Goal: Information Seeking & Learning: Learn about a topic

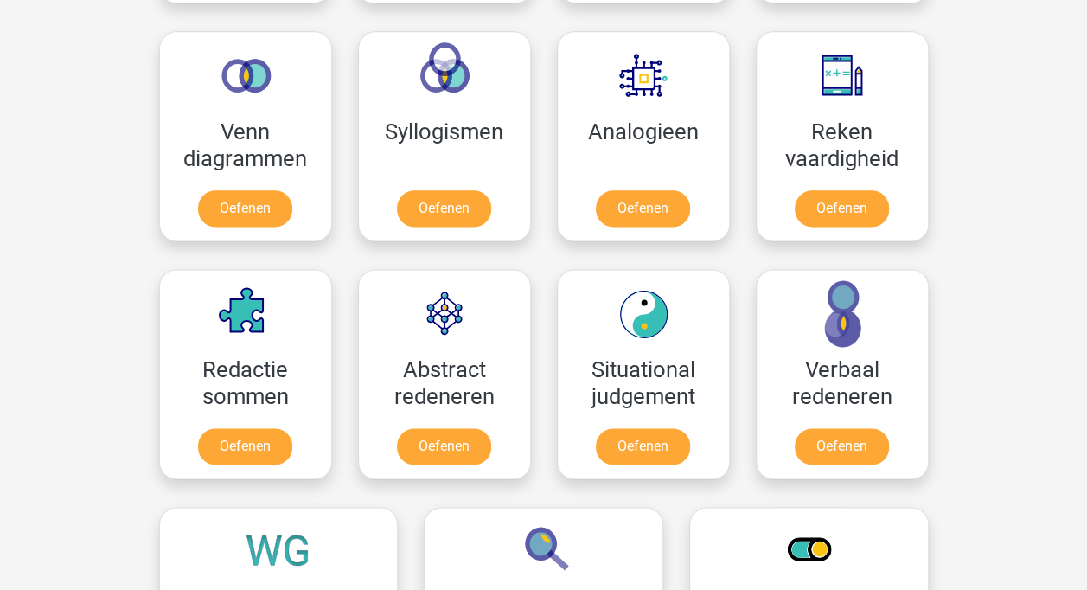
scroll to position [1015, 0]
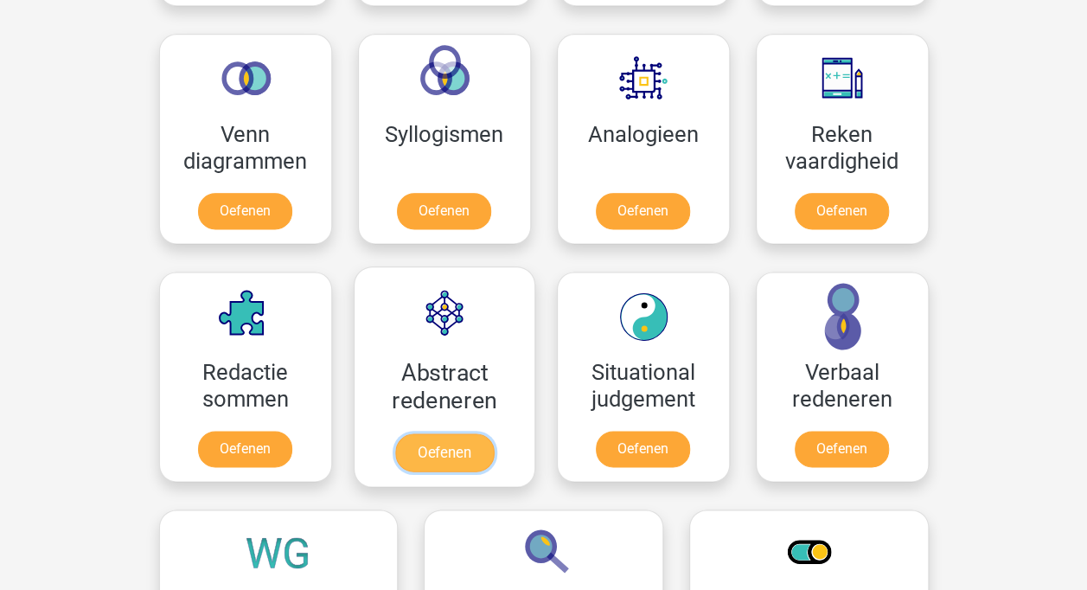
click at [446, 443] on link "Oefenen" at bounding box center [443, 452] width 99 height 38
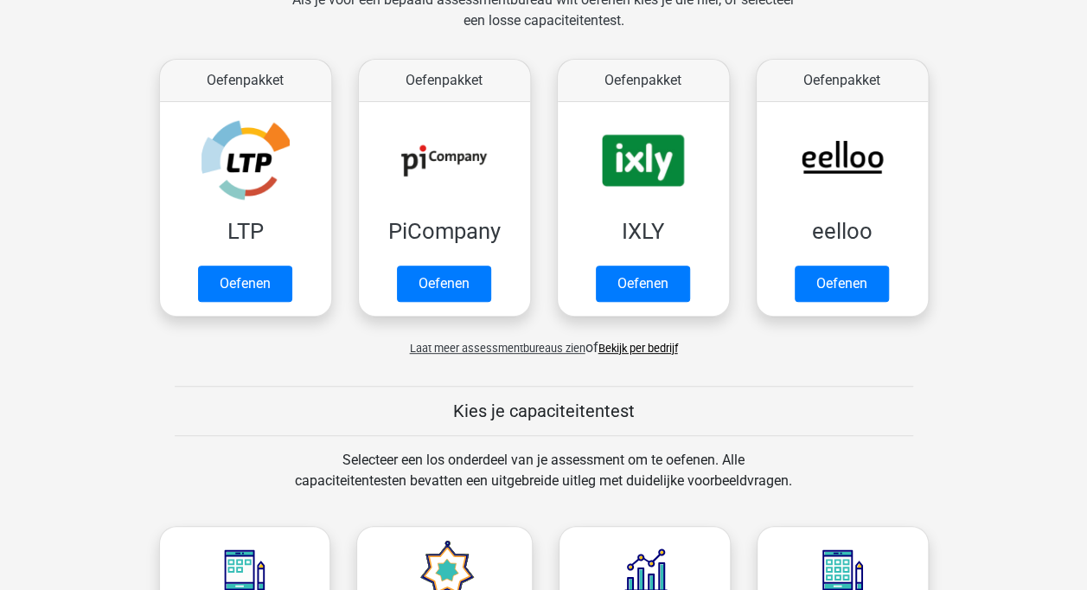
scroll to position [284, 0]
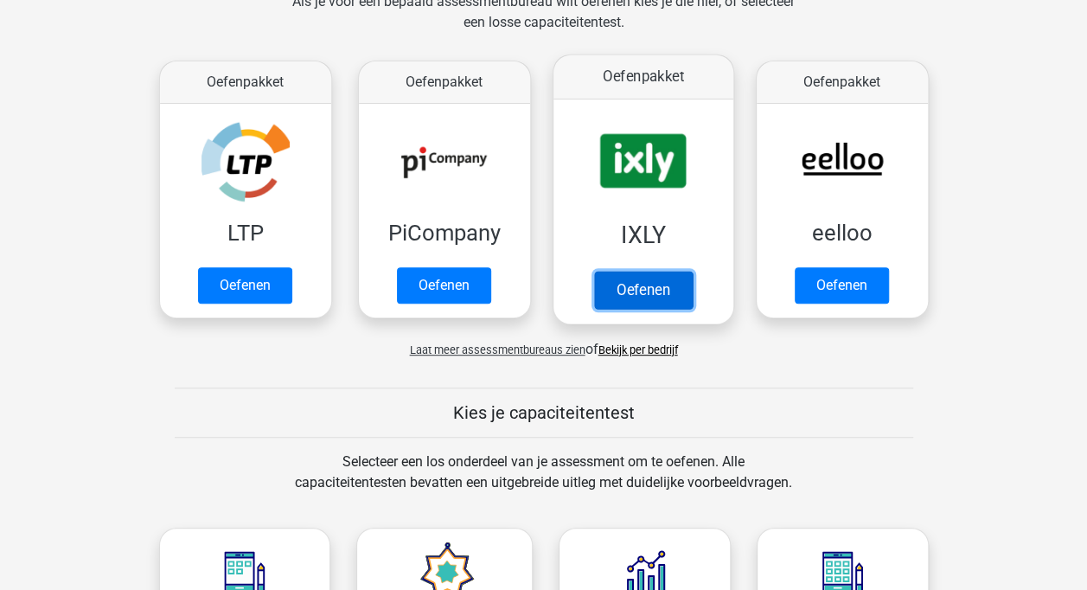
click at [640, 283] on link "Oefenen" at bounding box center [642, 290] width 99 height 38
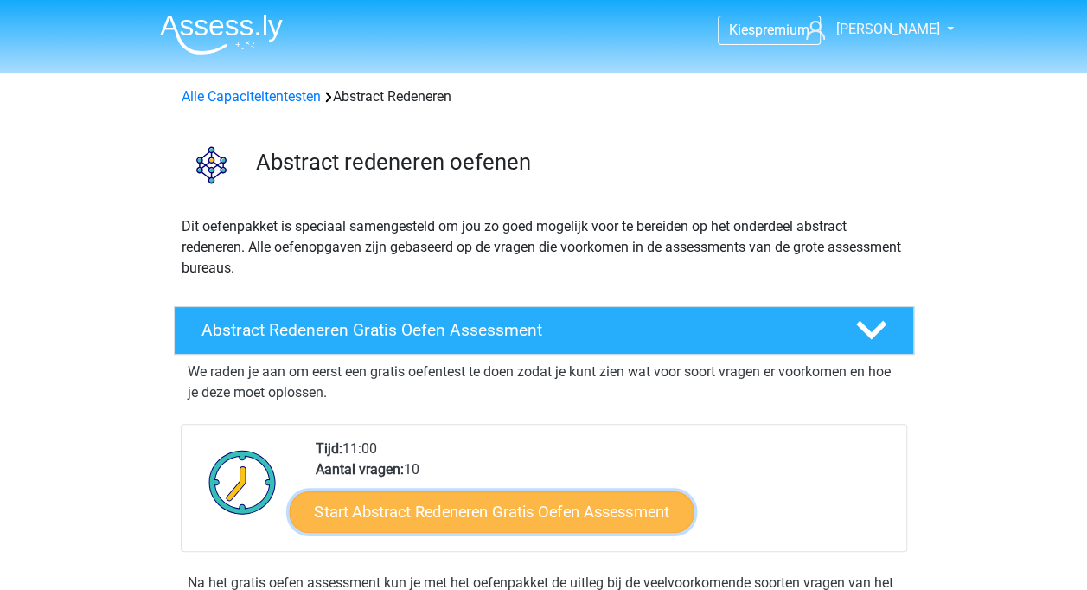
click at [476, 517] on link "Start Abstract Redeneren Gratis Oefen Assessment" at bounding box center [491, 510] width 405 height 41
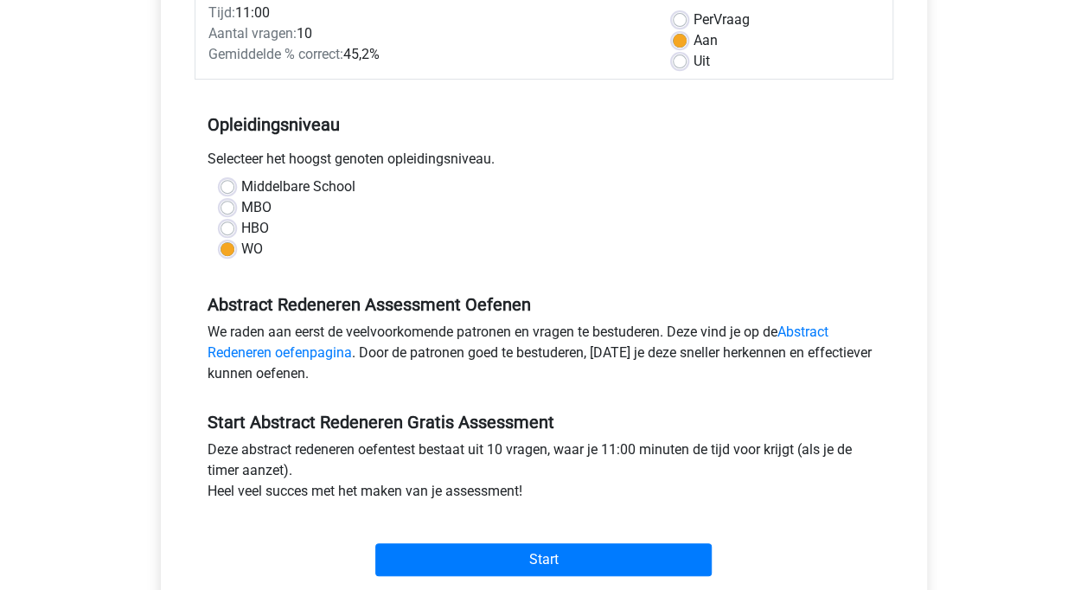
scroll to position [257, 0]
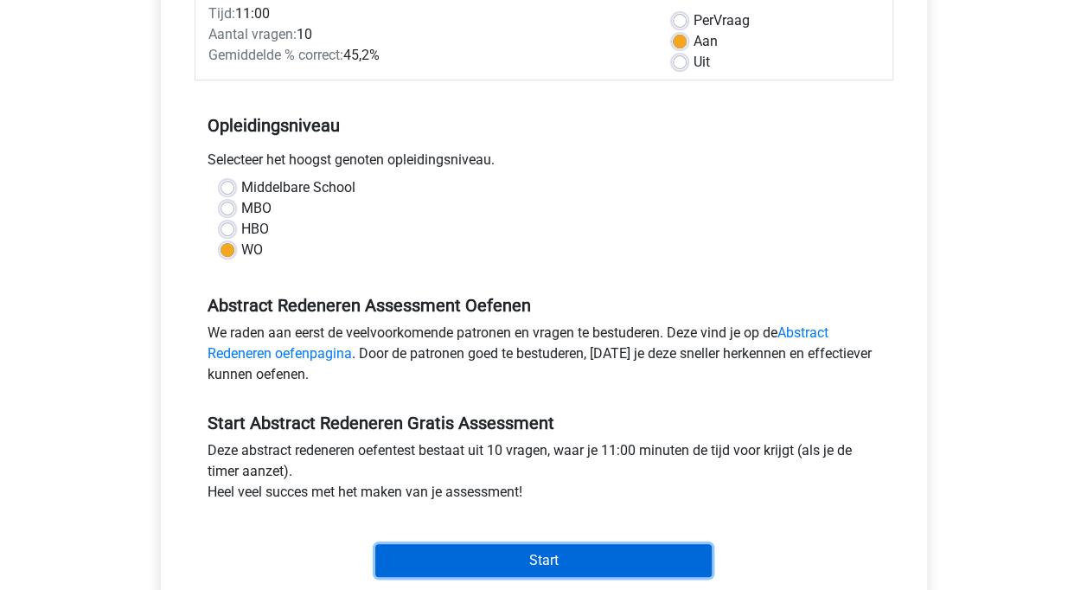
click at [551, 562] on input "Start" at bounding box center [543, 560] width 336 height 33
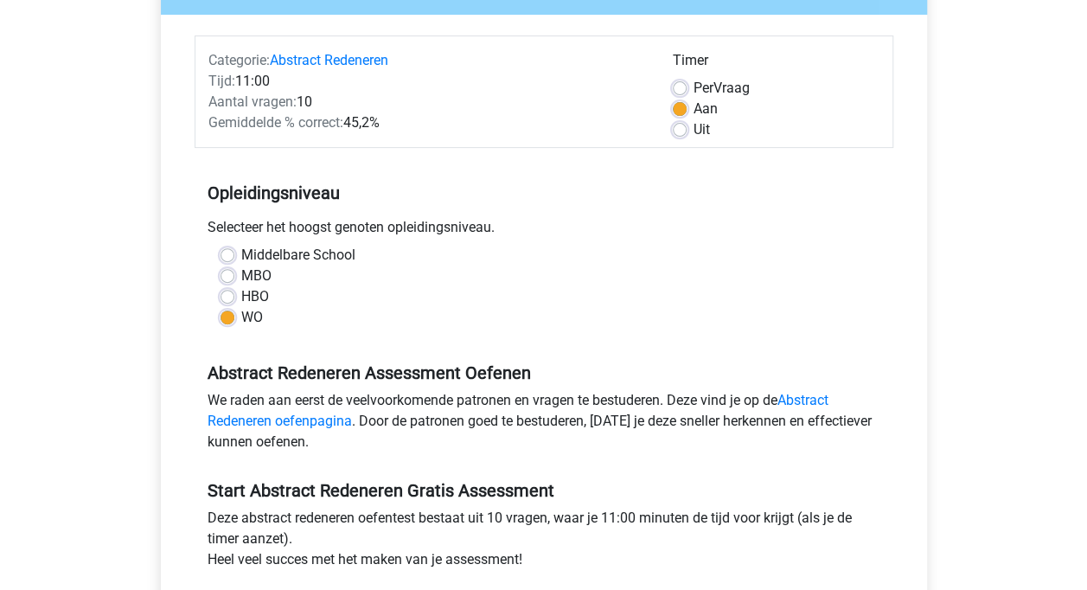
scroll to position [190, 0]
click at [809, 395] on link "Abstract Redeneren oefenpagina" at bounding box center [517, 409] width 621 height 37
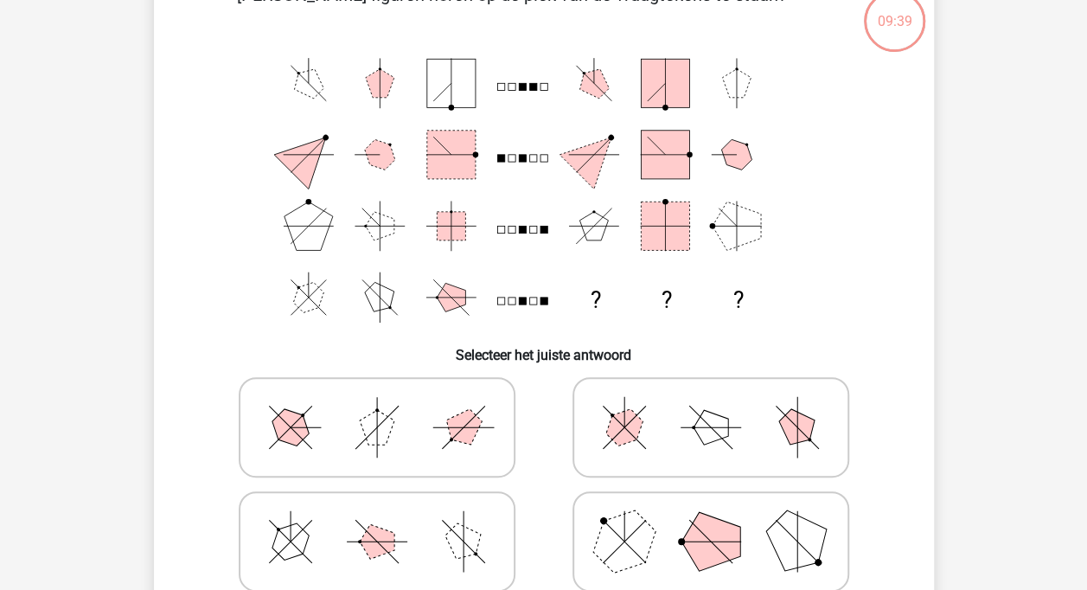
scroll to position [115, 0]
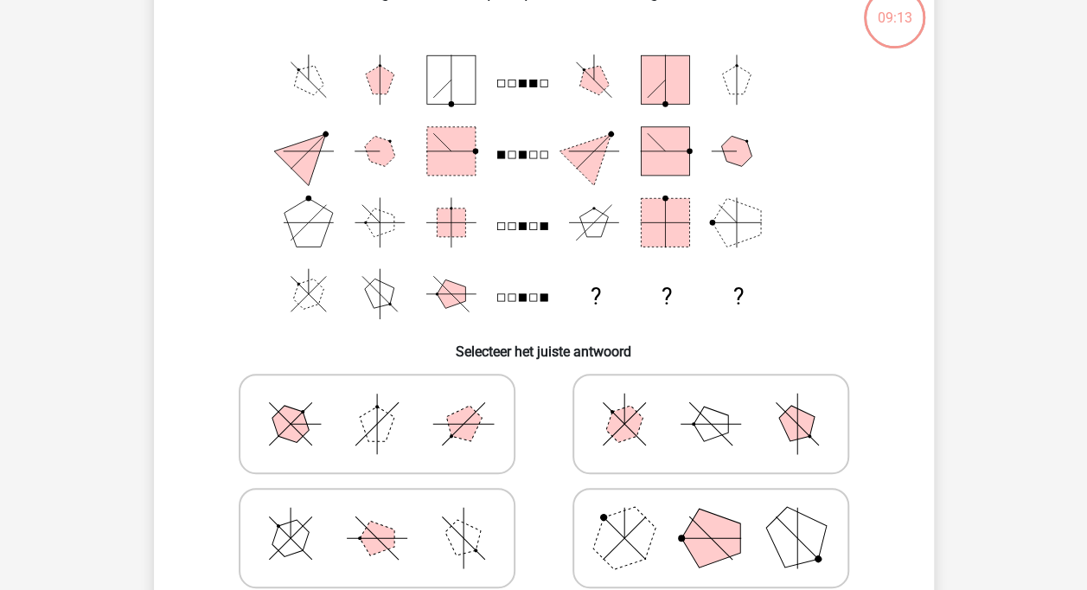
click at [757, 532] on icon at bounding box center [710, 537] width 259 height 86
click at [722, 516] on input "radio" at bounding box center [716, 510] width 11 height 11
radio input "true"
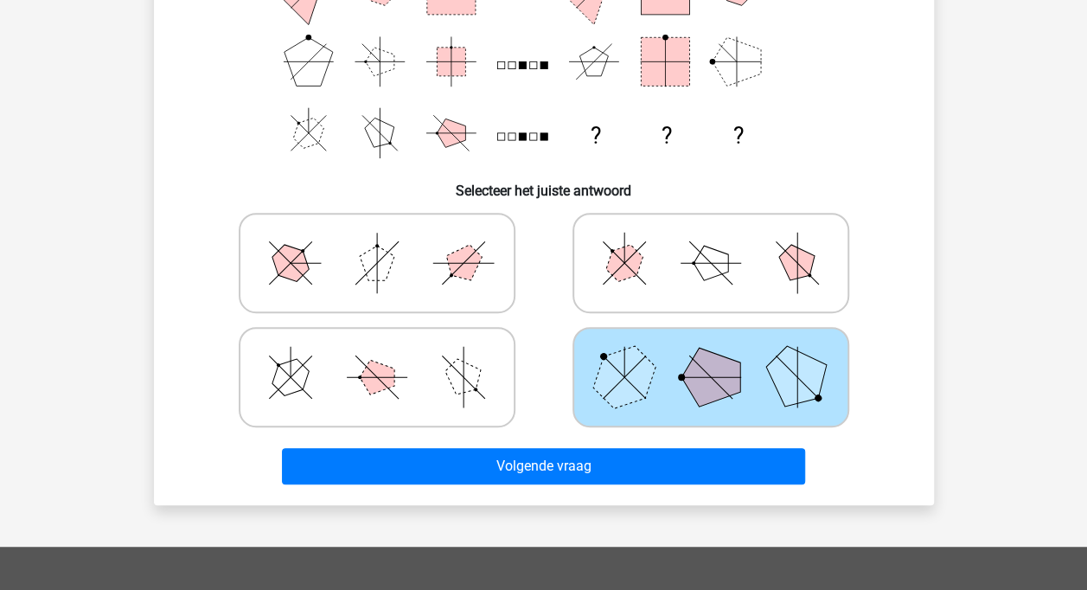
scroll to position [284, 0]
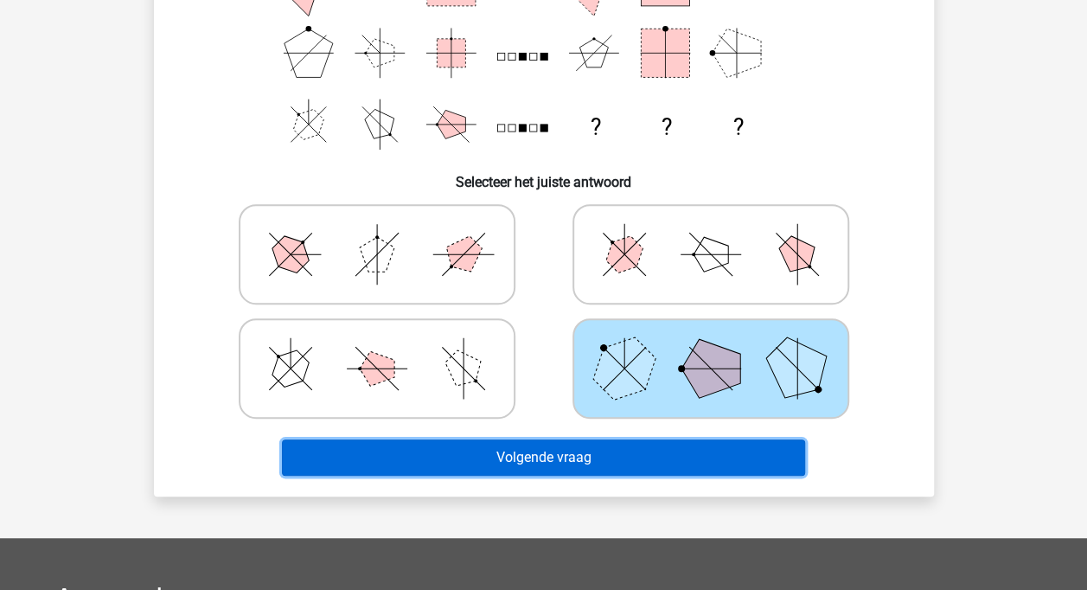
click at [672, 445] on button "Volgende vraag" at bounding box center [543, 457] width 523 height 36
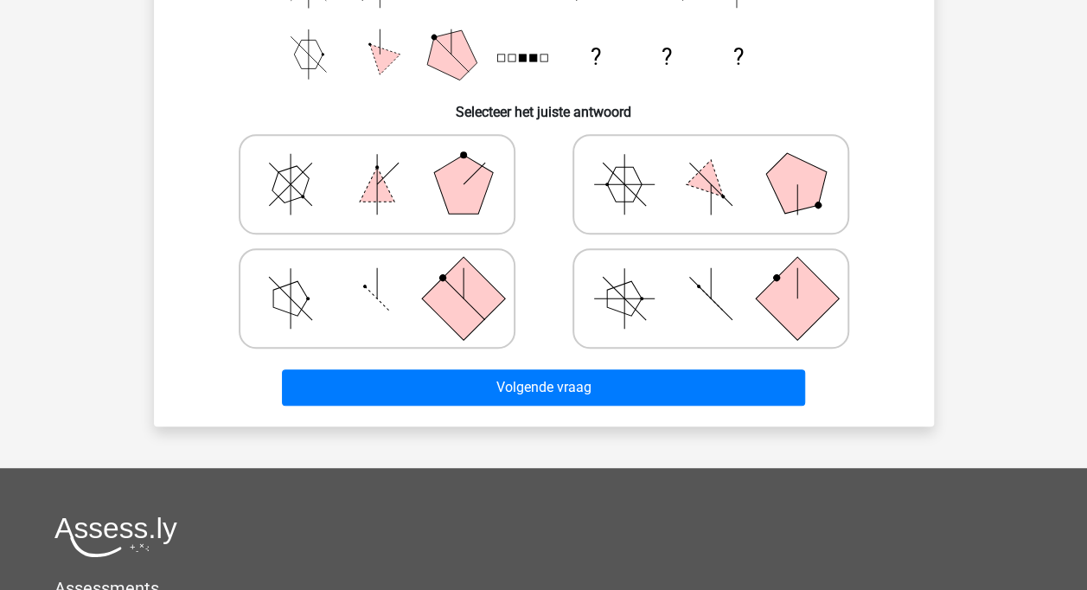
scroll to position [377, 0]
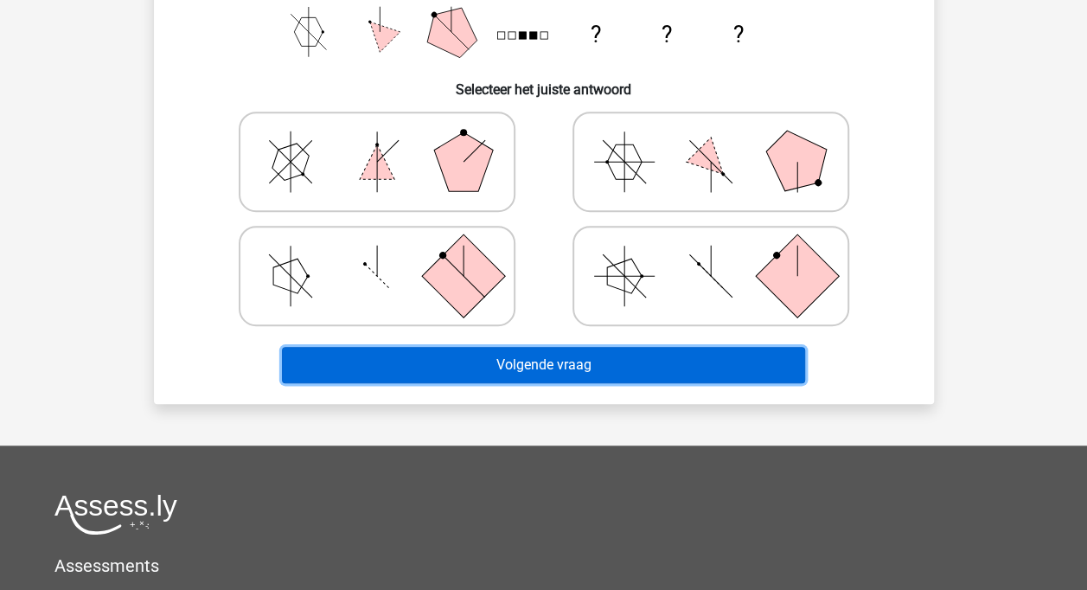
click at [648, 351] on button "Volgende vraag" at bounding box center [543, 365] width 523 height 36
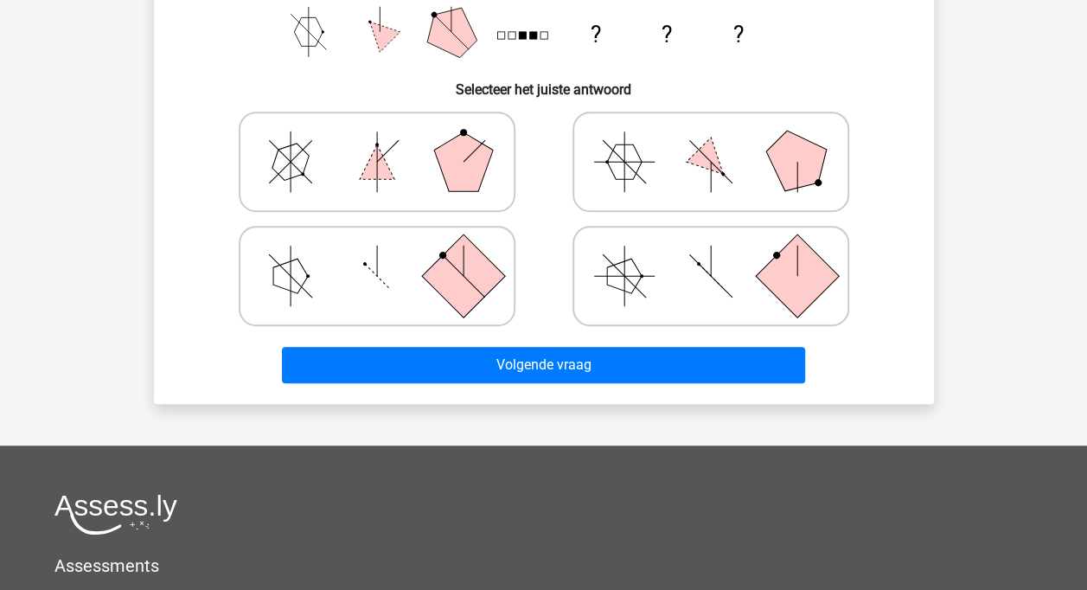
click at [664, 204] on icon at bounding box center [710, 161] width 259 height 86
click at [711, 140] on input "radio" at bounding box center [716, 134] width 11 height 11
radio input "true"
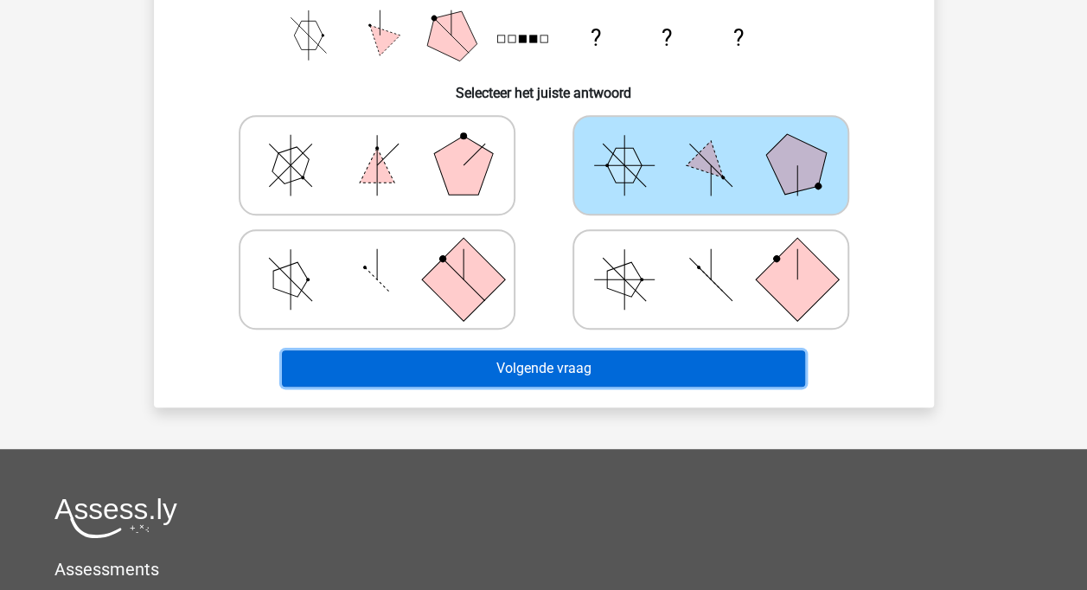
click at [627, 377] on button "Volgende vraag" at bounding box center [543, 368] width 523 height 36
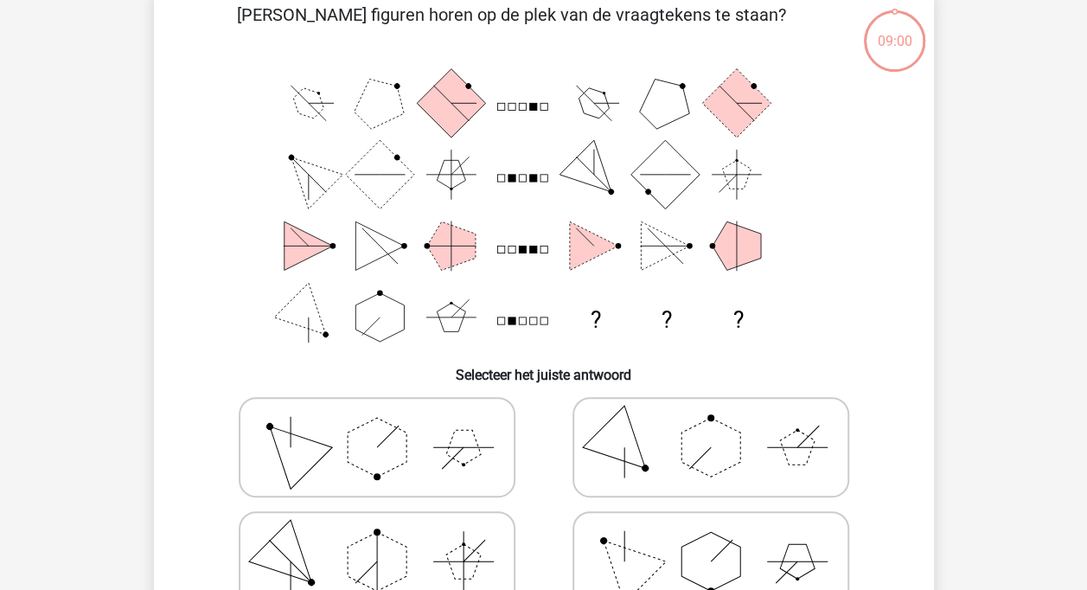
scroll to position [80, 0]
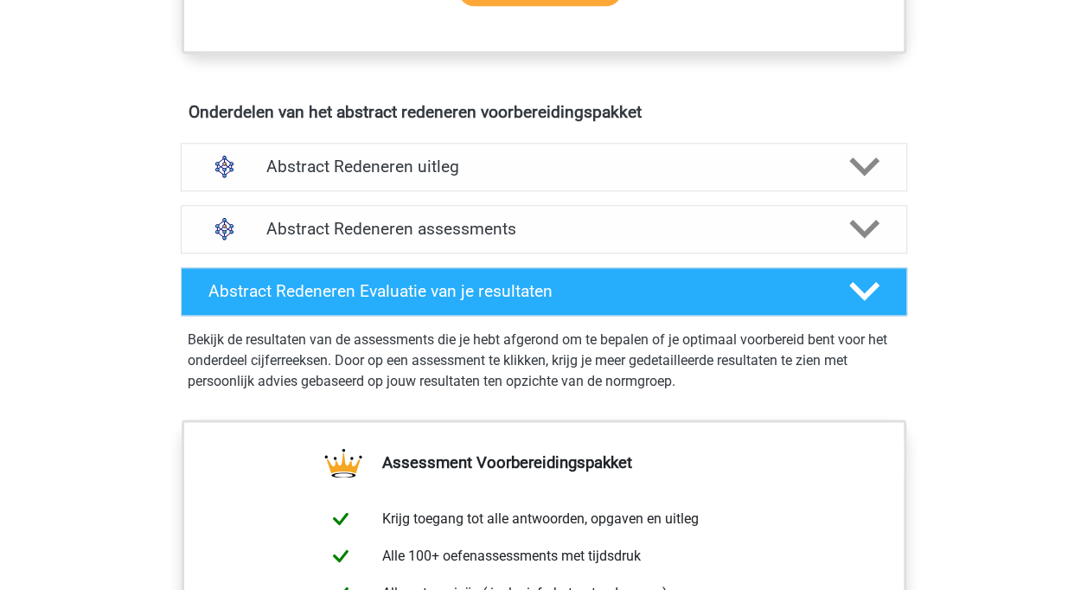
scroll to position [935, 0]
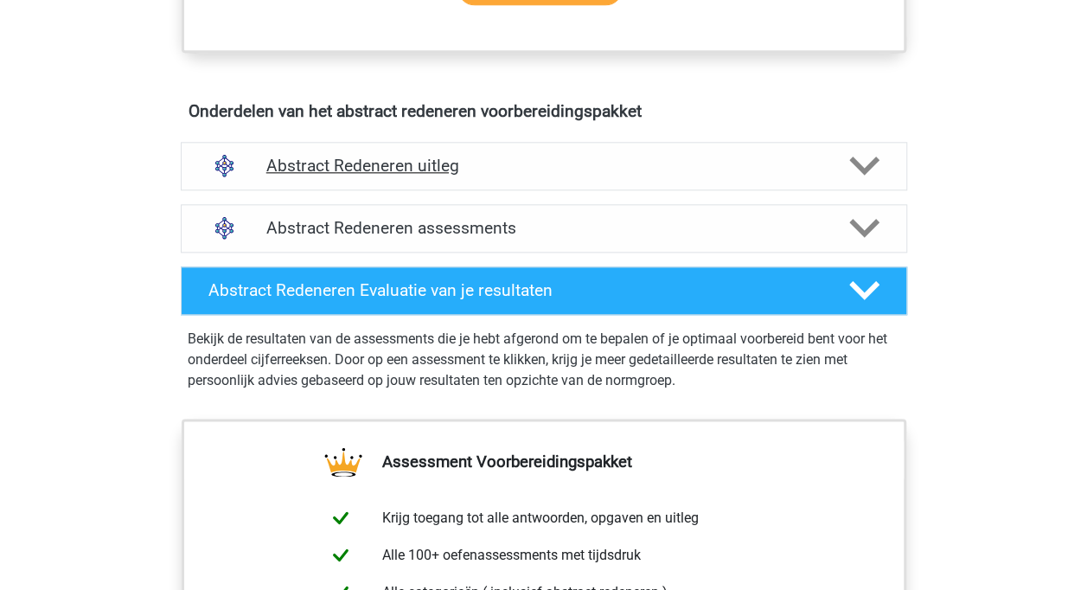
click at [851, 159] on polygon at bounding box center [864, 165] width 30 height 19
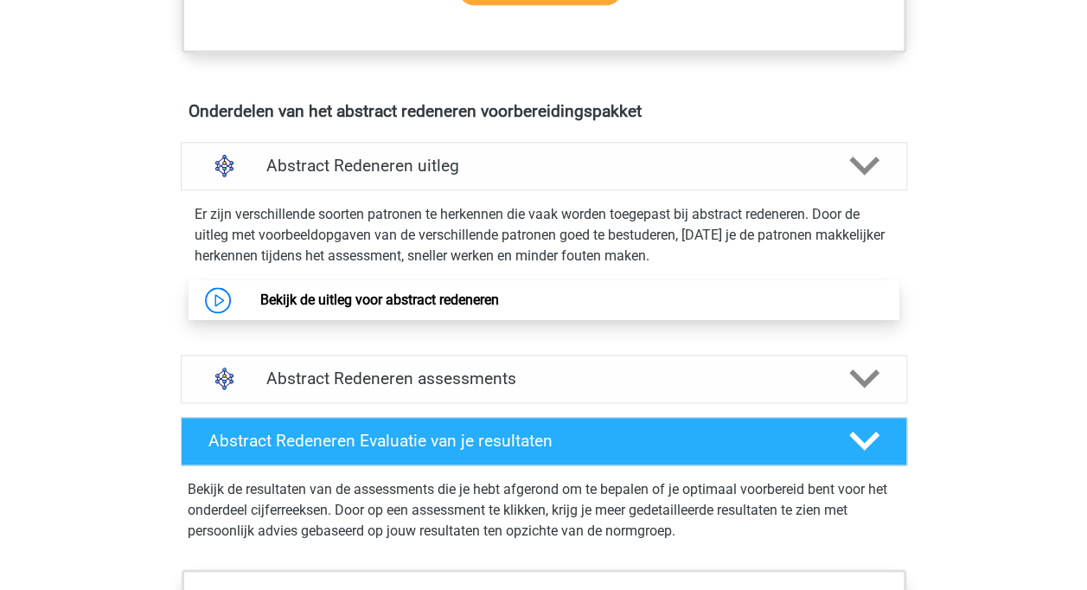
click at [470, 291] on link "Bekijk de uitleg voor abstract redeneren" at bounding box center [379, 299] width 239 height 16
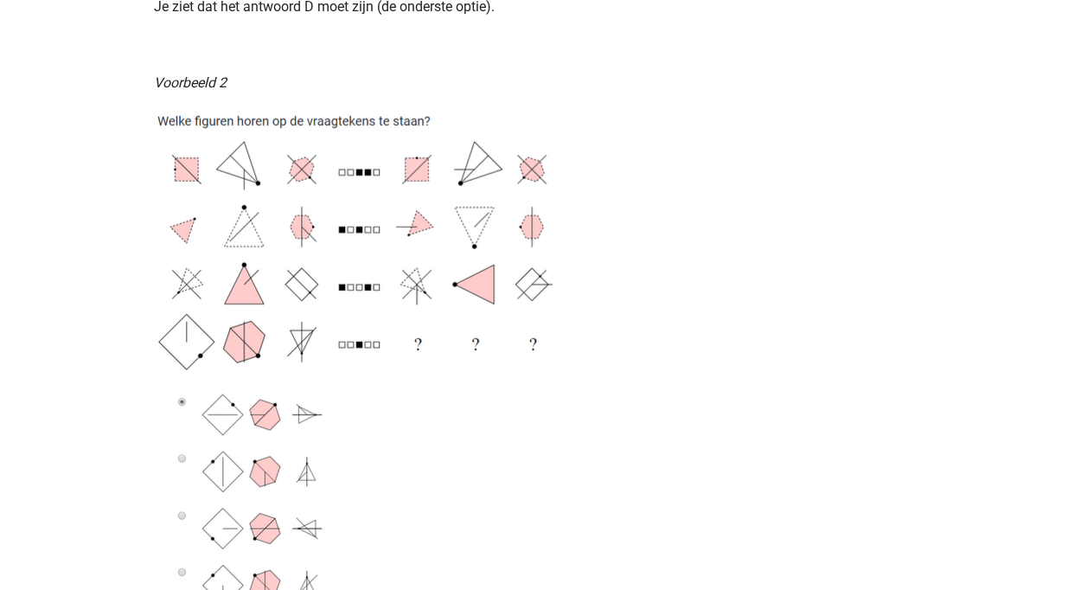
scroll to position [2171, 0]
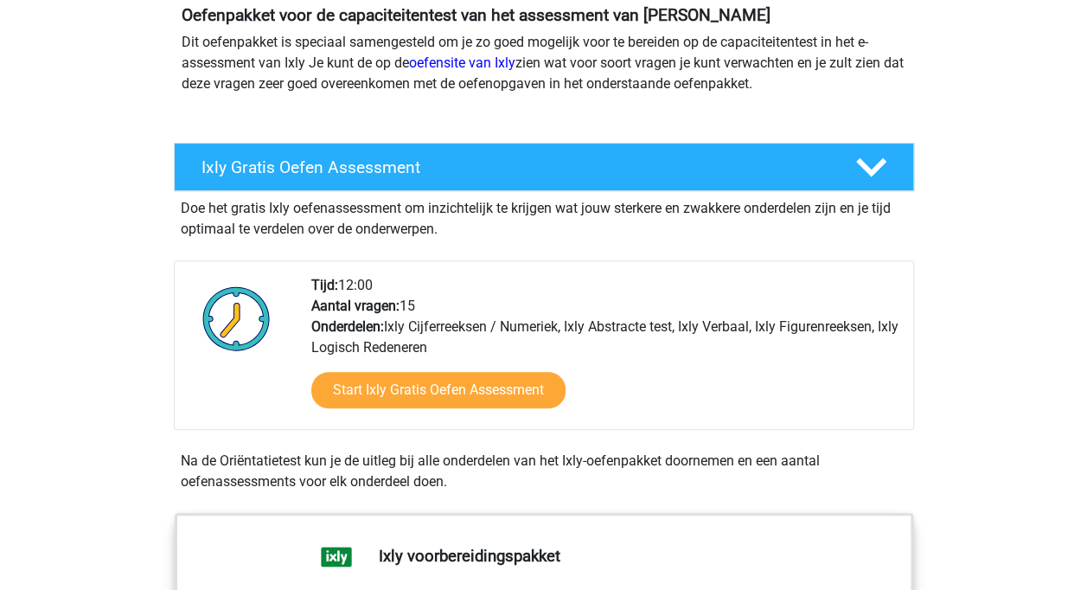
scroll to position [204, 0]
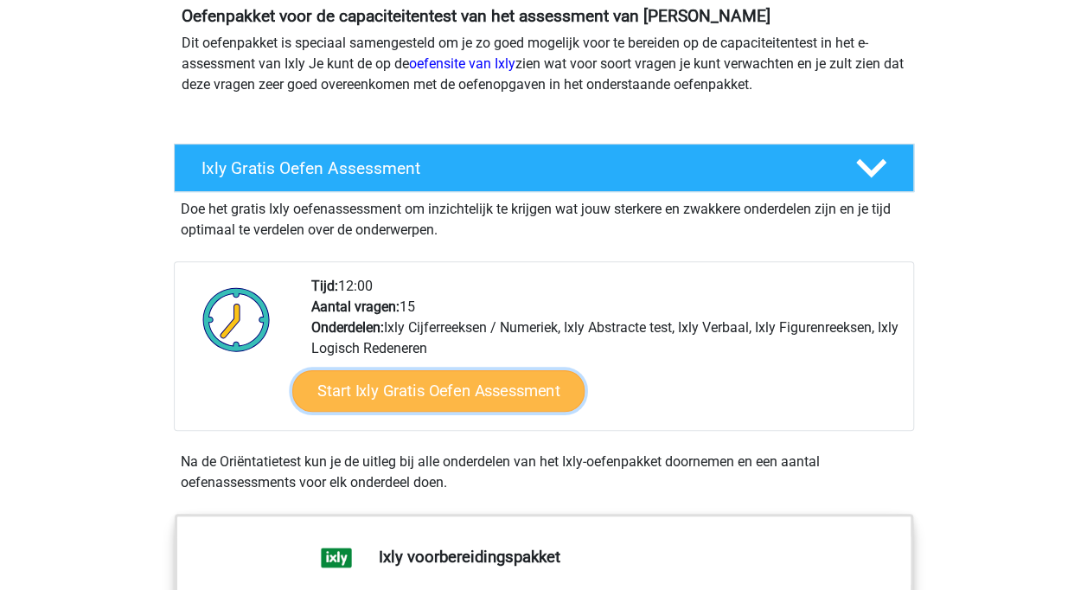
click at [418, 386] on link "Start Ixly Gratis Oefen Assessment" at bounding box center [437, 390] width 292 height 41
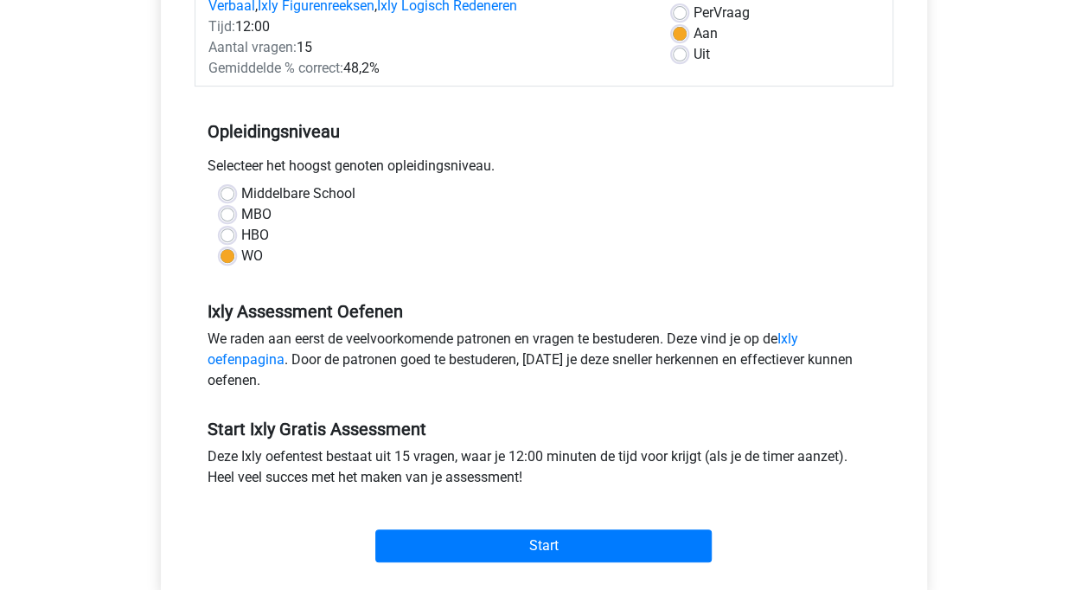
scroll to position [284, 0]
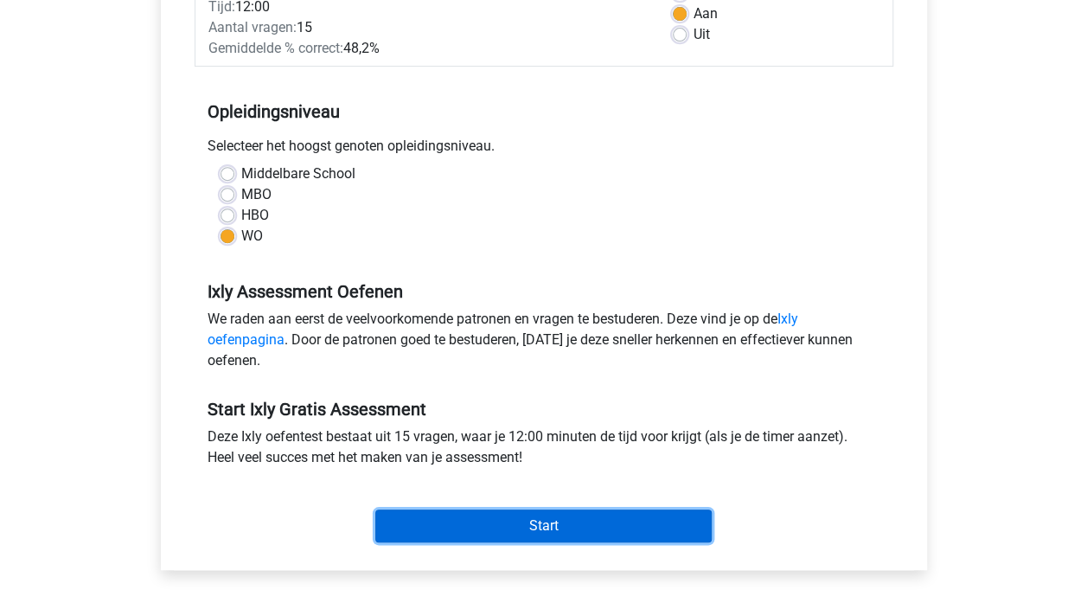
click at [488, 526] on input "Start" at bounding box center [543, 525] width 336 height 33
click at [469, 512] on input "Start" at bounding box center [543, 525] width 336 height 33
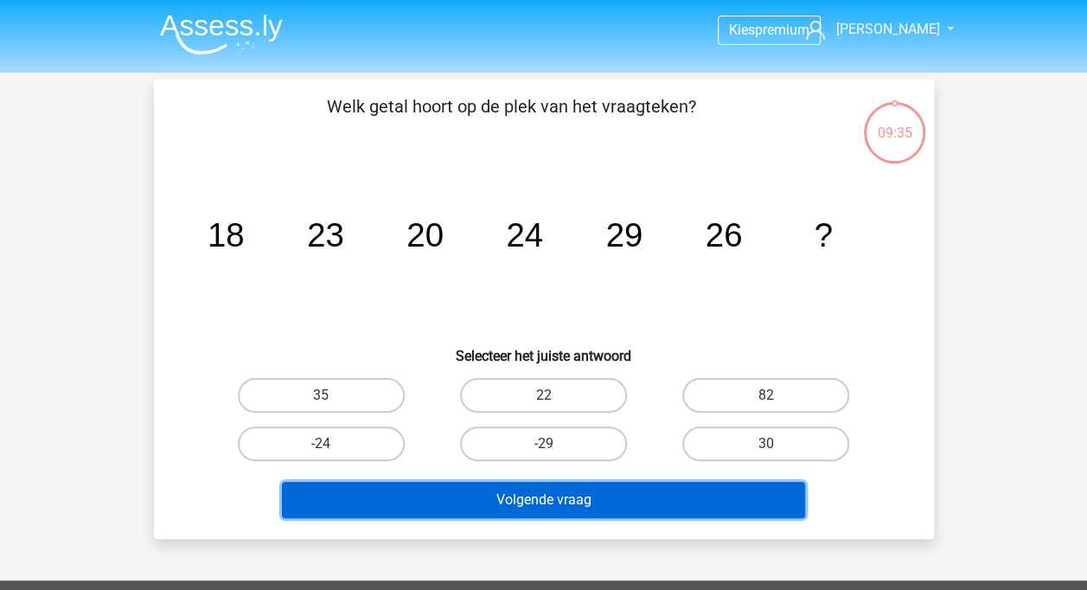
click at [469, 512] on button "Volgende vraag" at bounding box center [543, 499] width 523 height 36
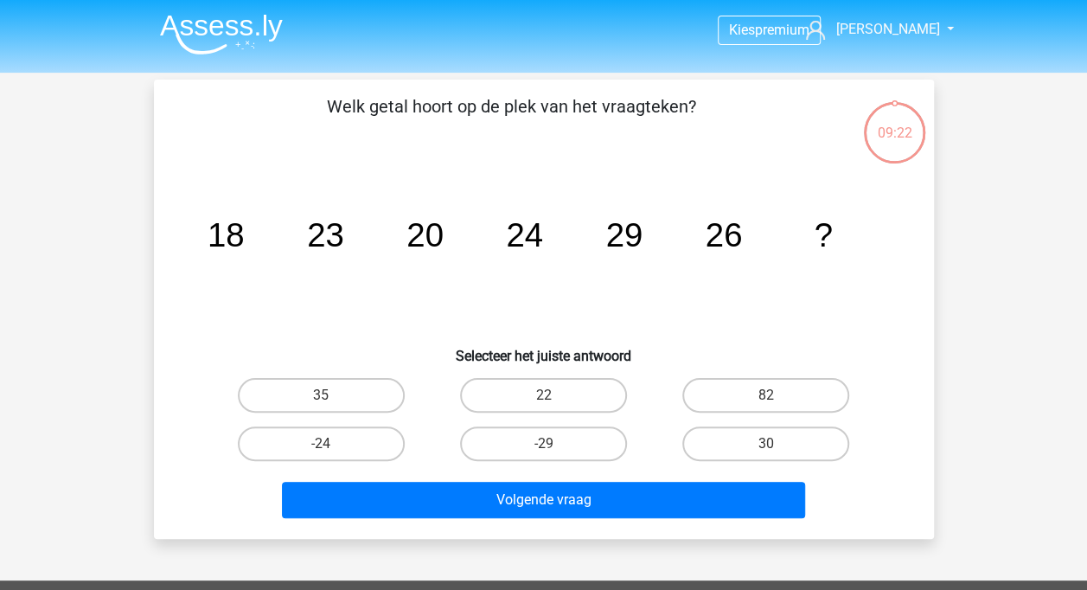
click at [859, 257] on icon "image/svg+xml 18 23 20 24 29 26 ?" at bounding box center [543, 246] width 697 height 175
click at [762, 446] on label "30" at bounding box center [765, 443] width 167 height 35
click at [766, 446] on input "30" at bounding box center [771, 448] width 11 height 11
radio input "true"
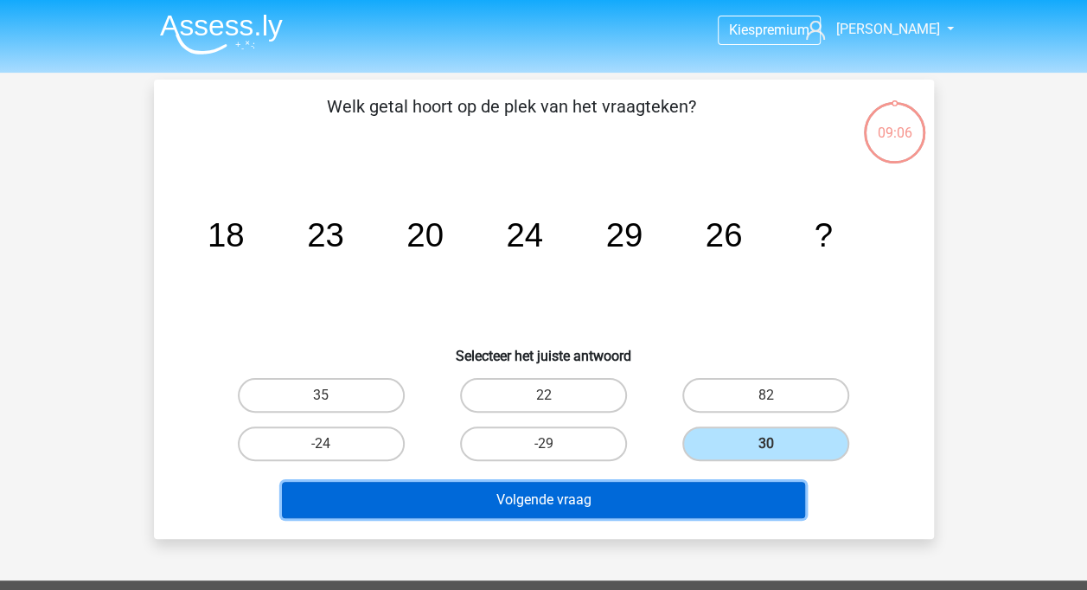
click at [703, 514] on button "Volgende vraag" at bounding box center [543, 499] width 523 height 36
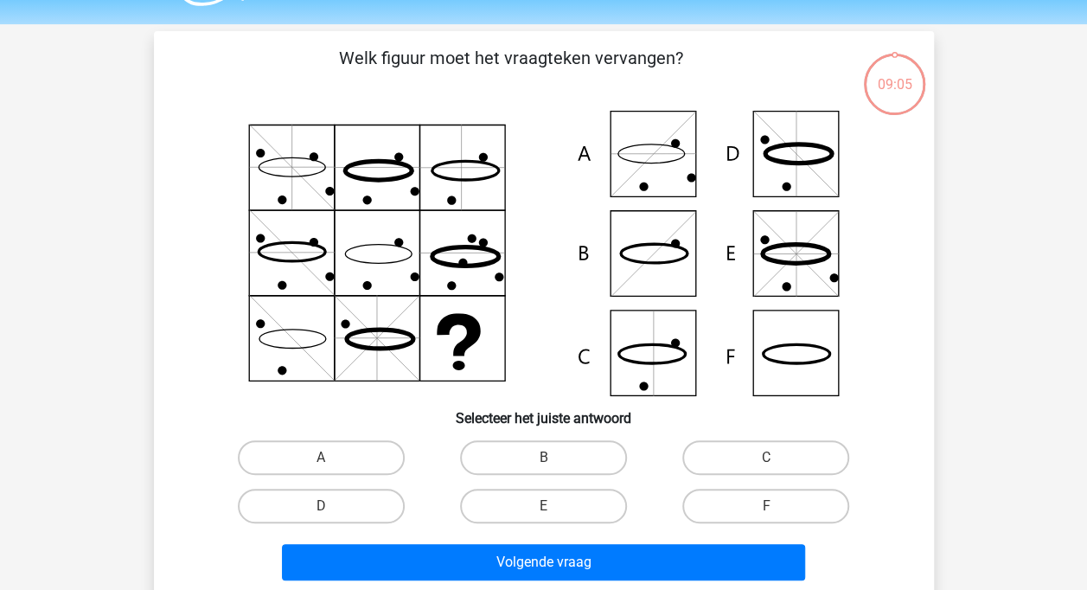
scroll to position [80, 0]
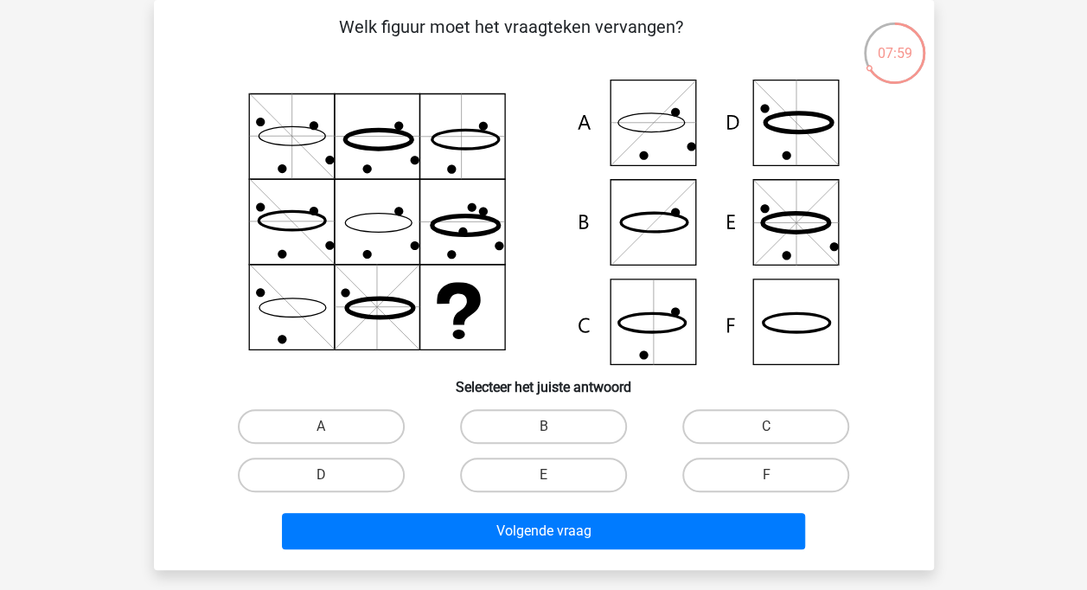
drag, startPoint x: 703, startPoint y: 514, endPoint x: 1029, endPoint y: 172, distance: 472.6
click at [1029, 172] on div "Kies premium marije m.stokkel@dji.minjus.nl" at bounding box center [543, 493] width 1087 height 1147
click at [802, 481] on label "F" at bounding box center [765, 474] width 167 height 35
click at [777, 481] on input "F" at bounding box center [771, 480] width 11 height 11
radio input "true"
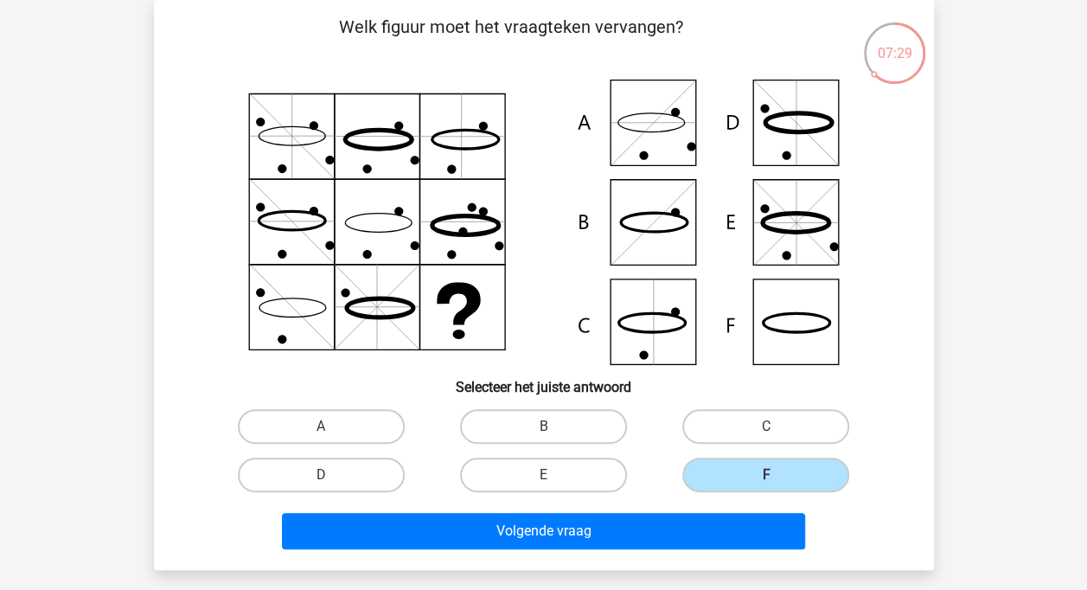
click at [740, 550] on div "Volgende vraag" at bounding box center [543, 534] width 667 height 43
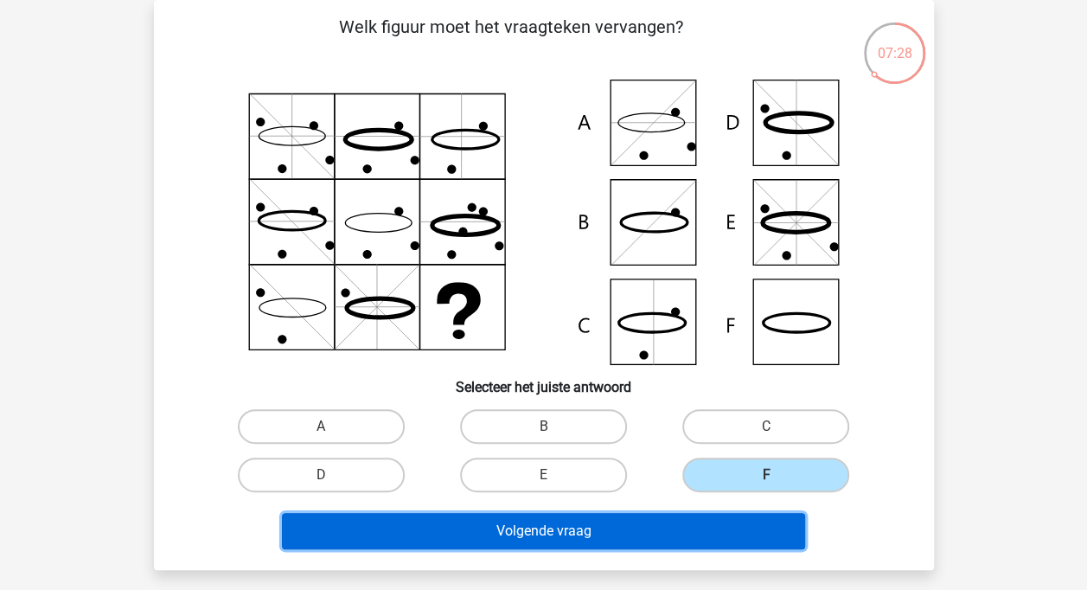
click at [730, 543] on button "Volgende vraag" at bounding box center [543, 531] width 523 height 36
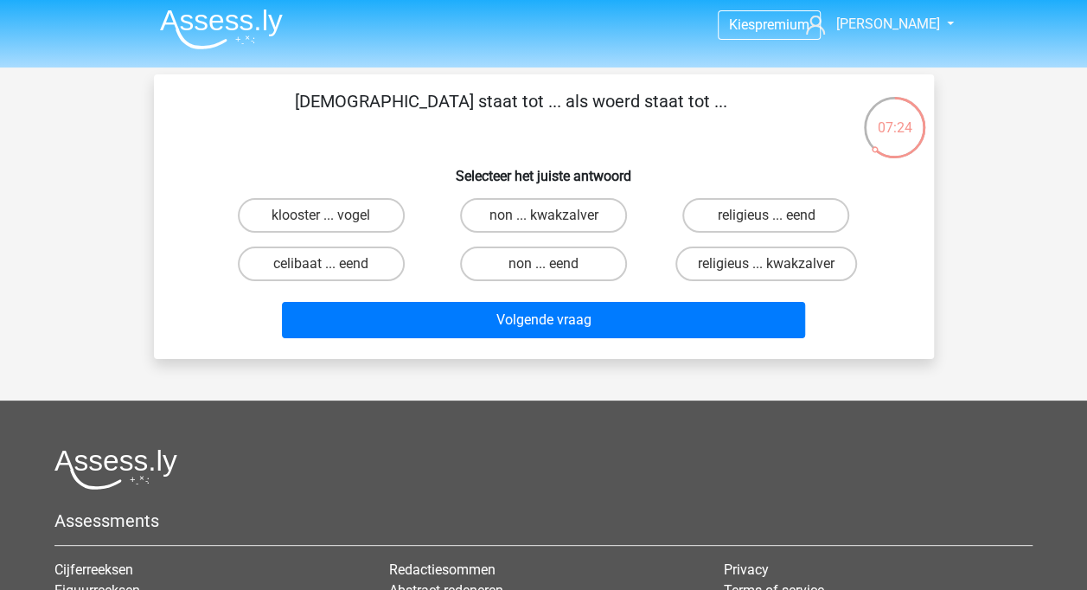
scroll to position [0, 0]
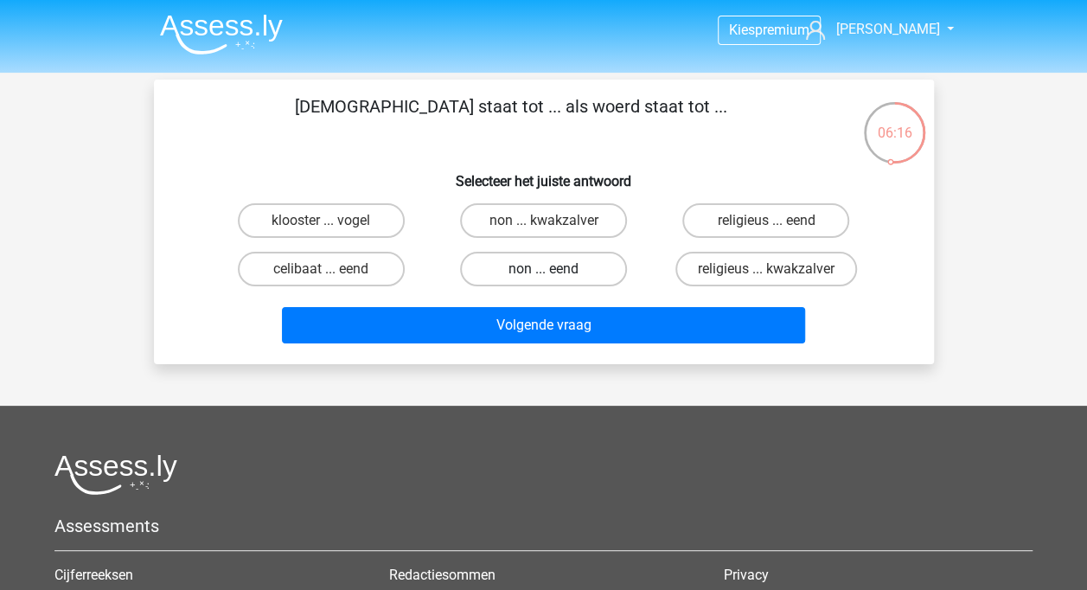
click at [593, 266] on label "non ... eend" at bounding box center [543, 269] width 167 height 35
click at [554, 269] on input "non ... eend" at bounding box center [548, 274] width 11 height 11
radio input "true"
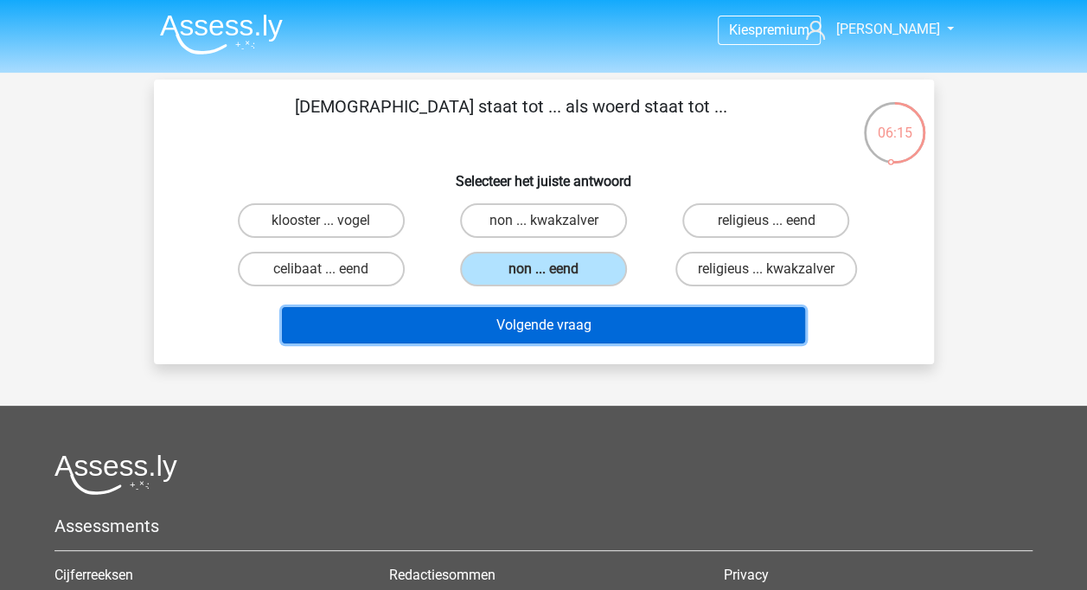
click at [601, 320] on button "Volgende vraag" at bounding box center [543, 325] width 523 height 36
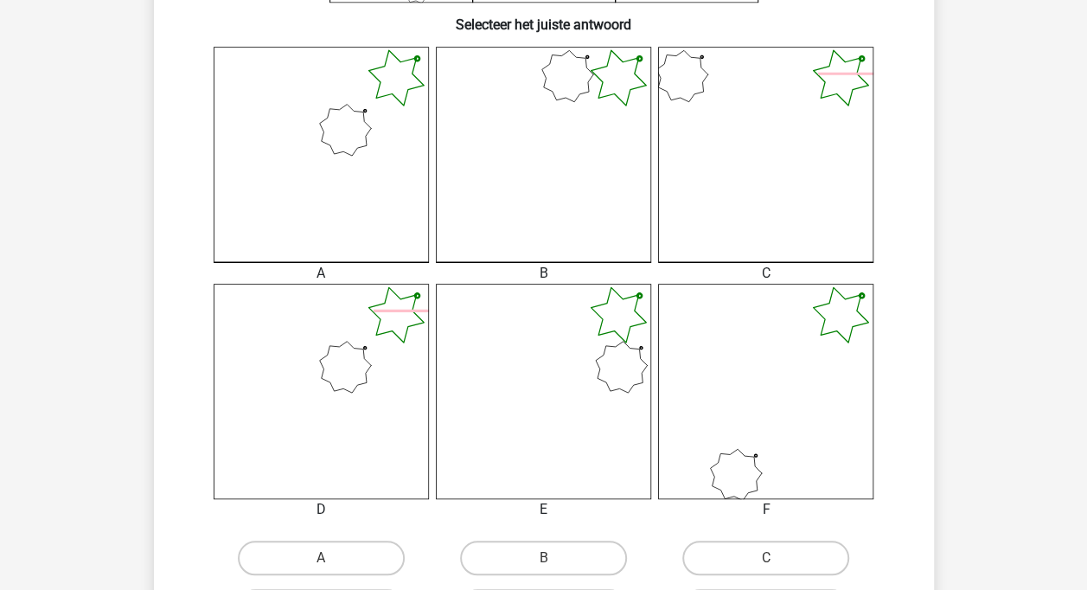
scroll to position [443, 0]
click at [289, 548] on label "A" at bounding box center [321, 556] width 167 height 35
click at [321, 556] on input "A" at bounding box center [326, 561] width 11 height 11
radio input "true"
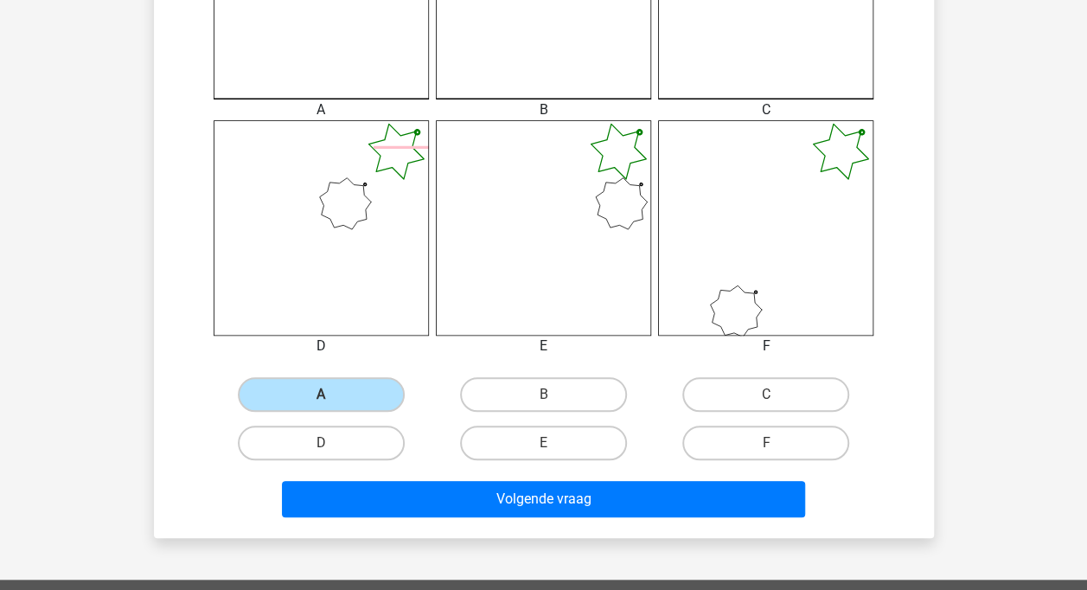
scroll to position [638, 0]
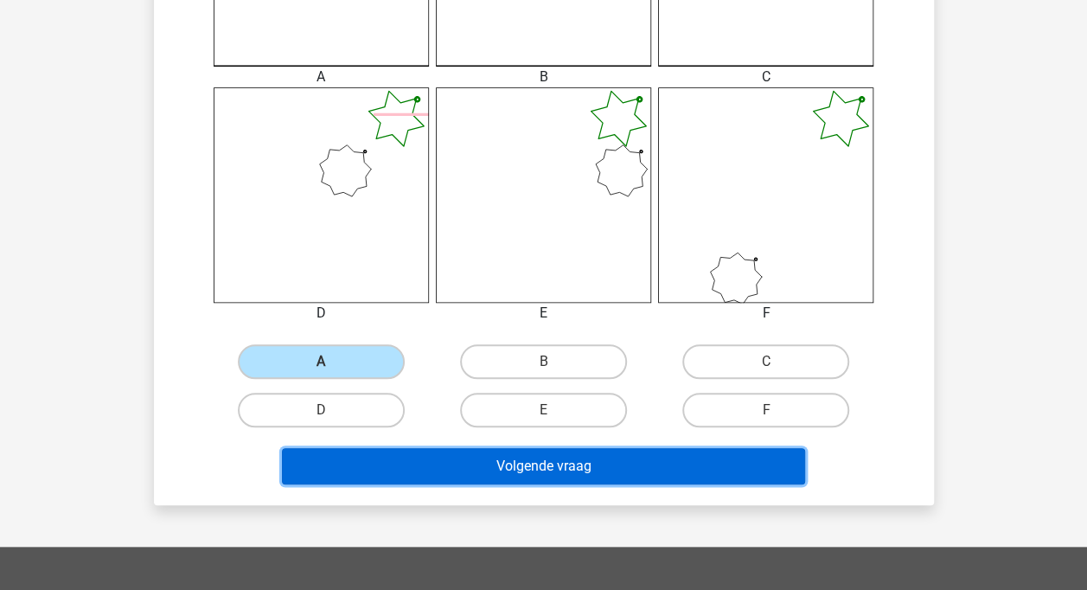
click at [772, 448] on button "Volgende vraag" at bounding box center [543, 466] width 523 height 36
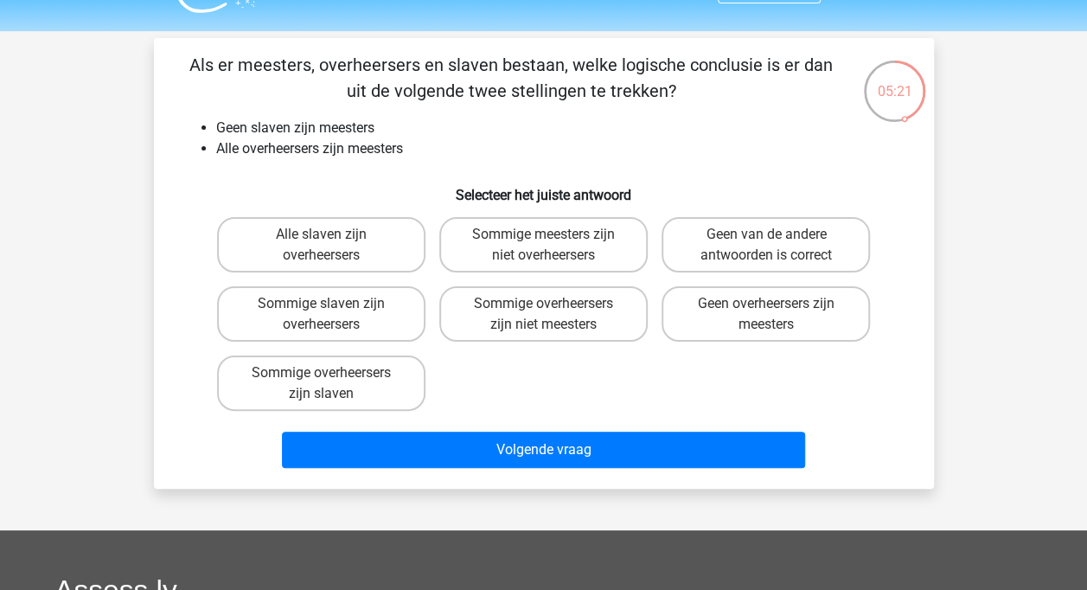
scroll to position [0, 0]
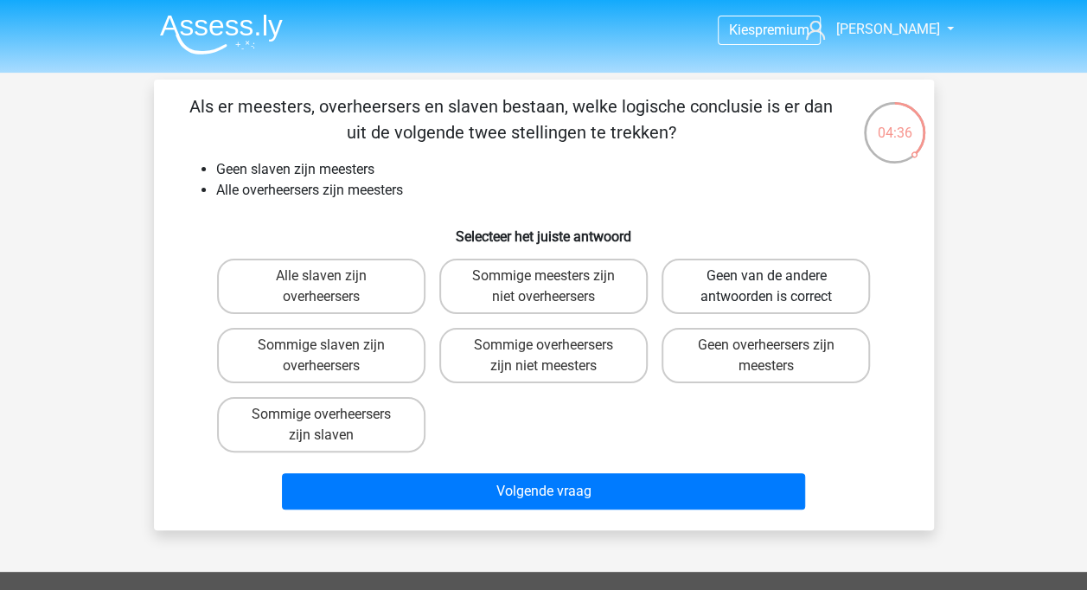
click at [707, 280] on label "Geen van de andere antwoorden is correct" at bounding box center [765, 285] width 208 height 55
click at [766, 280] on input "Geen van de andere antwoorden is correct" at bounding box center [771, 281] width 11 height 11
radio input "true"
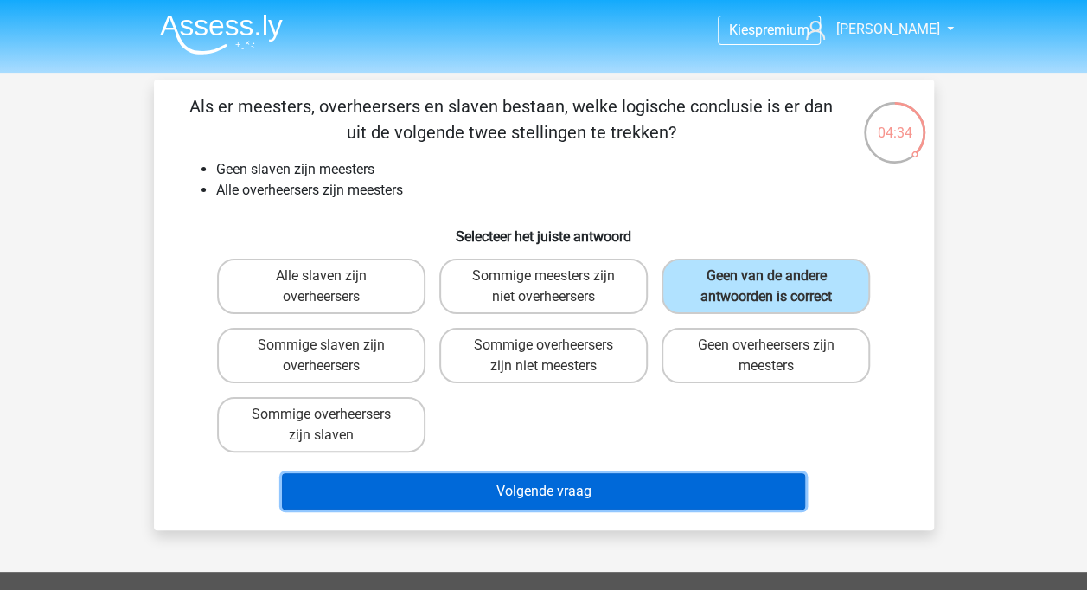
click at [647, 496] on button "Volgende vraag" at bounding box center [543, 491] width 523 height 36
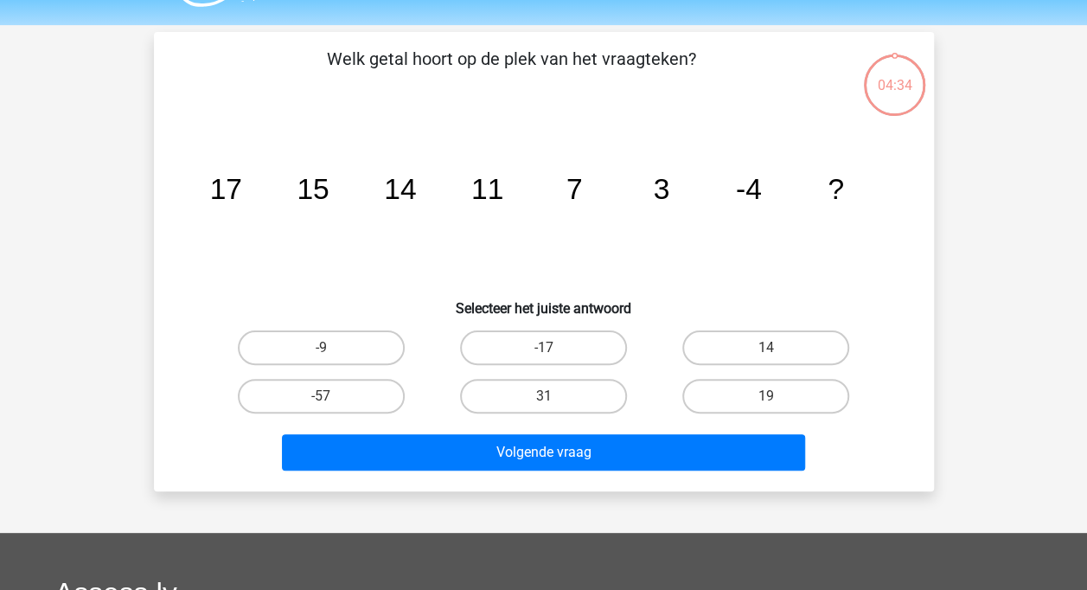
scroll to position [80, 0]
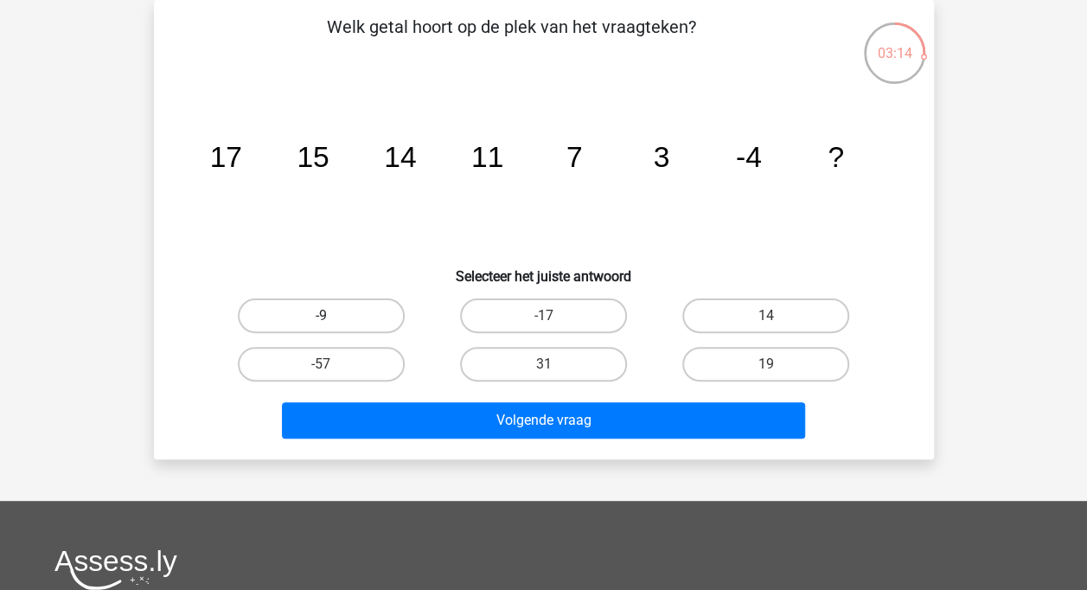
click at [314, 307] on label "-9" at bounding box center [321, 315] width 167 height 35
click at [321, 316] on input "-9" at bounding box center [326, 321] width 11 height 11
radio input "true"
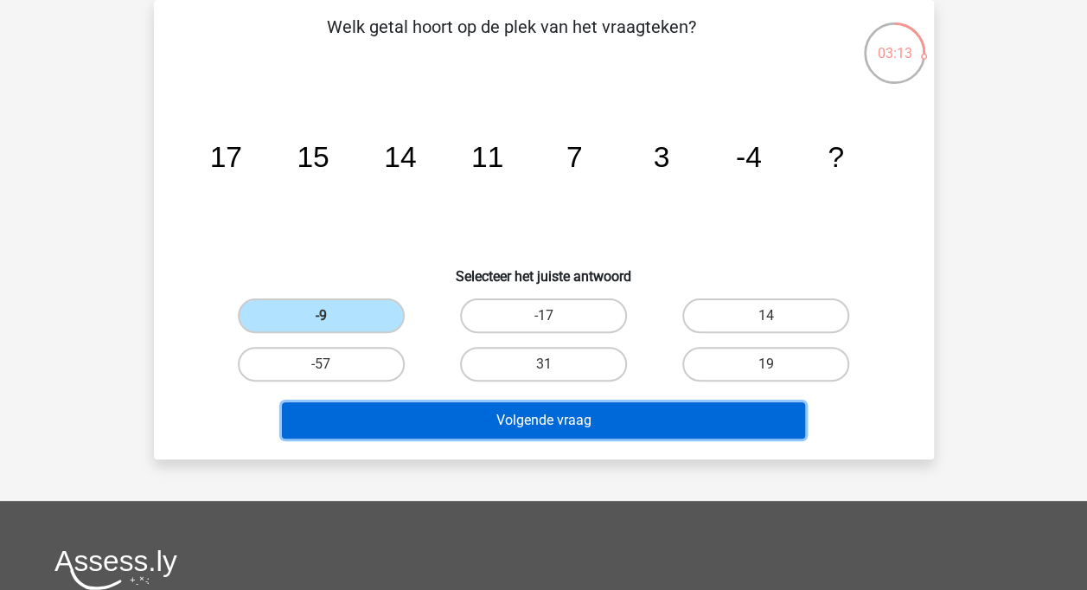
click at [363, 413] on button "Volgende vraag" at bounding box center [543, 420] width 523 height 36
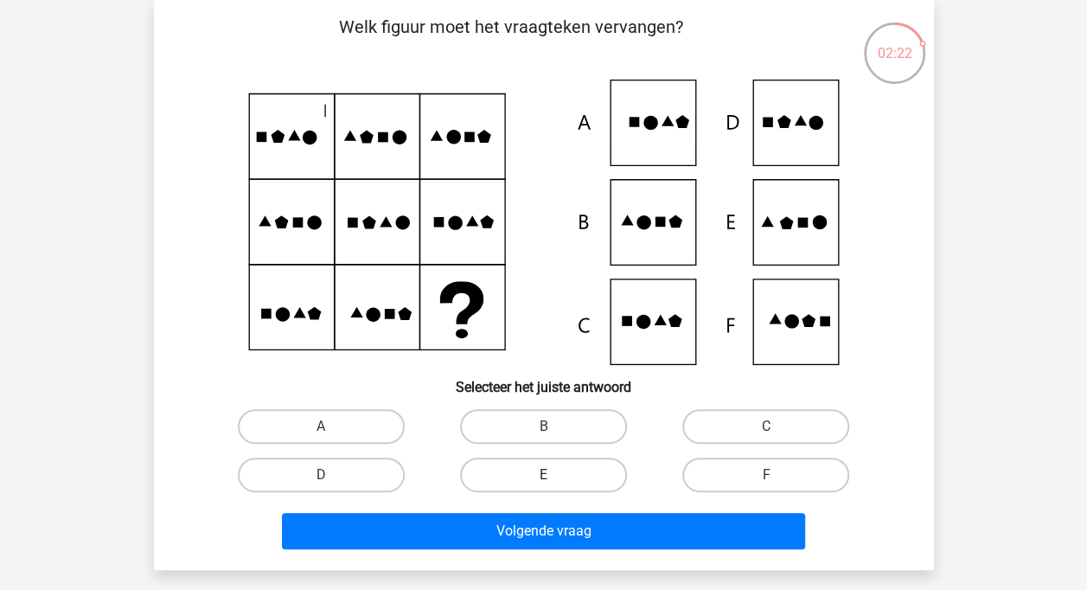
click at [488, 477] on label "E" at bounding box center [543, 474] width 167 height 35
click at [543, 477] on input "E" at bounding box center [548, 480] width 11 height 11
radio input "true"
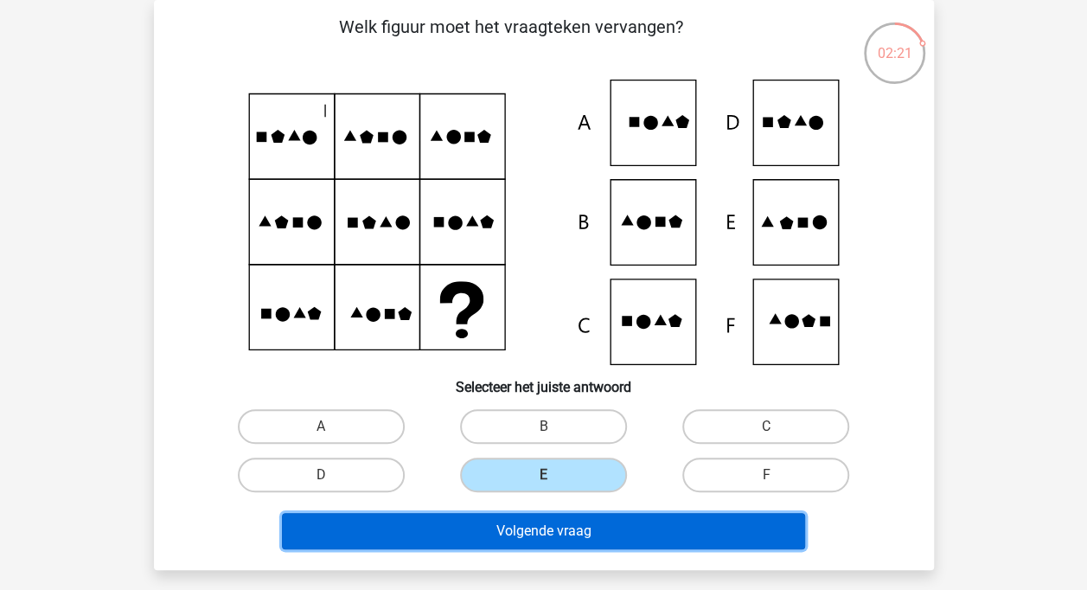
click at [481, 531] on button "Volgende vraag" at bounding box center [543, 531] width 523 height 36
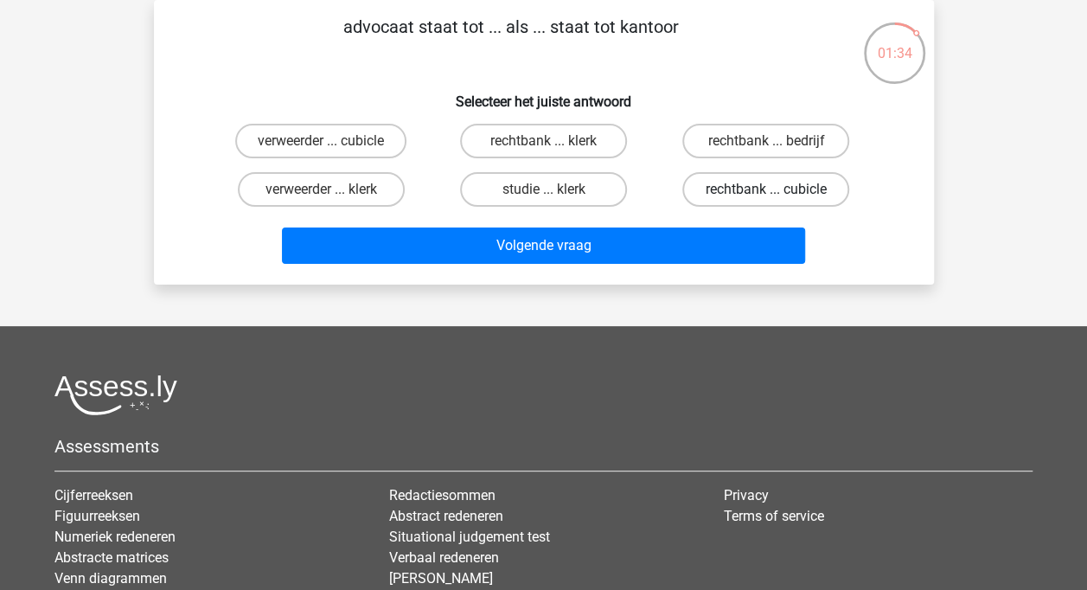
click at [823, 195] on label "rechtbank ... cubicle" at bounding box center [765, 189] width 167 height 35
click at [777, 195] on input "rechtbank ... cubicle" at bounding box center [771, 194] width 11 height 11
radio input "true"
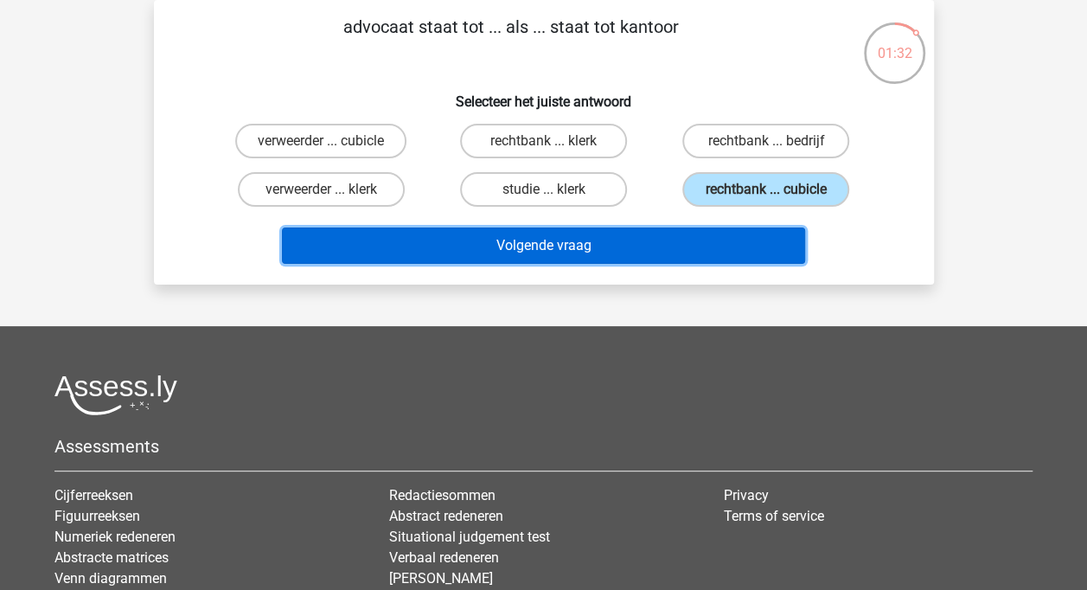
click at [755, 233] on button "Volgende vraag" at bounding box center [543, 245] width 523 height 36
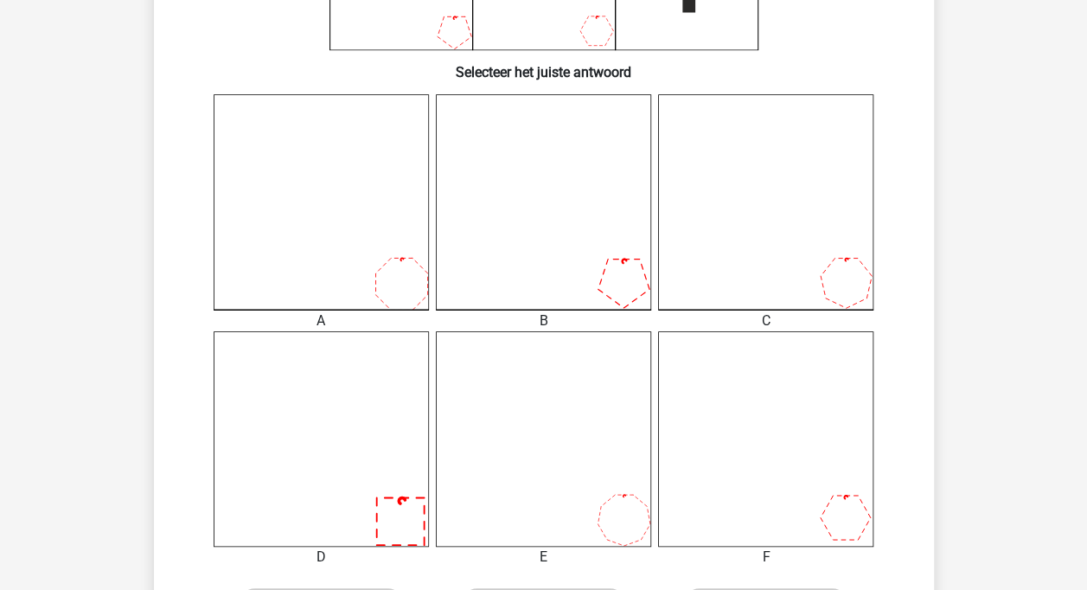
scroll to position [430, 0]
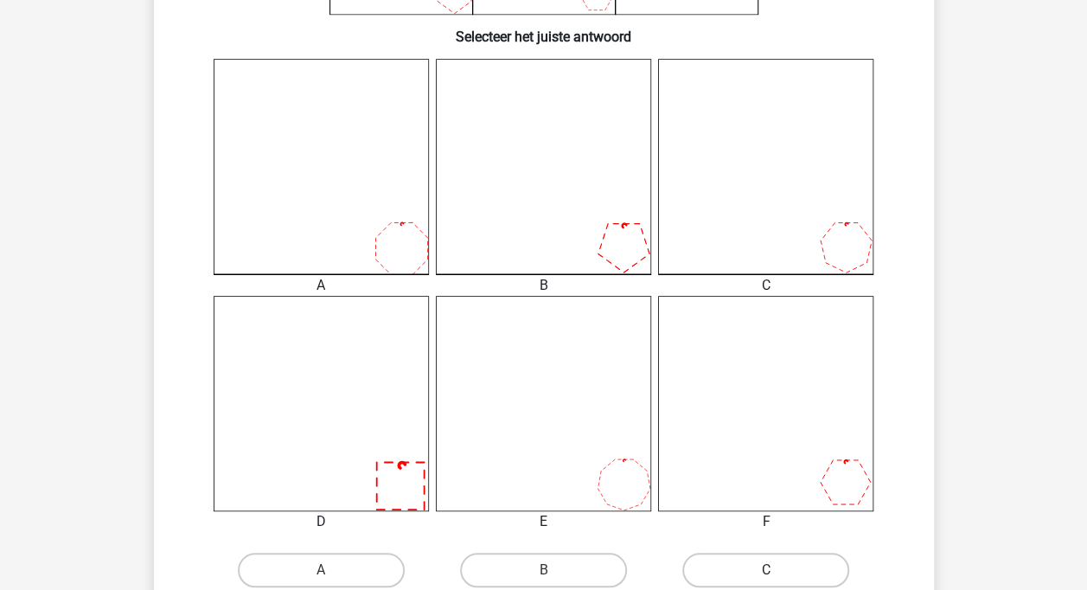
click at [722, 576] on label "C" at bounding box center [765, 569] width 167 height 35
click at [766, 576] on input "C" at bounding box center [771, 575] width 11 height 11
radio input "true"
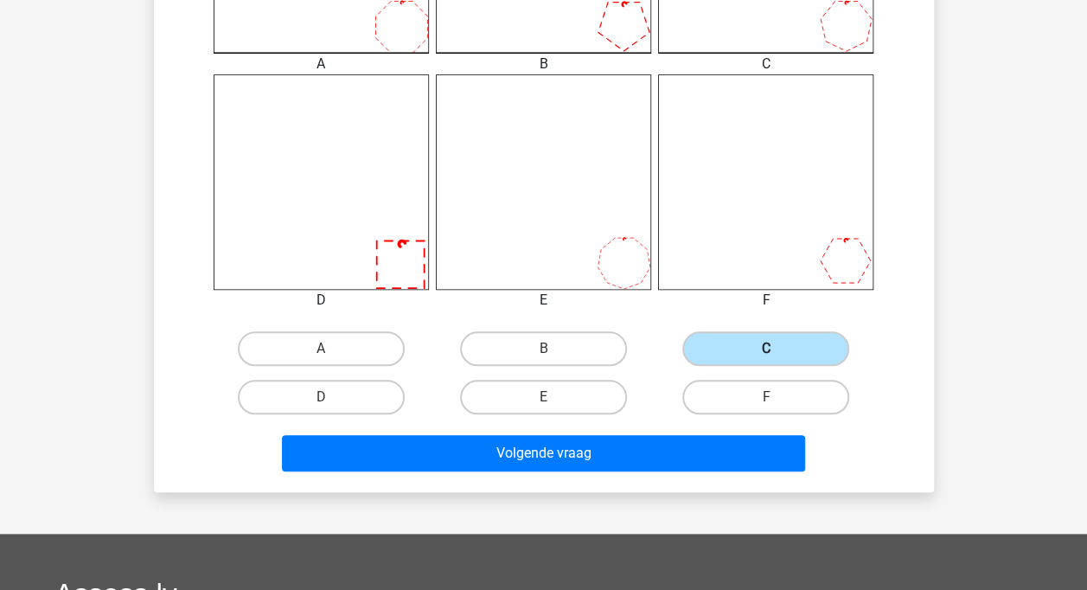
scroll to position [662, 0]
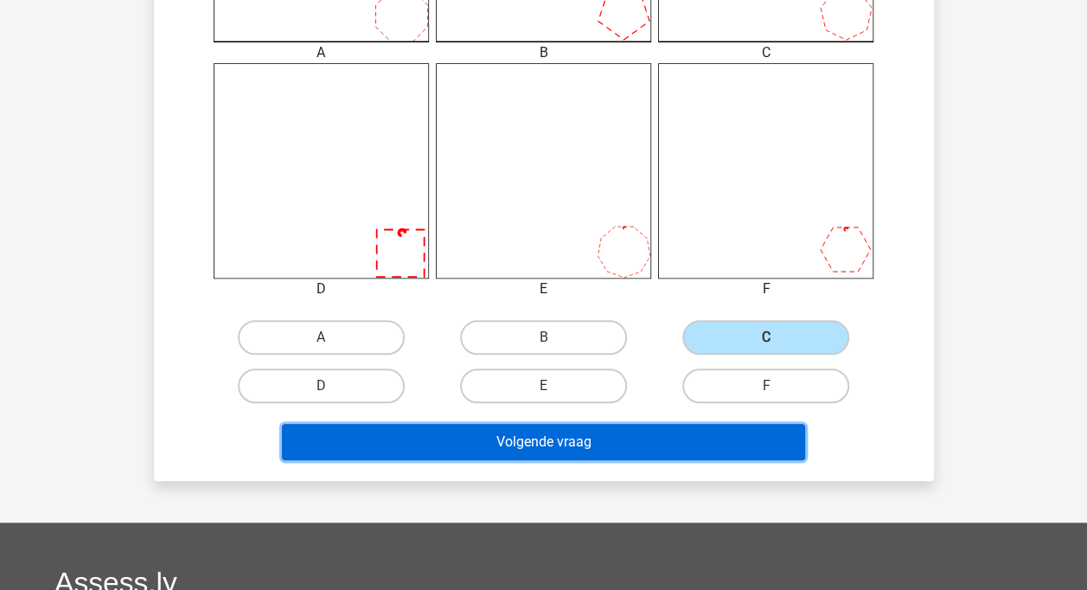
click at [702, 440] on button "Volgende vraag" at bounding box center [543, 442] width 523 height 36
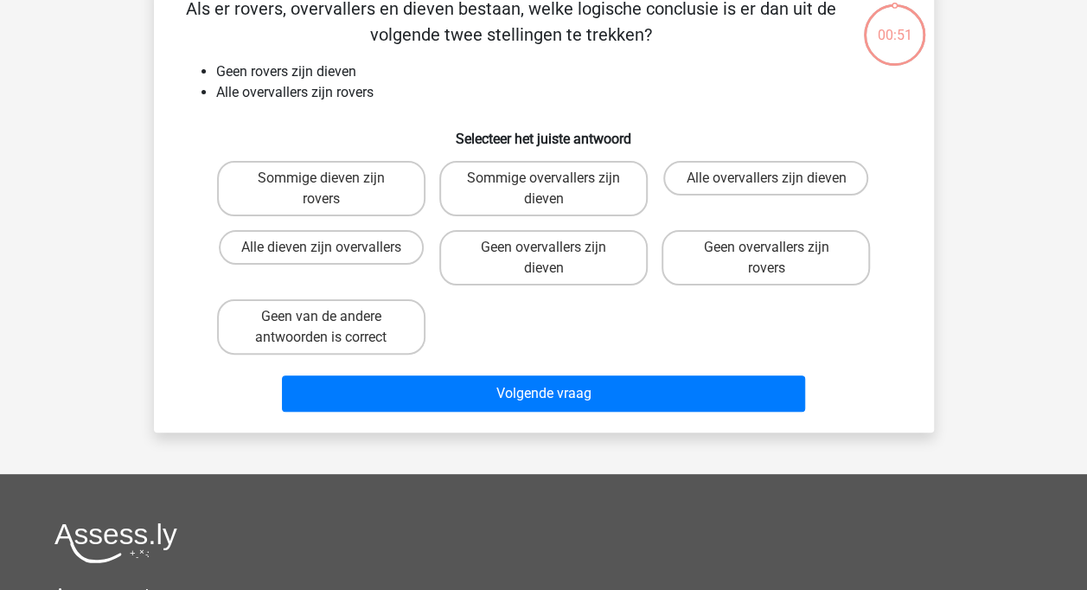
scroll to position [80, 0]
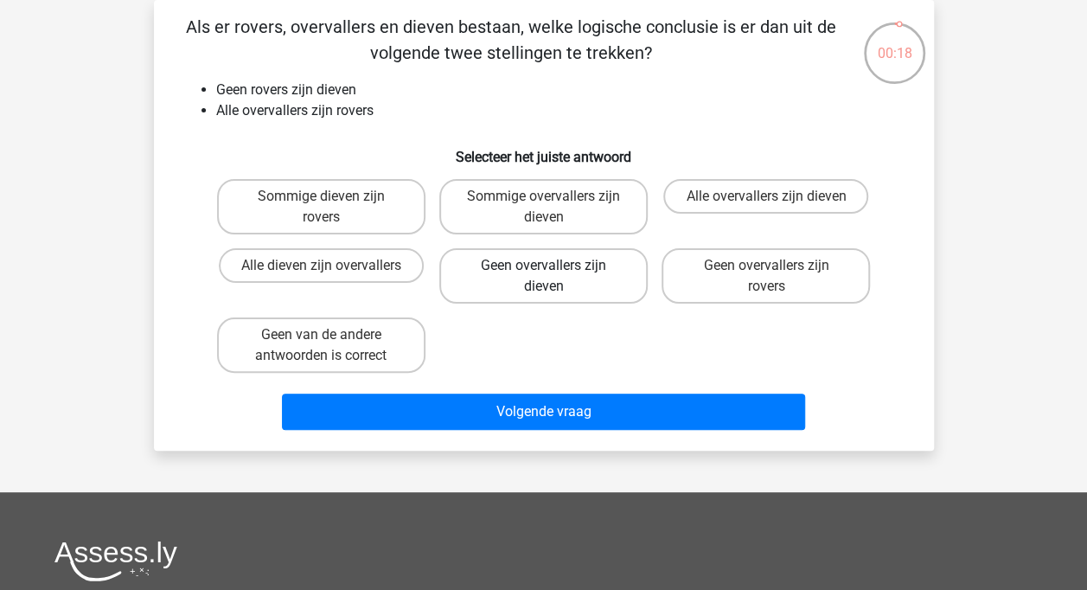
click at [613, 275] on label "Geen overvallers zijn dieven" at bounding box center [543, 275] width 208 height 55
click at [554, 275] on input "Geen overvallers zijn dieven" at bounding box center [548, 270] width 11 height 11
radio input "true"
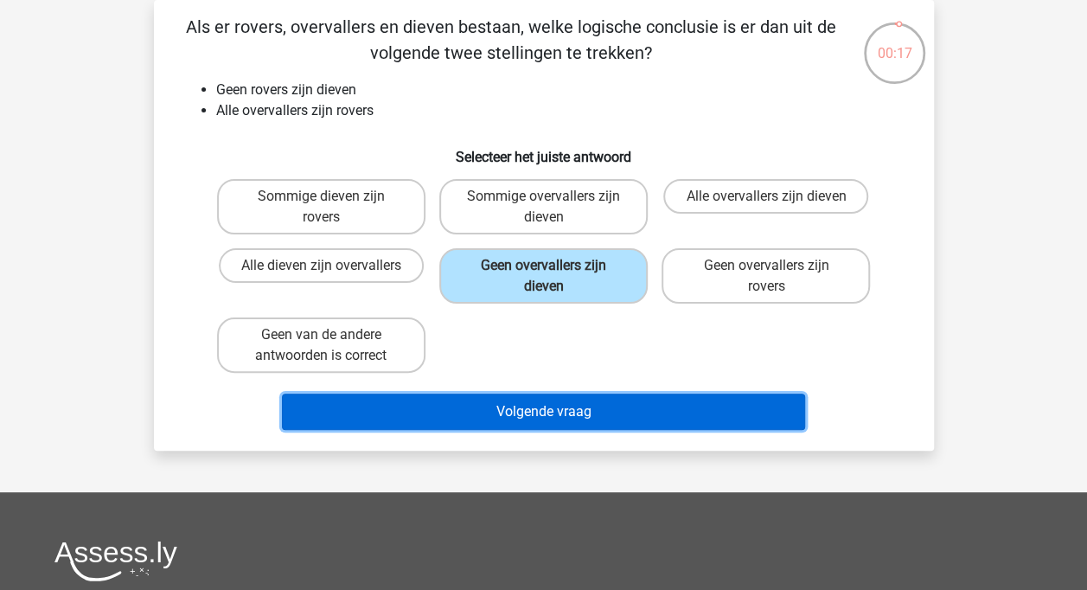
click at [607, 413] on button "Volgende vraag" at bounding box center [543, 411] width 523 height 36
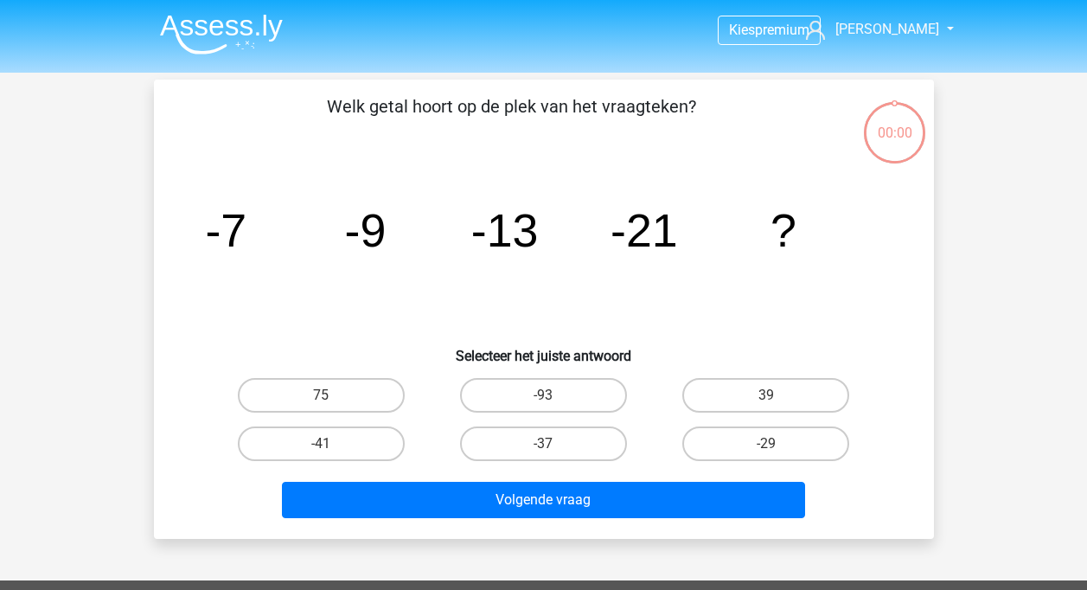
scroll to position [80, 0]
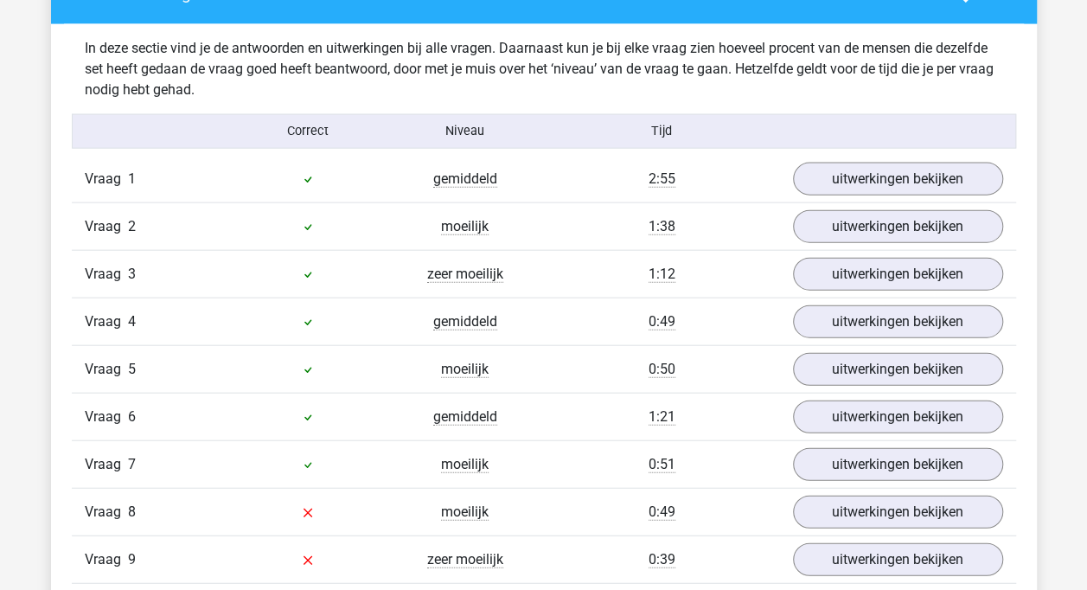
scroll to position [1875, 0]
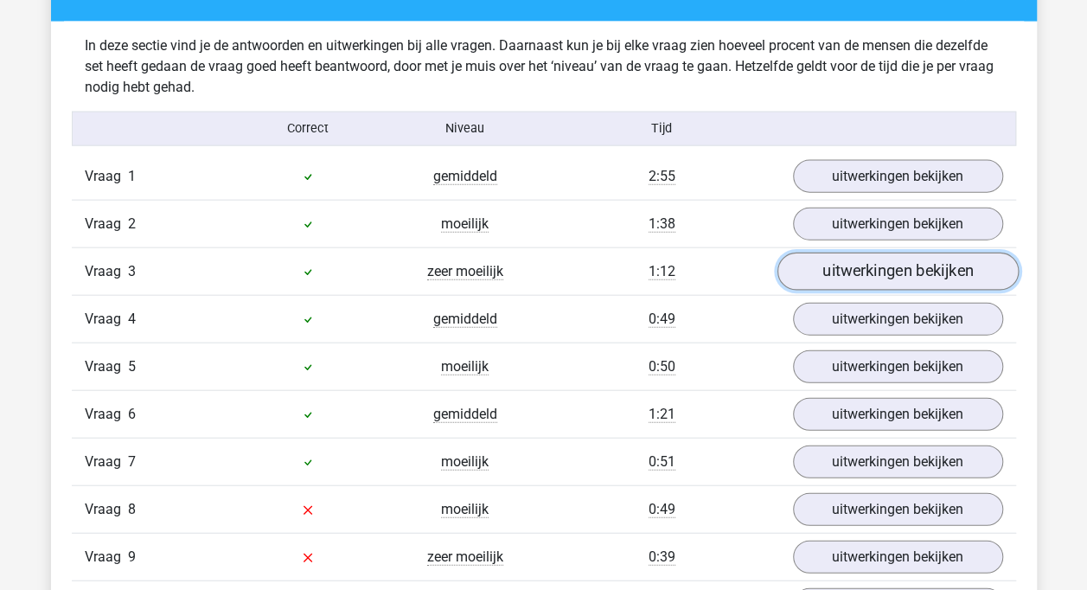
click at [807, 268] on link "uitwerkingen bekijken" at bounding box center [896, 271] width 241 height 38
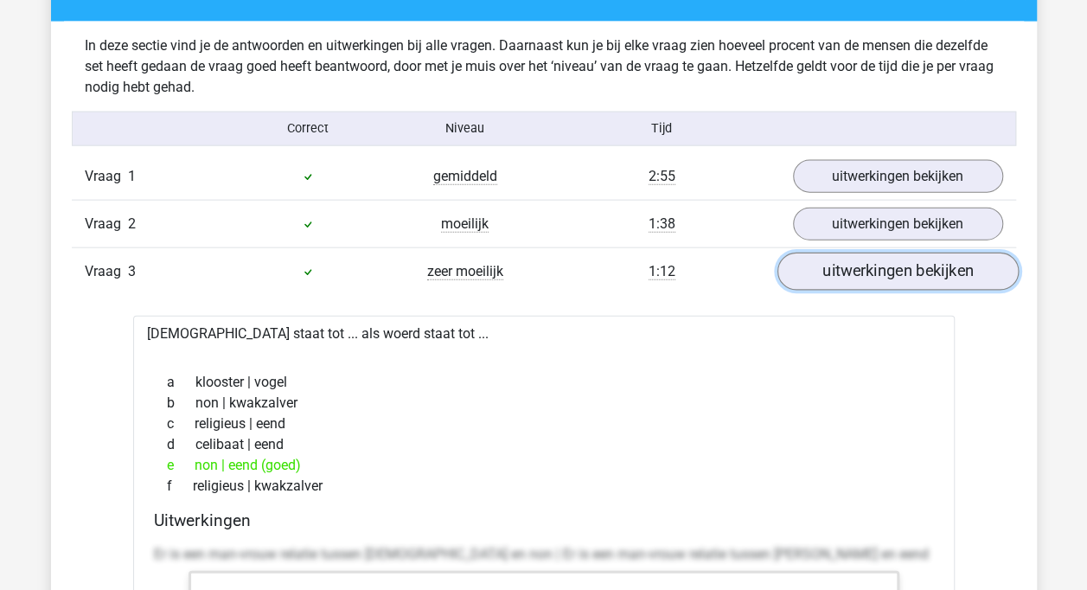
click at [807, 268] on link "uitwerkingen bekijken" at bounding box center [896, 271] width 241 height 38
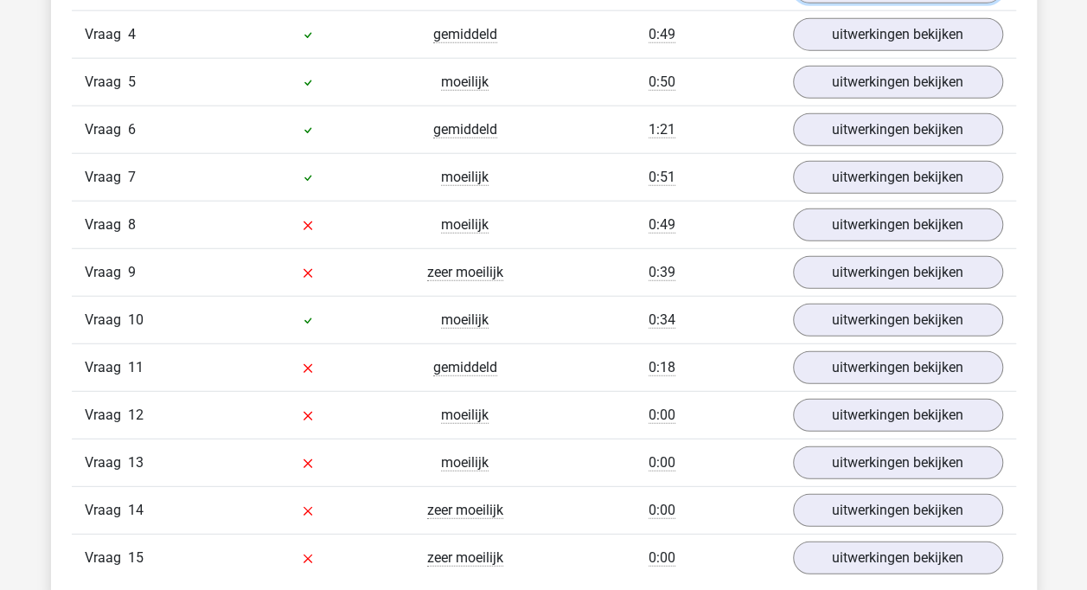
scroll to position [2163, 0]
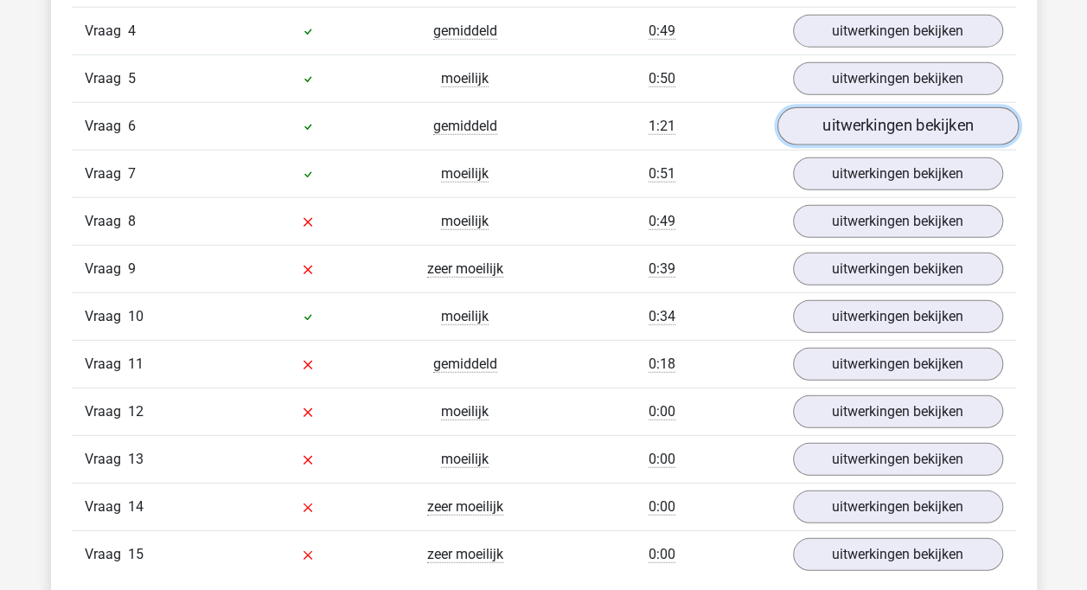
click at [889, 124] on link "uitwerkingen bekijken" at bounding box center [896, 126] width 241 height 38
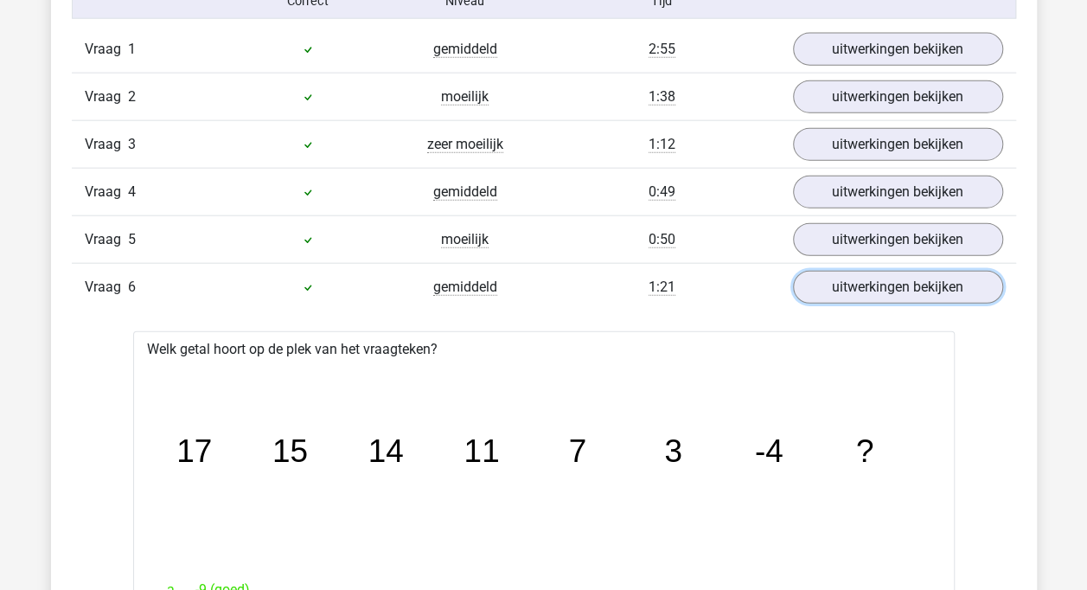
scroll to position [2000, 0]
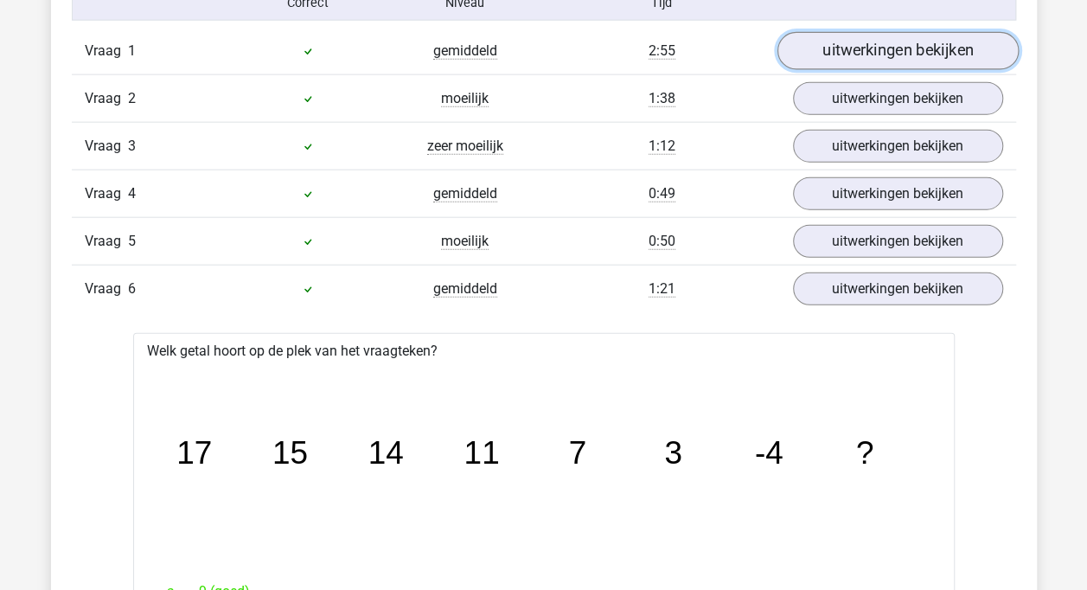
click at [868, 48] on link "uitwerkingen bekijken" at bounding box center [896, 51] width 241 height 38
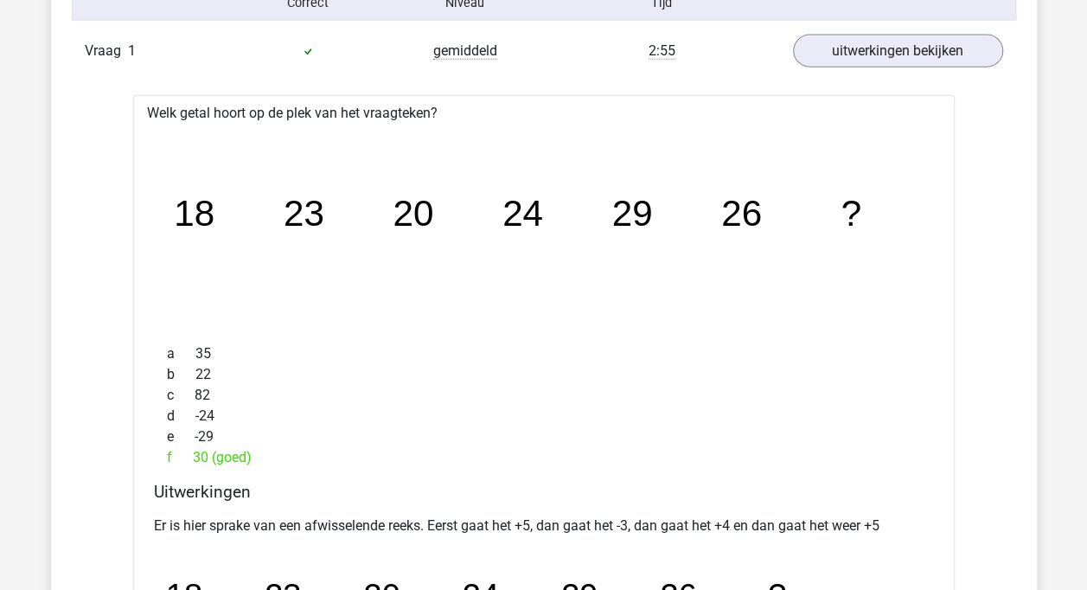
click at [895, 472] on div "Welk getal hoort op de plek van het vraagteken? image/svg+xml 18 23 20 24 29 26…" at bounding box center [543, 452] width 821 height 714
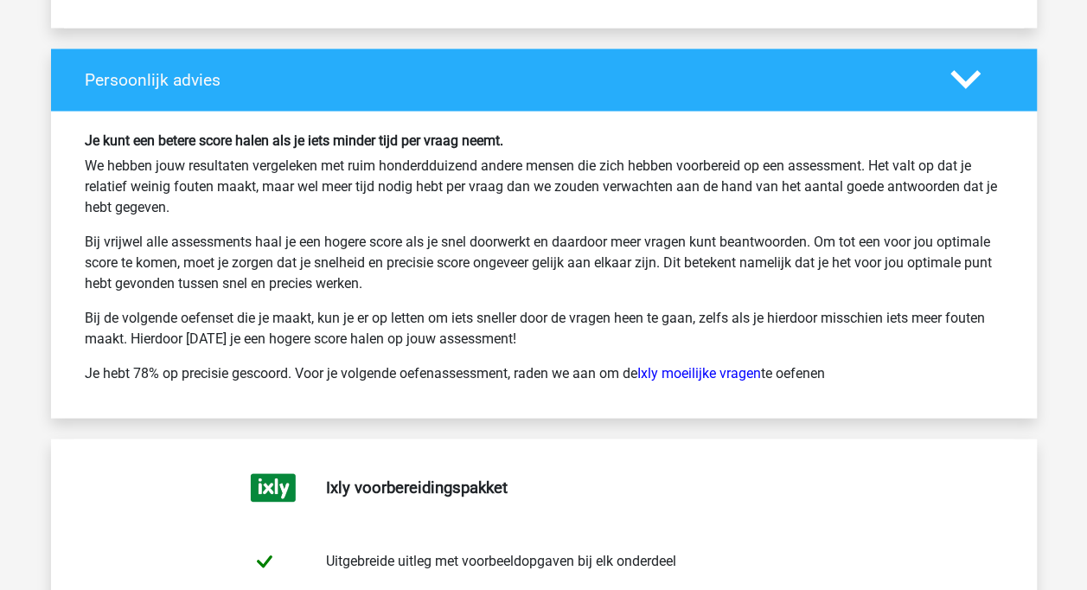
scroll to position [4880, 0]
click at [695, 364] on link "Ixly moeilijke vragen" at bounding box center [699, 372] width 124 height 16
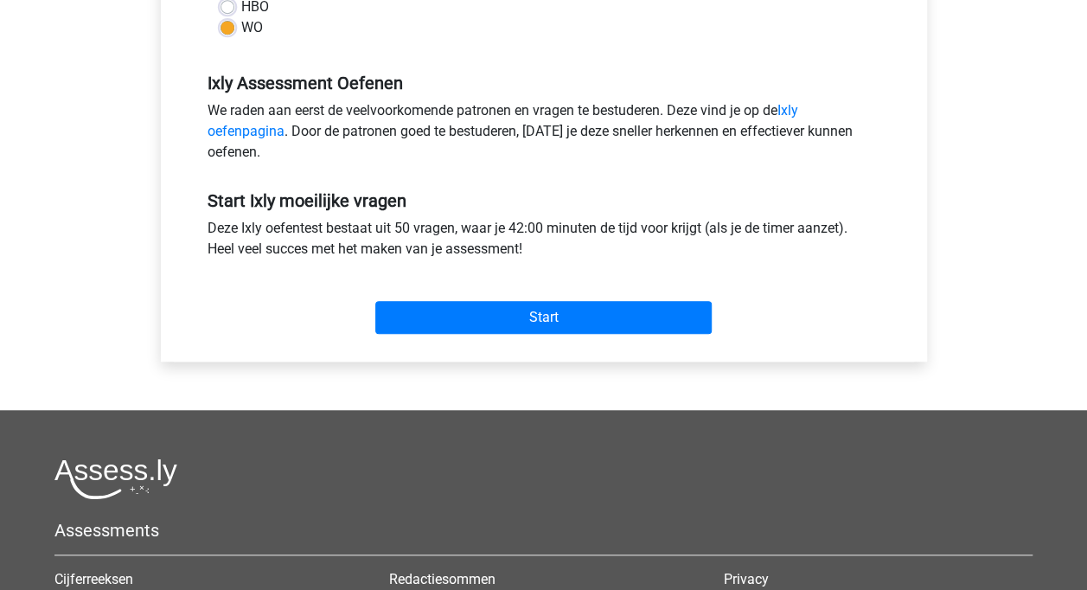
scroll to position [498, 0]
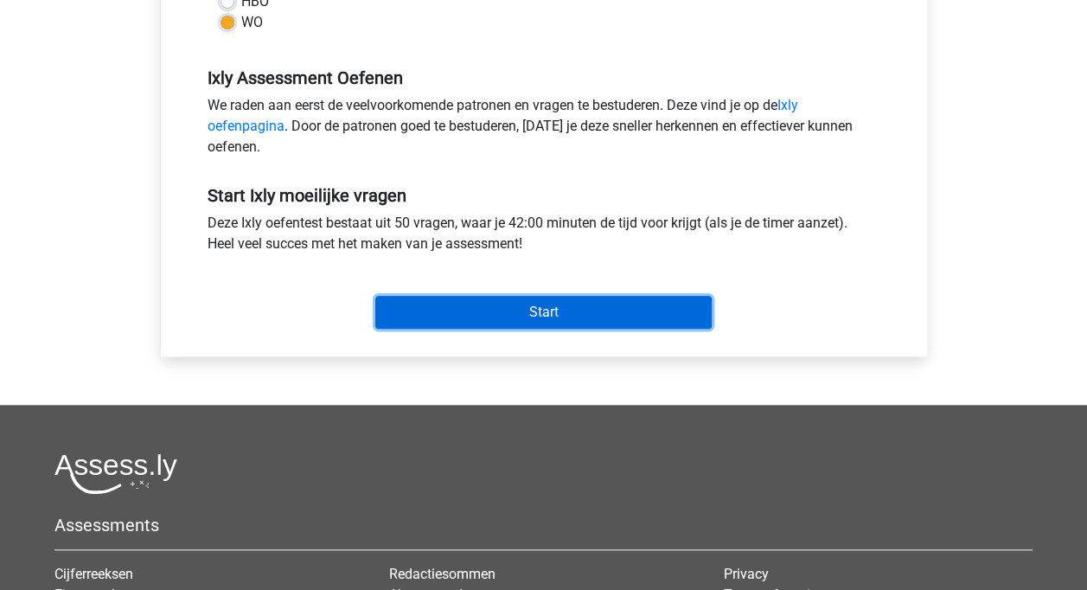
click at [532, 302] on input "Start" at bounding box center [543, 312] width 336 height 33
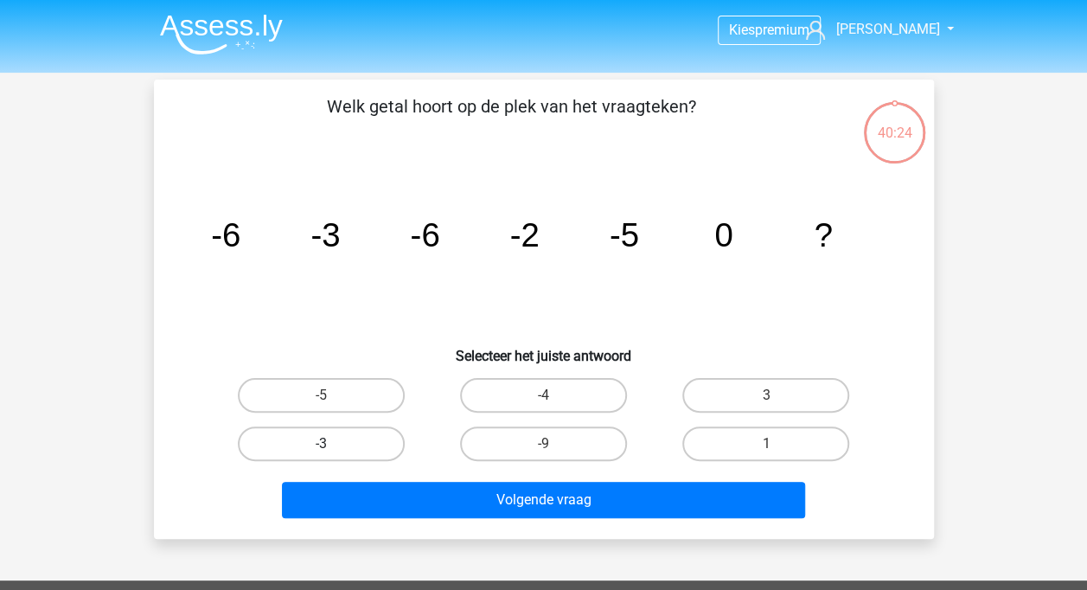
click at [296, 441] on label "-3" at bounding box center [321, 443] width 167 height 35
click at [321, 443] on input "-3" at bounding box center [326, 448] width 11 height 11
radio input "true"
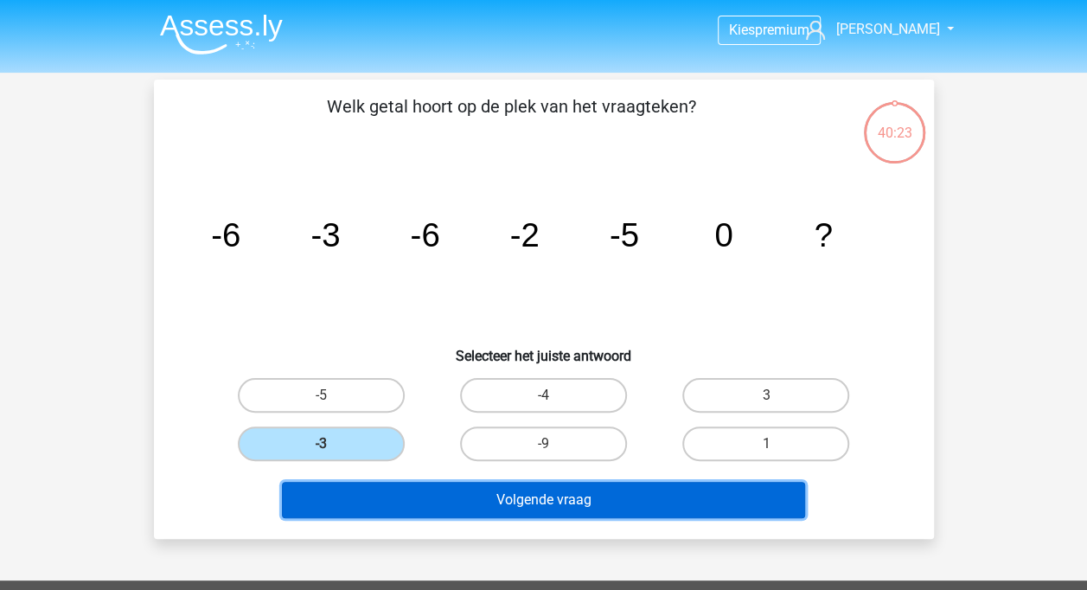
click at [370, 488] on button "Volgende vraag" at bounding box center [543, 499] width 523 height 36
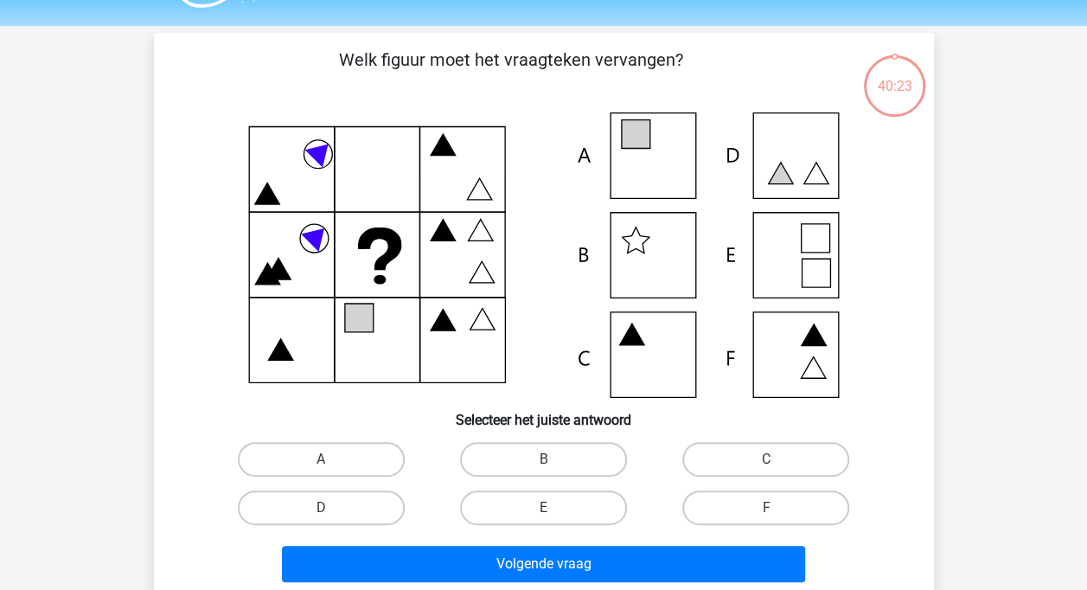
scroll to position [80, 0]
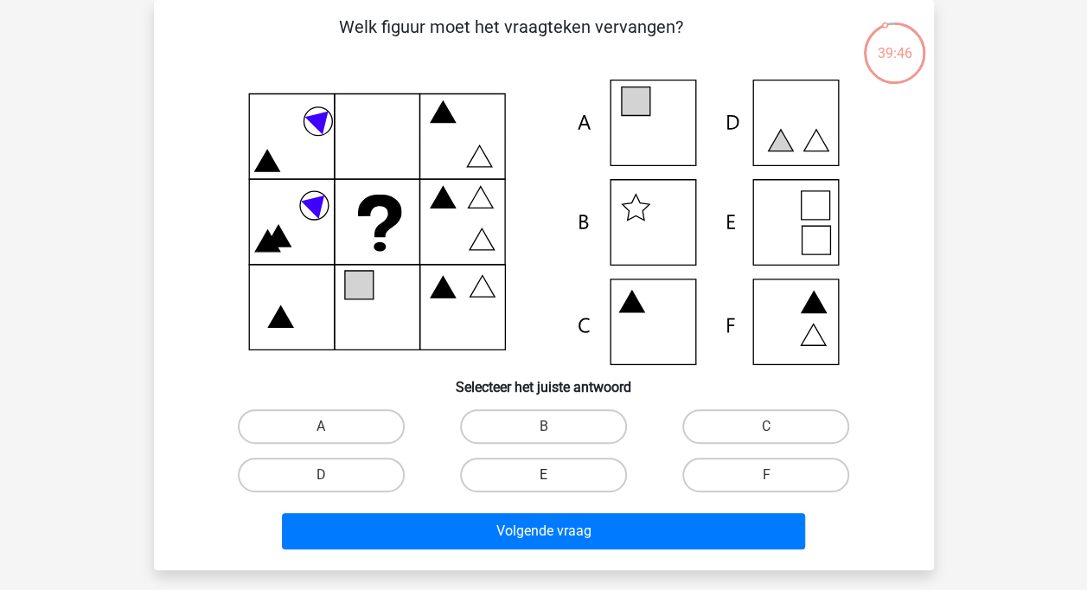
click at [571, 480] on label "E" at bounding box center [543, 474] width 167 height 35
click at [554, 480] on input "E" at bounding box center [548, 480] width 11 height 11
radio input "true"
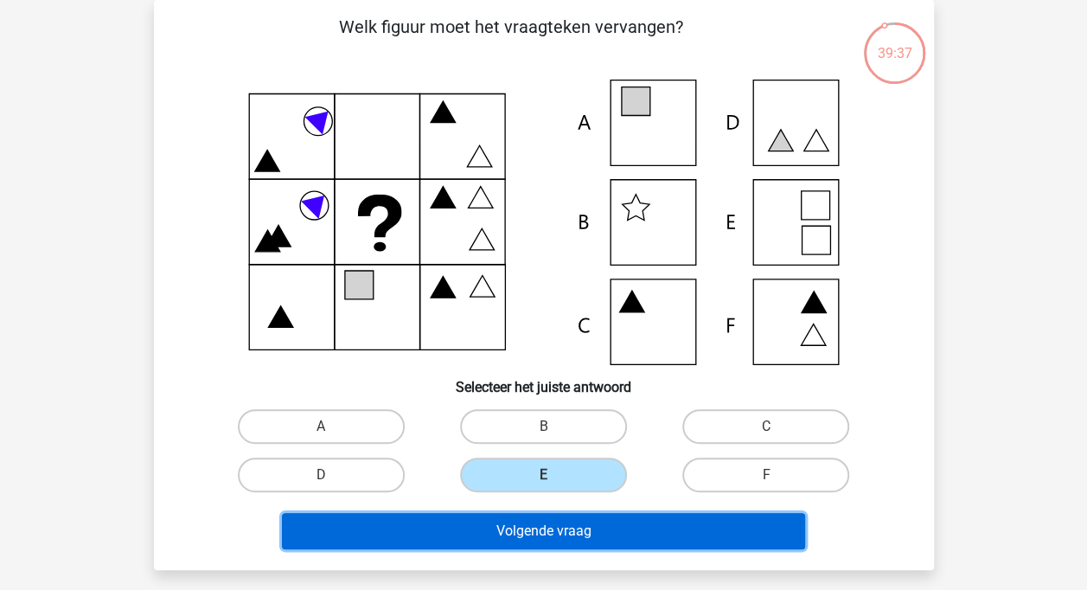
click at [569, 525] on button "Volgende vraag" at bounding box center [543, 531] width 523 height 36
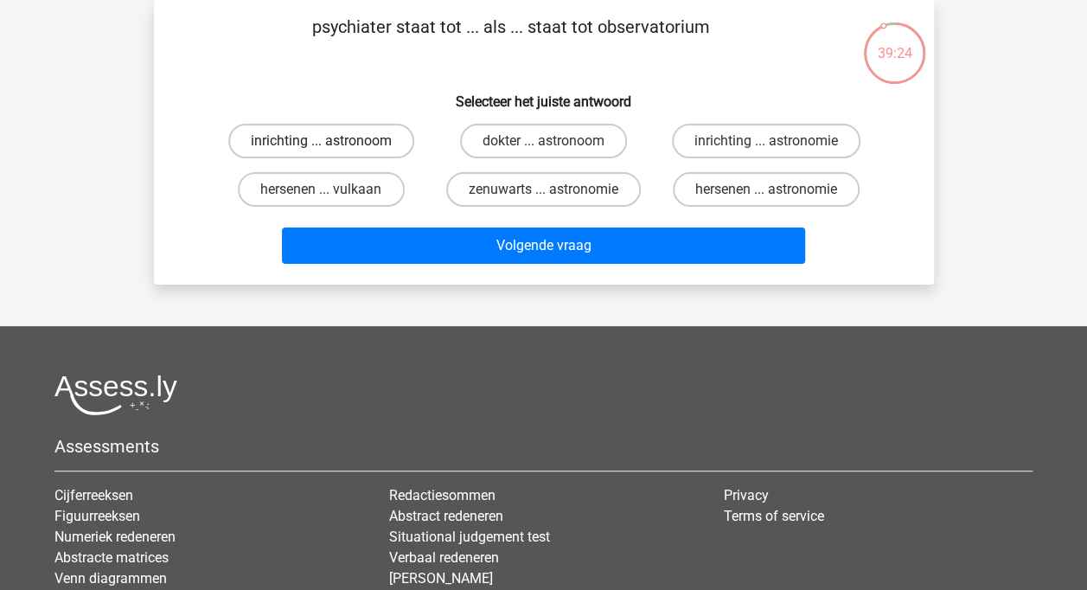
click at [335, 149] on label "inrichting ... astronoom" at bounding box center [321, 141] width 186 height 35
click at [332, 149] on input "inrichting ... astronoom" at bounding box center [326, 146] width 11 height 11
radio input "true"
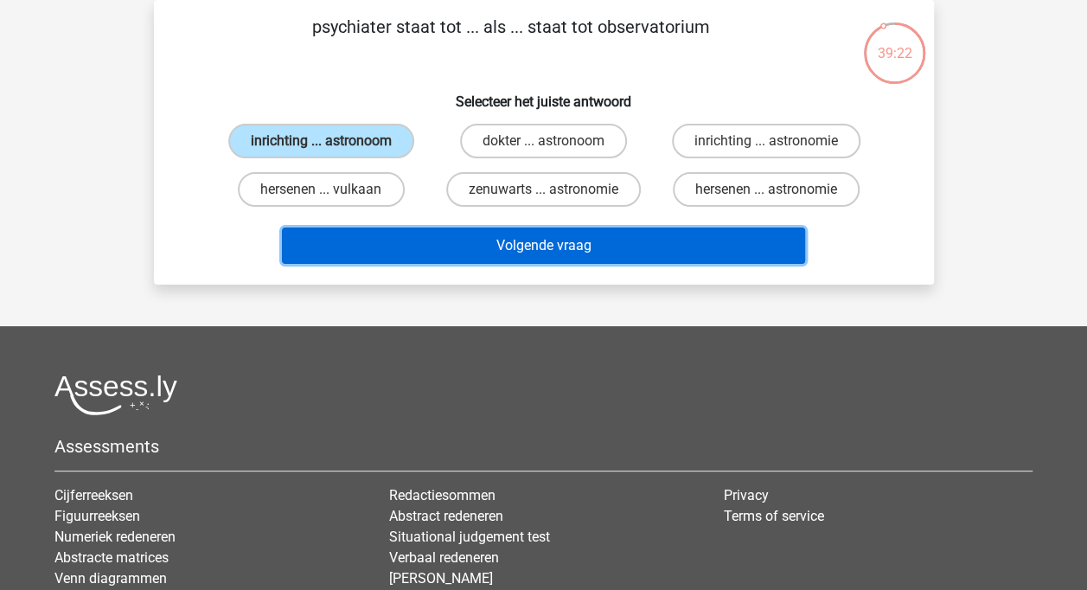
click at [652, 243] on button "Volgende vraag" at bounding box center [543, 245] width 523 height 36
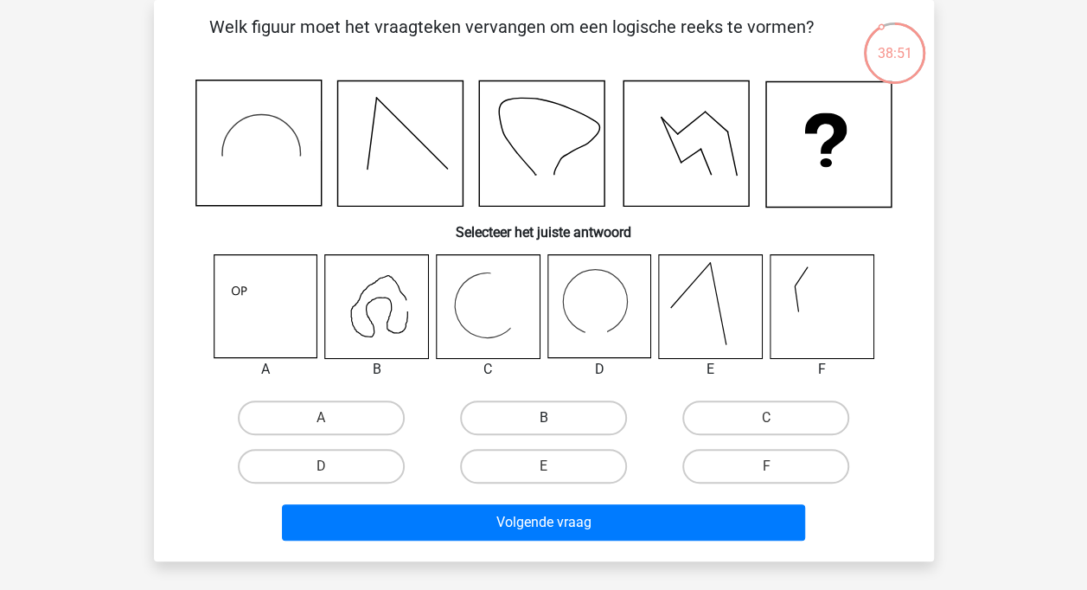
click at [557, 418] on label "B" at bounding box center [543, 417] width 167 height 35
click at [554, 418] on input "B" at bounding box center [548, 423] width 11 height 11
radio input "true"
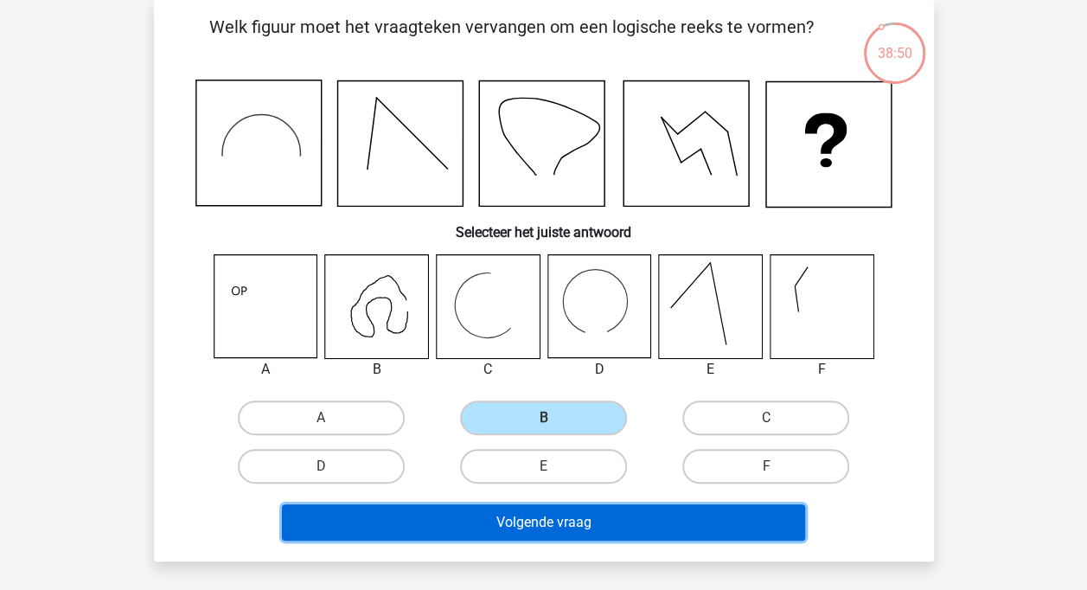
click at [550, 533] on button "Volgende vraag" at bounding box center [543, 522] width 523 height 36
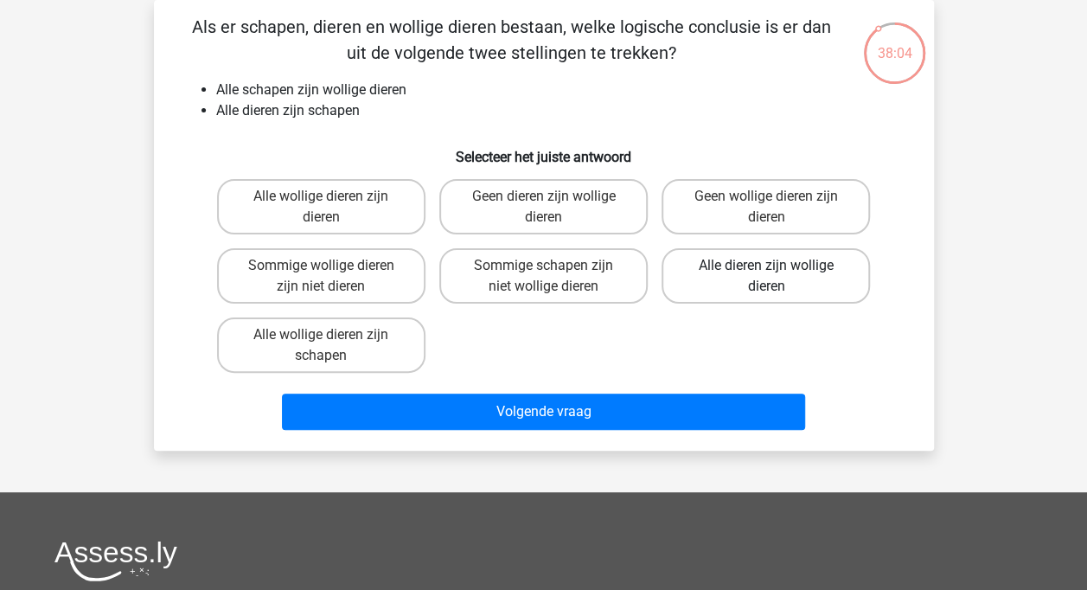
click at [730, 285] on label "Alle dieren zijn wollige dieren" at bounding box center [765, 275] width 208 height 55
click at [766, 277] on input "Alle dieren zijn wollige dieren" at bounding box center [771, 270] width 11 height 11
radio input "true"
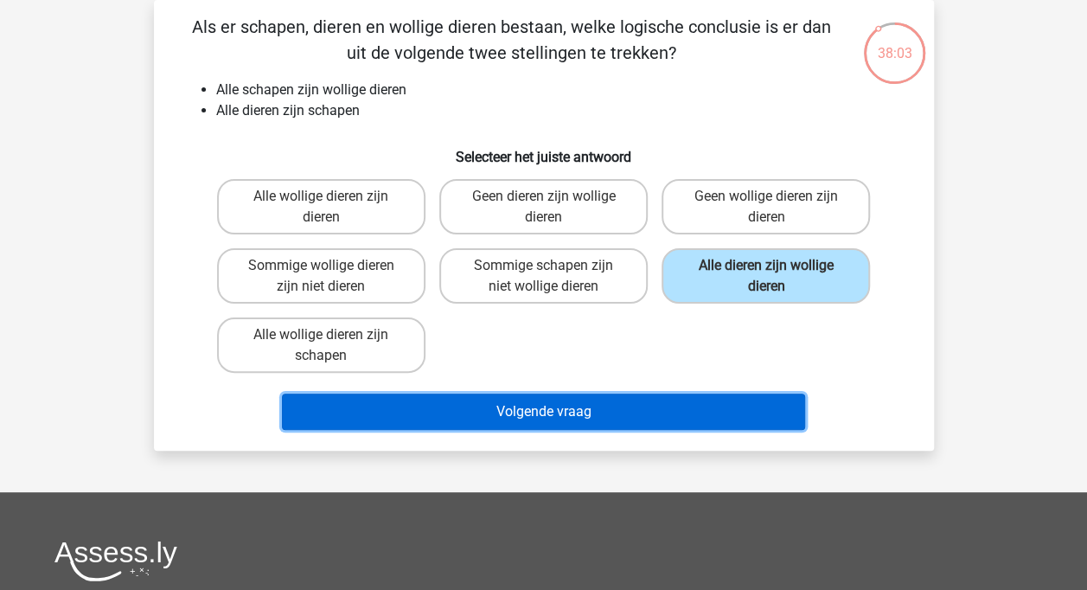
click at [672, 415] on button "Volgende vraag" at bounding box center [543, 411] width 523 height 36
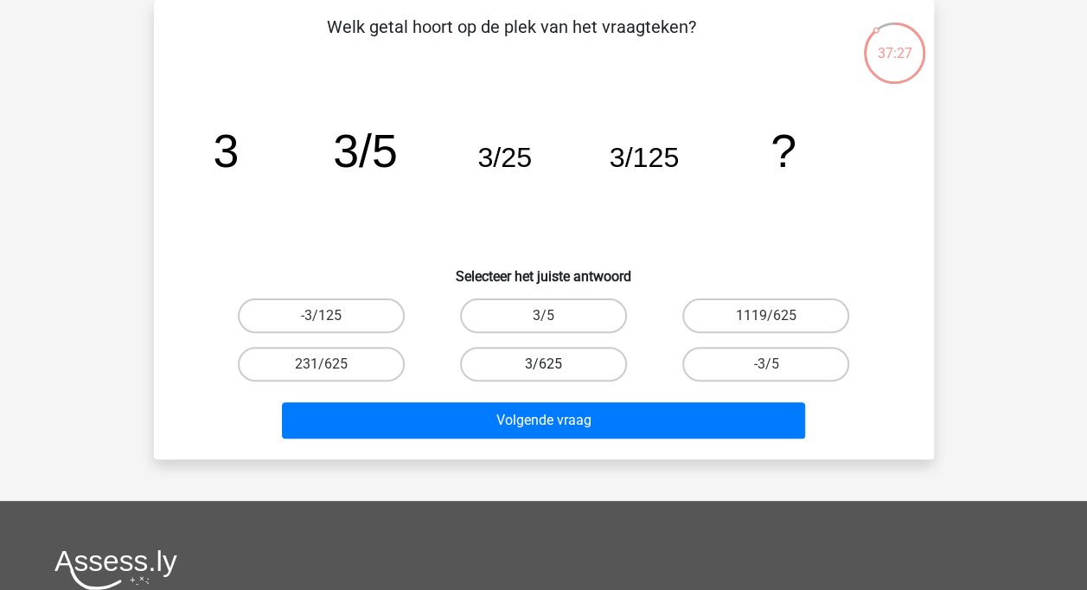
click at [570, 354] on label "3/625" at bounding box center [543, 364] width 167 height 35
click at [554, 364] on input "3/625" at bounding box center [548, 369] width 11 height 11
radio input "true"
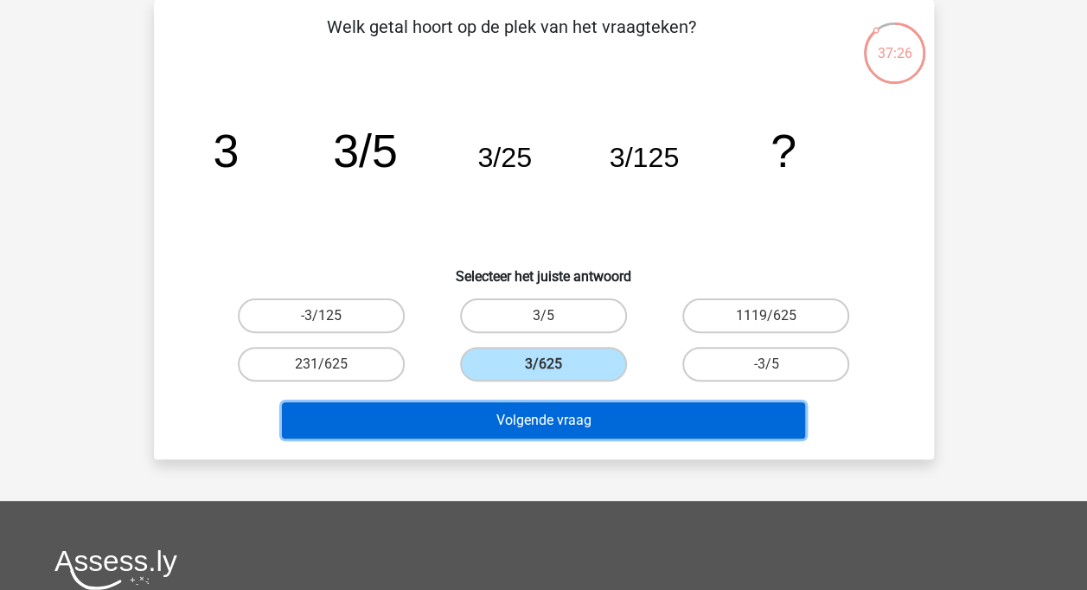
click at [568, 410] on button "Volgende vraag" at bounding box center [543, 420] width 523 height 36
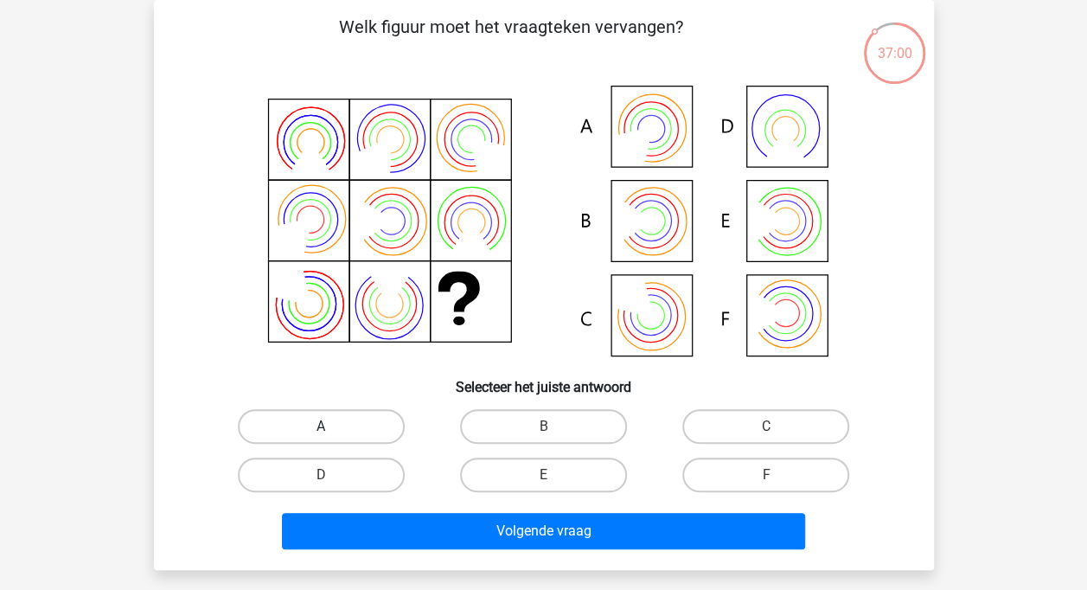
click at [332, 422] on label "A" at bounding box center [321, 426] width 167 height 35
click at [332, 426] on input "A" at bounding box center [326, 431] width 11 height 11
radio input "true"
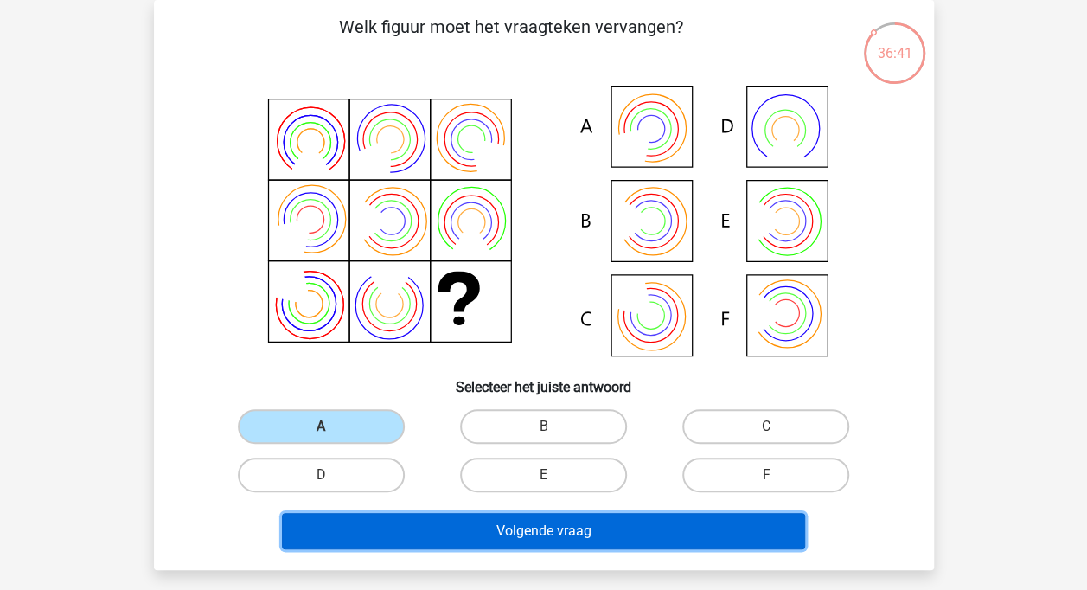
click at [592, 539] on button "Volgende vraag" at bounding box center [543, 531] width 523 height 36
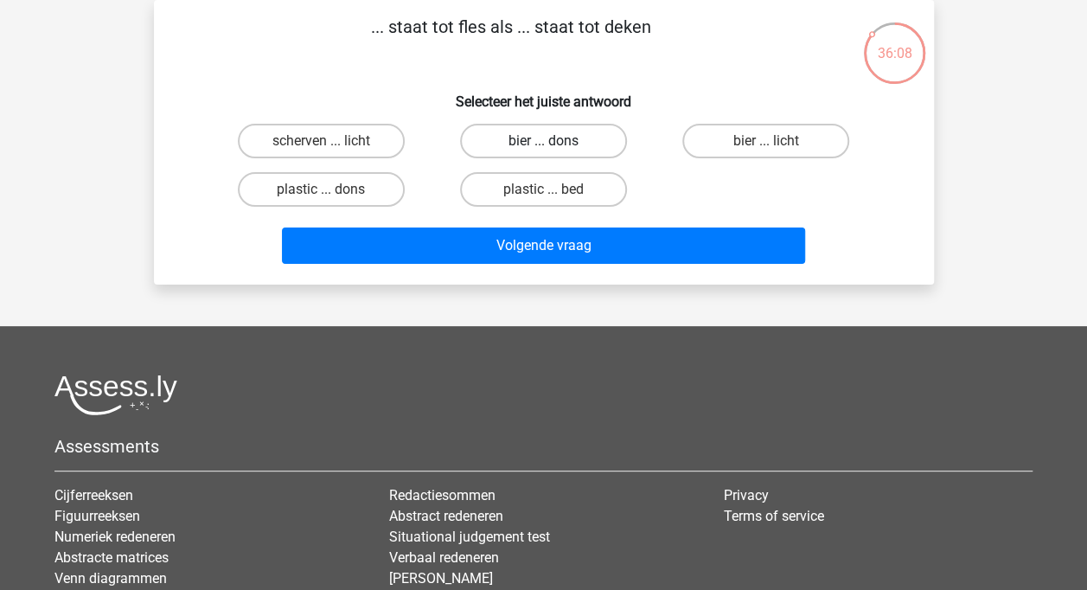
click at [491, 140] on label "bier ... dons" at bounding box center [543, 141] width 167 height 35
click at [543, 141] on input "bier ... dons" at bounding box center [548, 146] width 11 height 11
radio input "true"
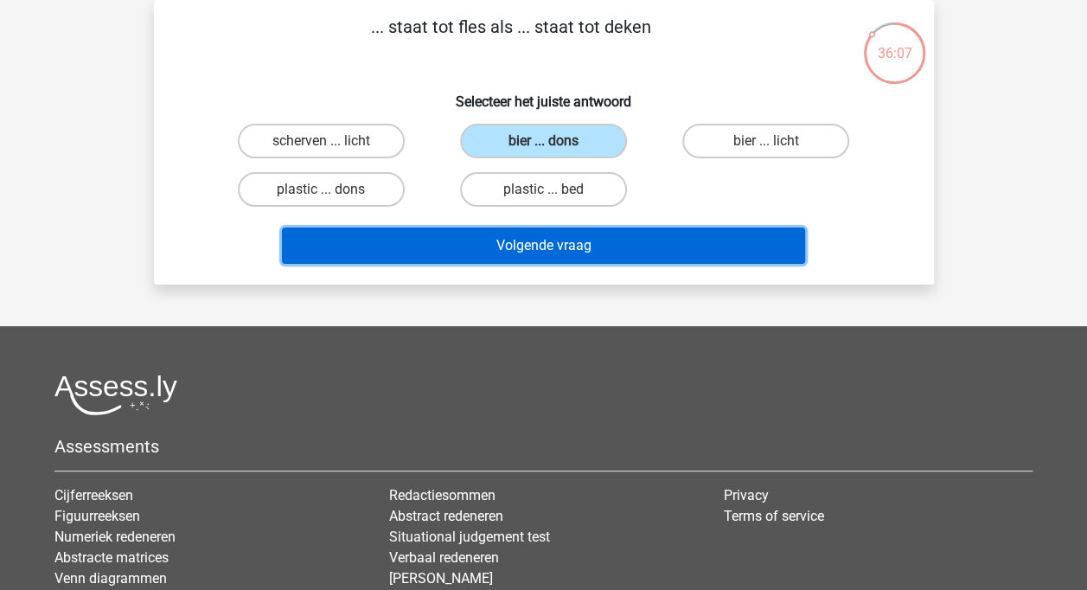
click at [491, 258] on button "Volgende vraag" at bounding box center [543, 245] width 523 height 36
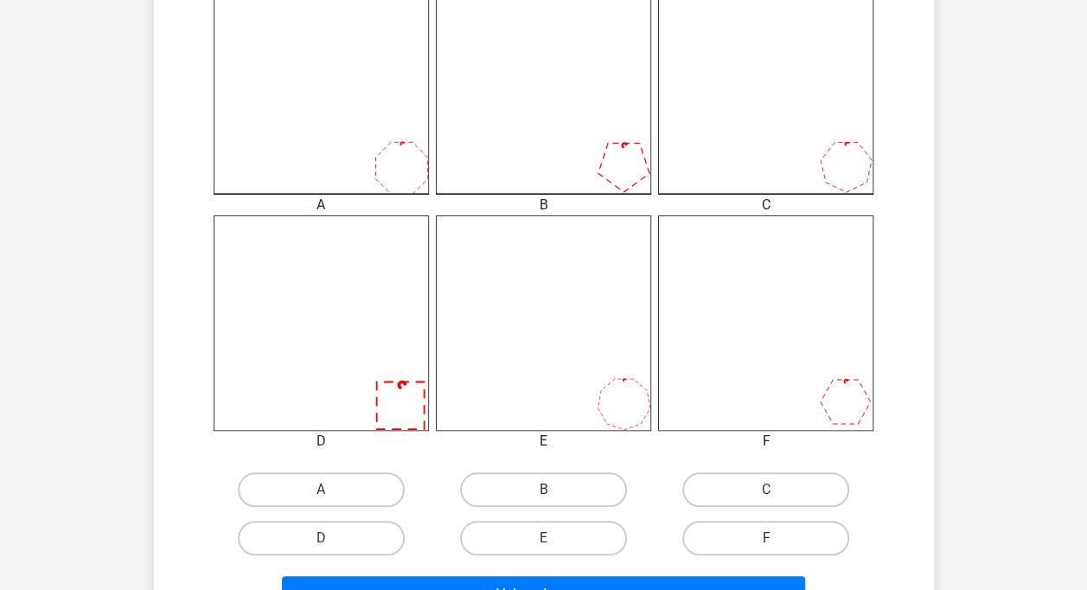
scroll to position [522, 0]
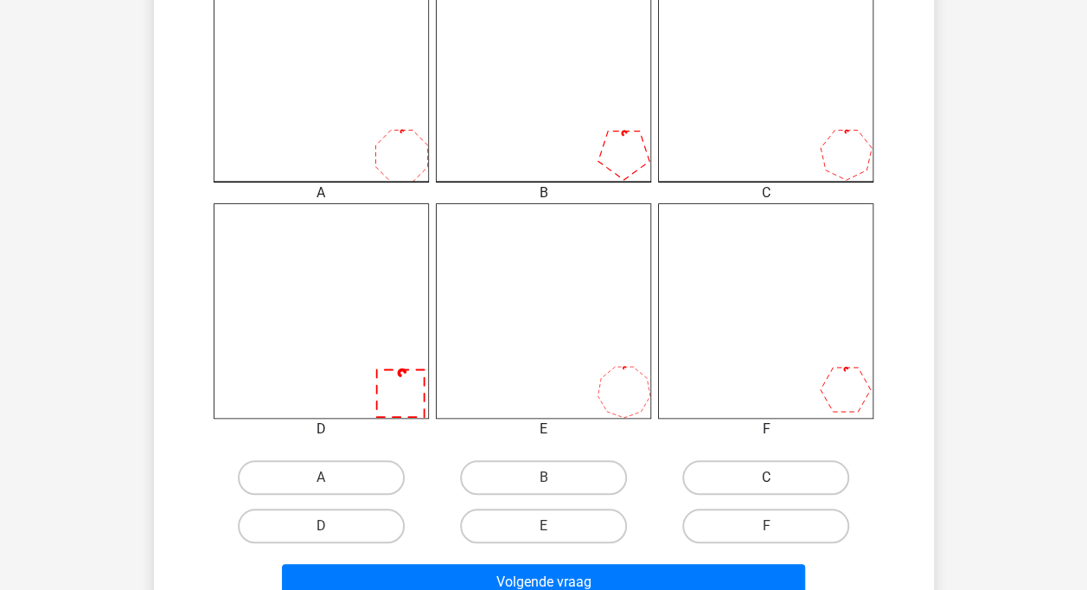
click at [715, 488] on label "C" at bounding box center [765, 477] width 167 height 35
click at [766, 488] on input "C" at bounding box center [771, 482] width 11 height 11
radio input "true"
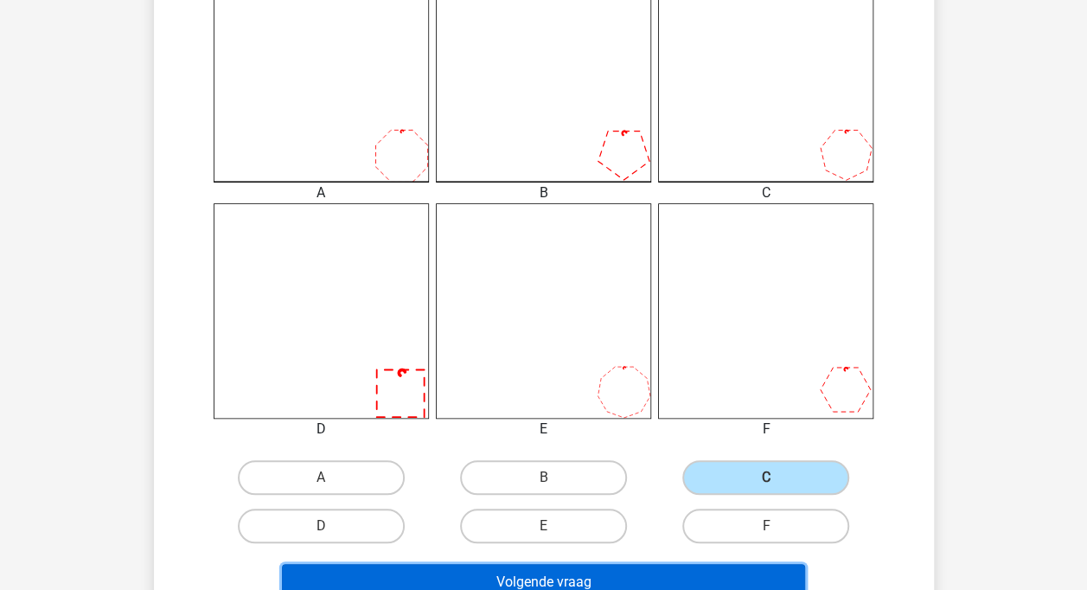
click at [678, 582] on button "Volgende vraag" at bounding box center [543, 582] width 523 height 36
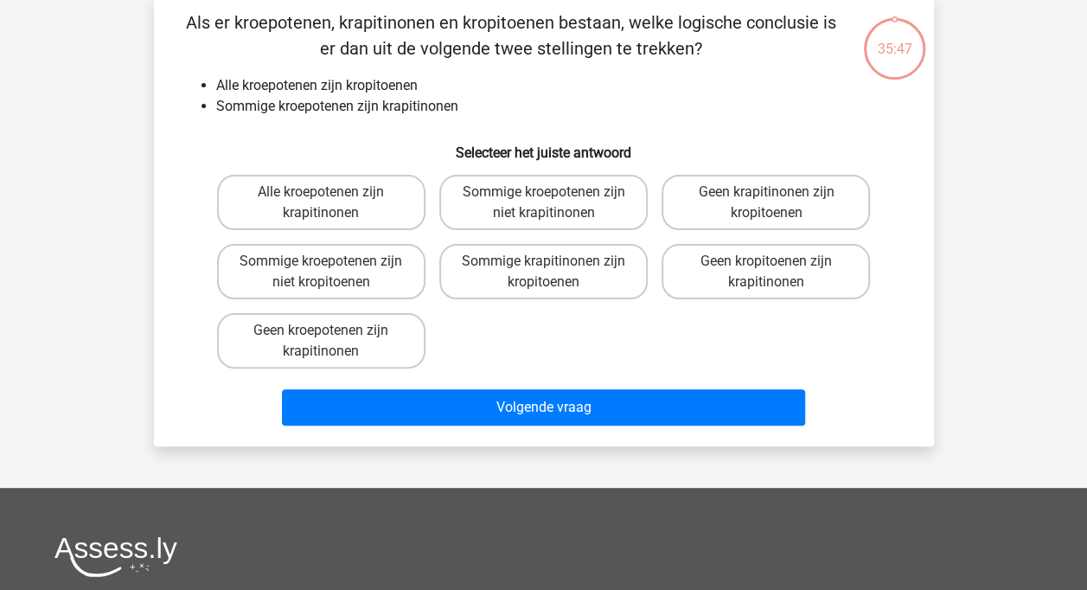
scroll to position [80, 0]
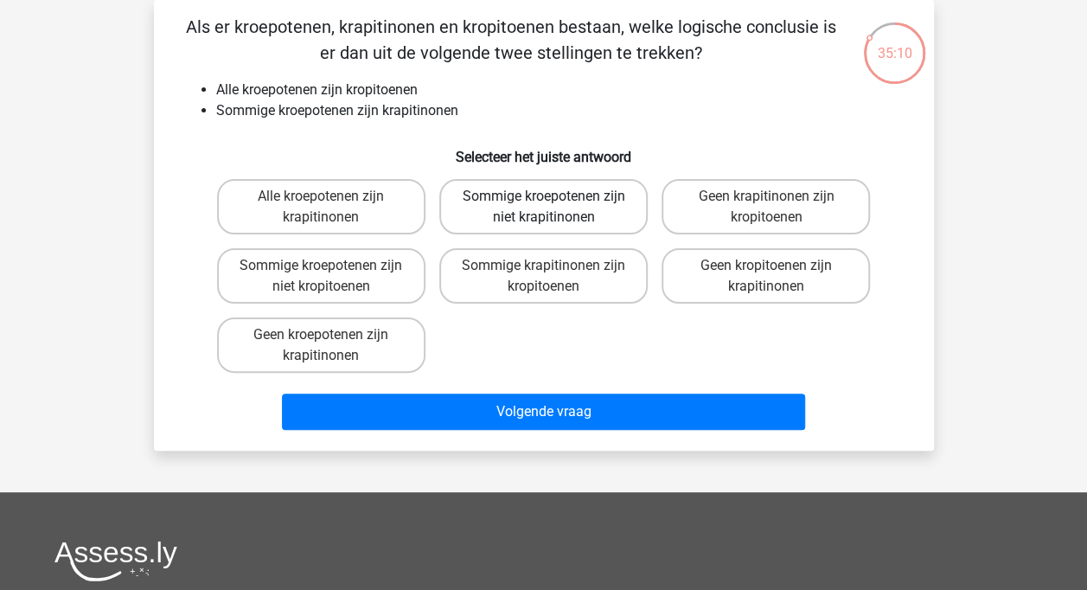
click at [620, 207] on label "Sommige kroepotenen zijn niet krapitinonen" at bounding box center [543, 206] width 208 height 55
click at [554, 207] on input "Sommige kroepotenen zijn niet krapitinonen" at bounding box center [548, 201] width 11 height 11
radio input "true"
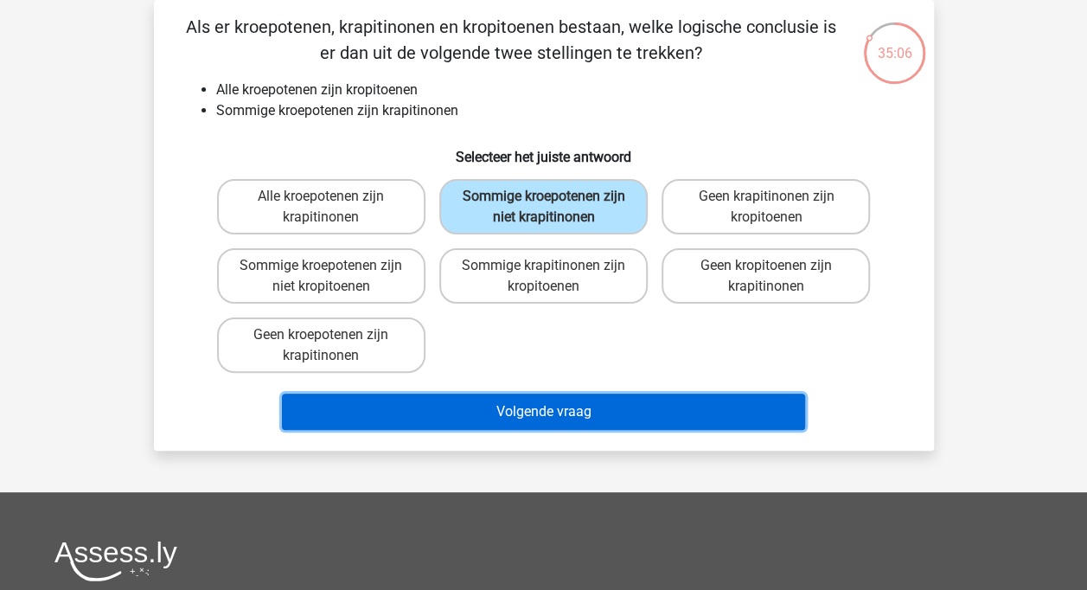
click at [640, 405] on button "Volgende vraag" at bounding box center [543, 411] width 523 height 36
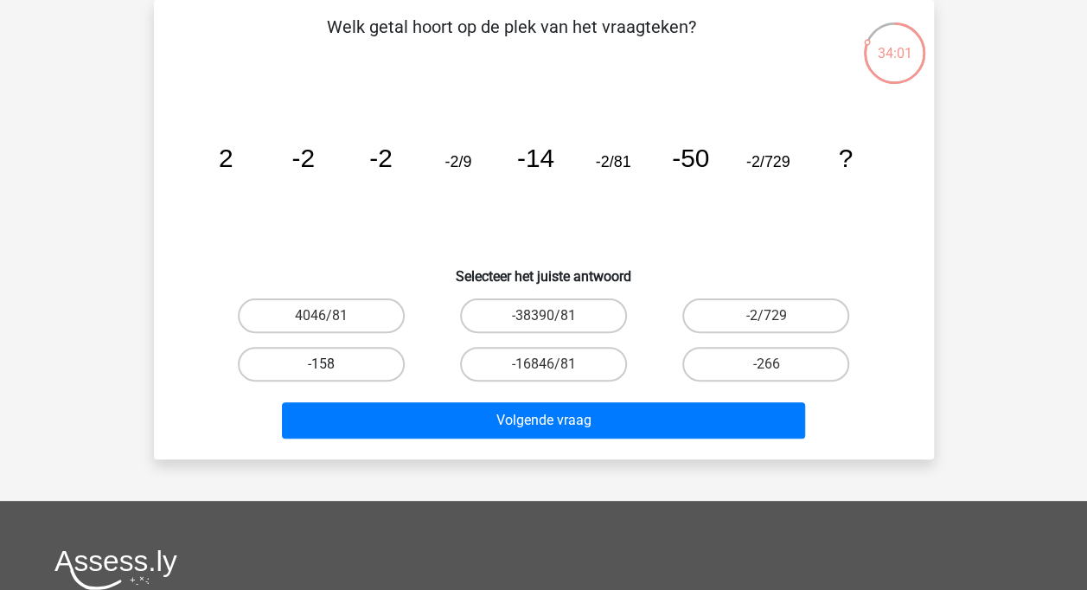
click at [290, 367] on label "-158" at bounding box center [321, 364] width 167 height 35
click at [321, 367] on input "-158" at bounding box center [326, 369] width 11 height 11
radio input "true"
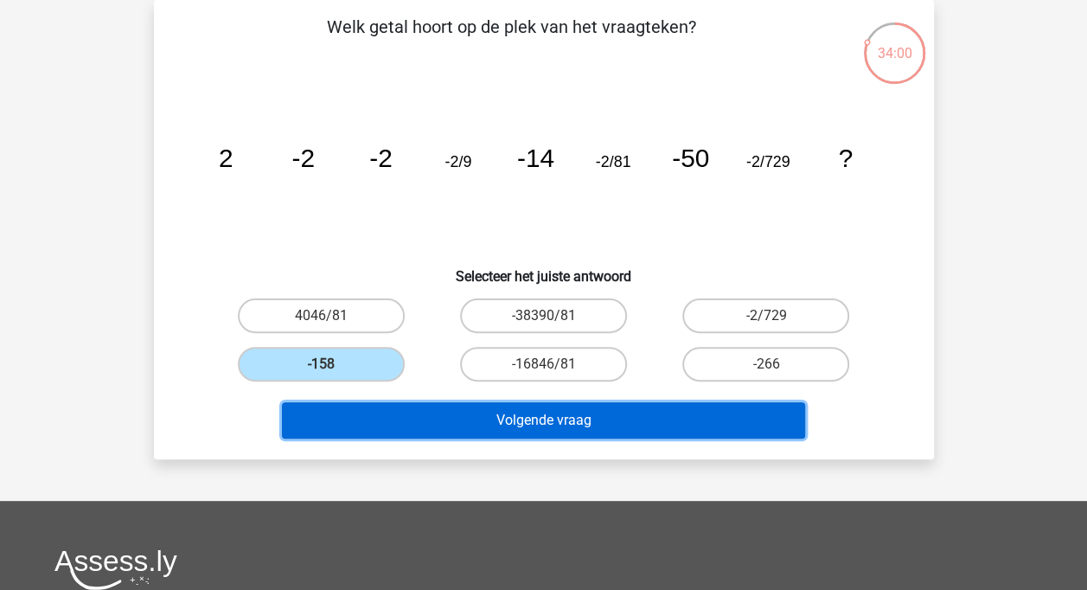
click at [390, 428] on button "Volgende vraag" at bounding box center [543, 420] width 523 height 36
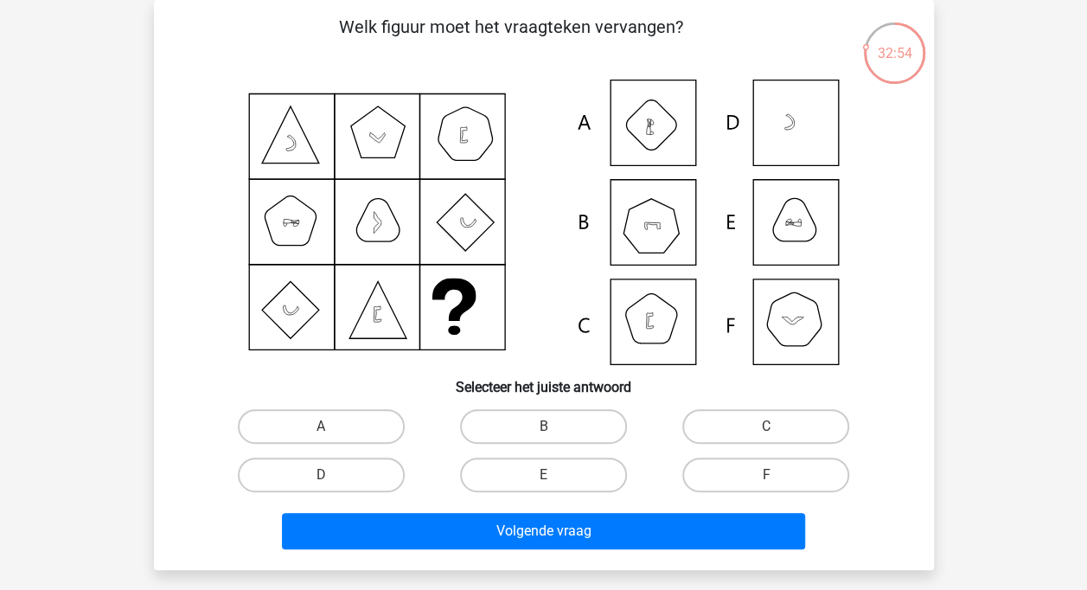
click at [793, 240] on icon at bounding box center [793, 220] width 42 height 42
click at [493, 475] on label "E" at bounding box center [543, 474] width 167 height 35
click at [543, 475] on input "E" at bounding box center [548, 480] width 11 height 11
radio input "true"
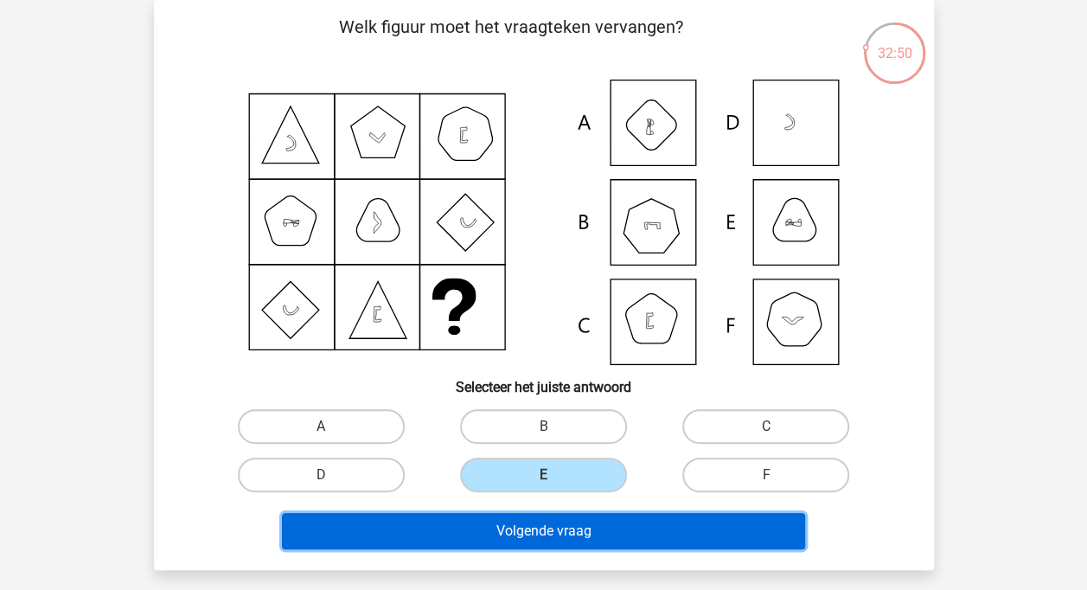
click at [475, 541] on button "Volgende vraag" at bounding box center [543, 531] width 523 height 36
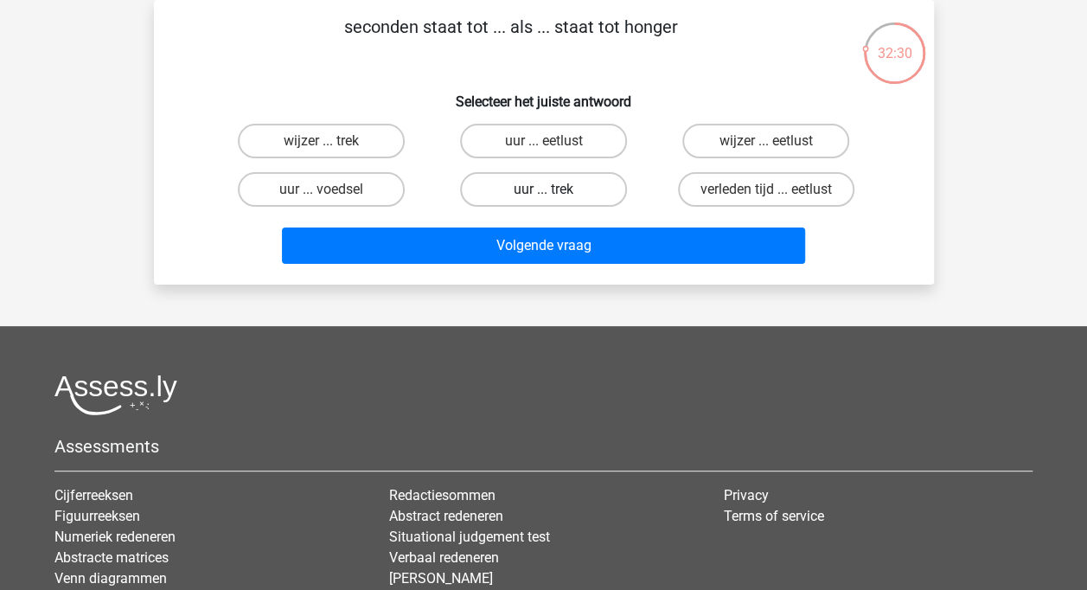
click at [571, 183] on label "uur ... trek" at bounding box center [543, 189] width 167 height 35
click at [554, 189] on input "uur ... trek" at bounding box center [548, 194] width 11 height 11
radio input "true"
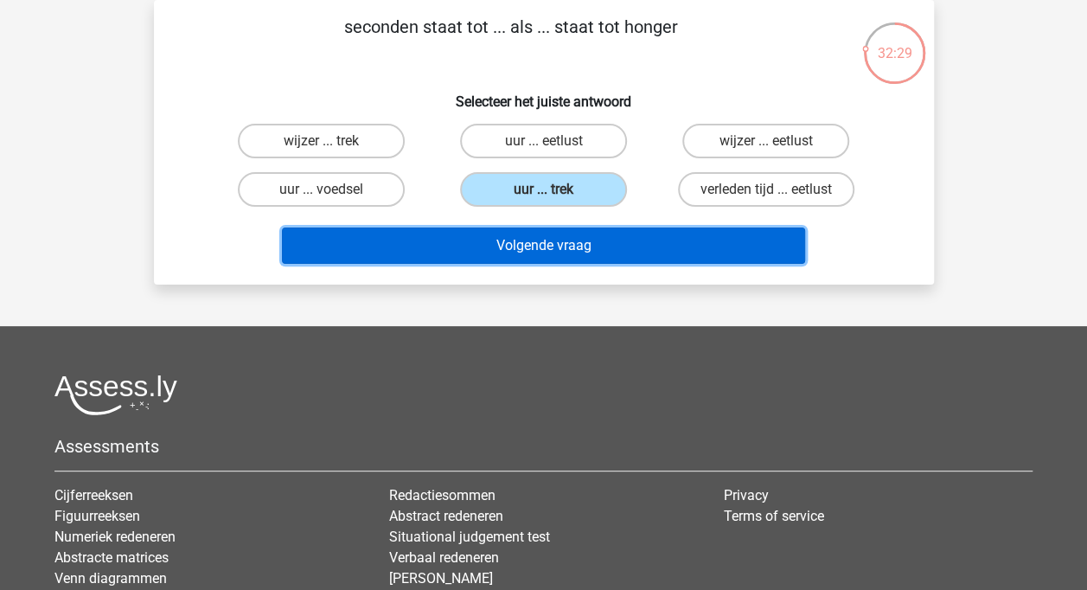
click at [574, 241] on button "Volgende vraag" at bounding box center [543, 245] width 523 height 36
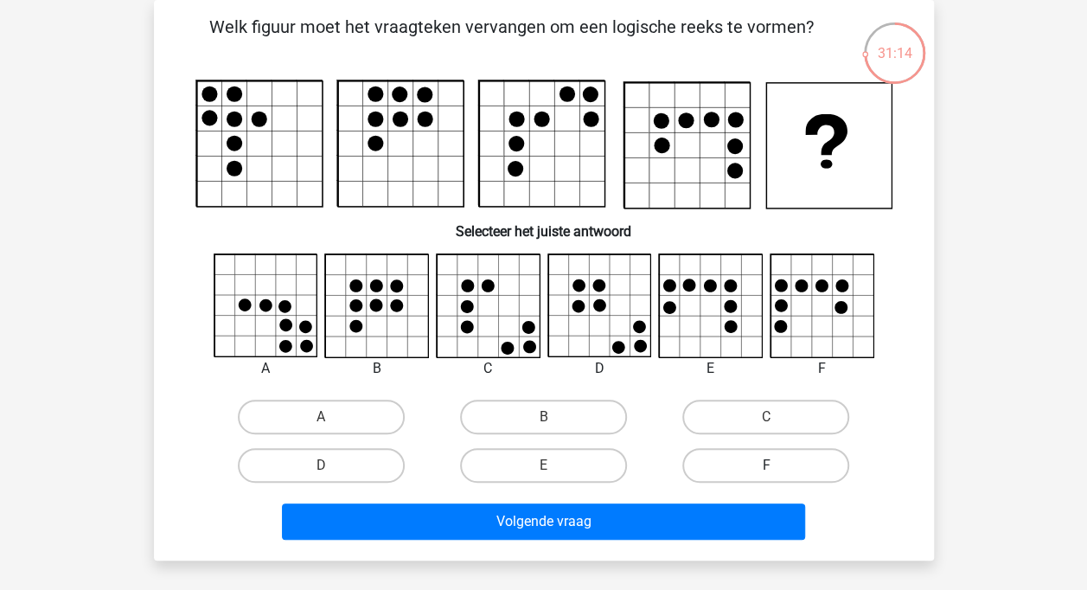
click at [823, 462] on label "F" at bounding box center [765, 465] width 167 height 35
click at [777, 465] on input "F" at bounding box center [771, 470] width 11 height 11
radio input "true"
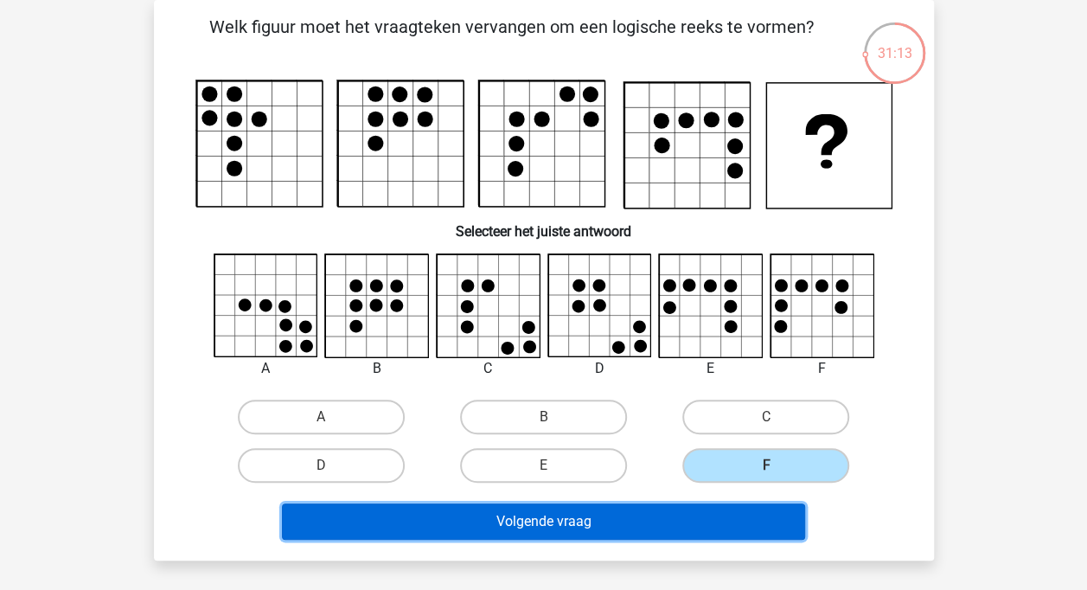
click at [762, 513] on button "Volgende vraag" at bounding box center [543, 521] width 523 height 36
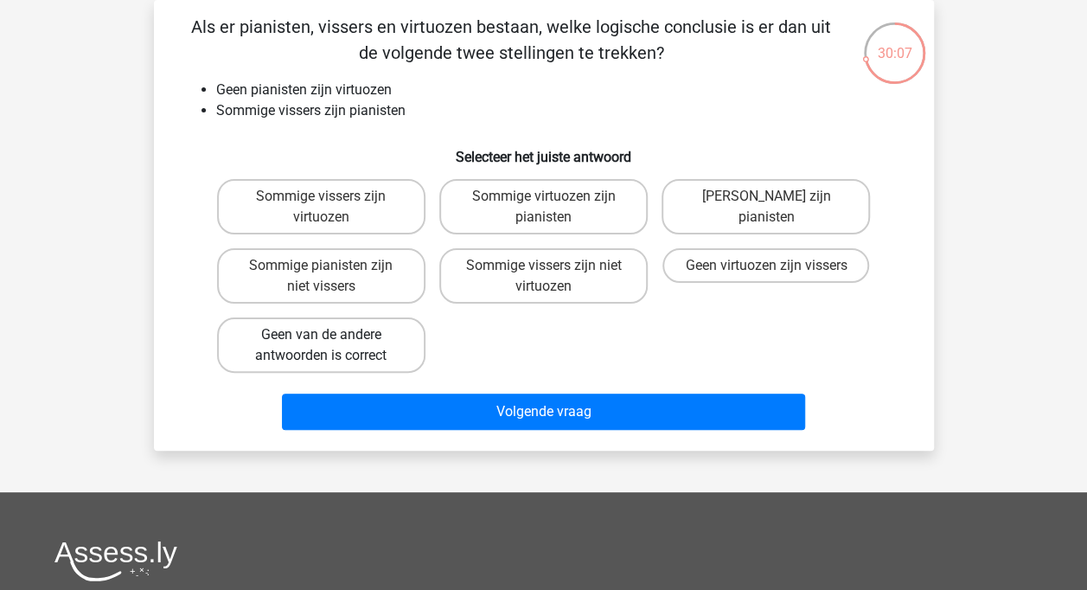
click at [399, 337] on label "Geen van de andere antwoorden is correct" at bounding box center [321, 344] width 208 height 55
click at [332, 337] on input "Geen van de andere antwoorden is correct" at bounding box center [326, 340] width 11 height 11
radio input "true"
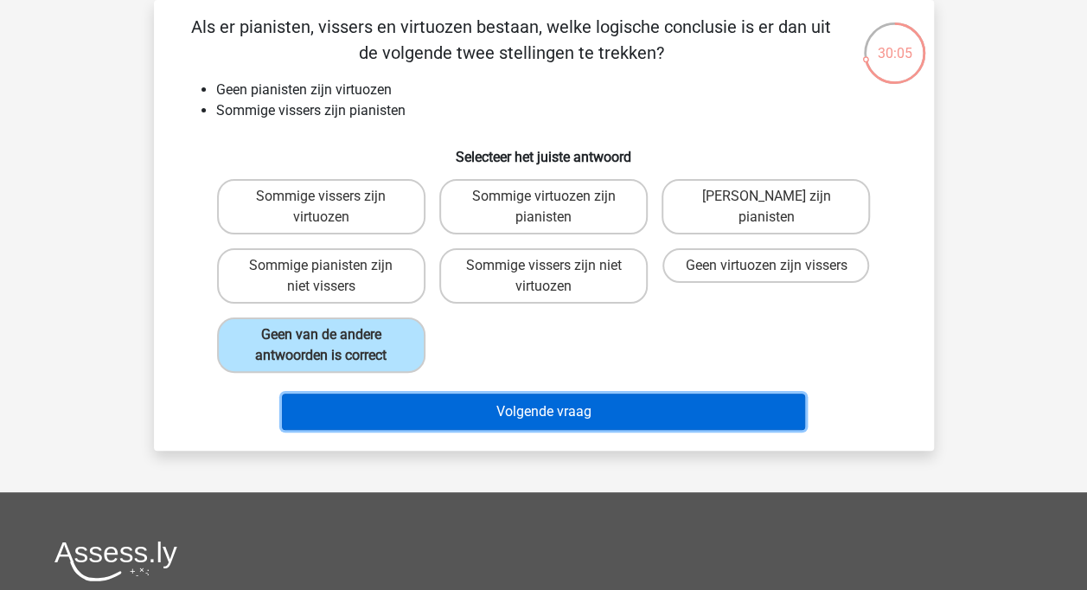
click at [429, 411] on button "Volgende vraag" at bounding box center [543, 411] width 523 height 36
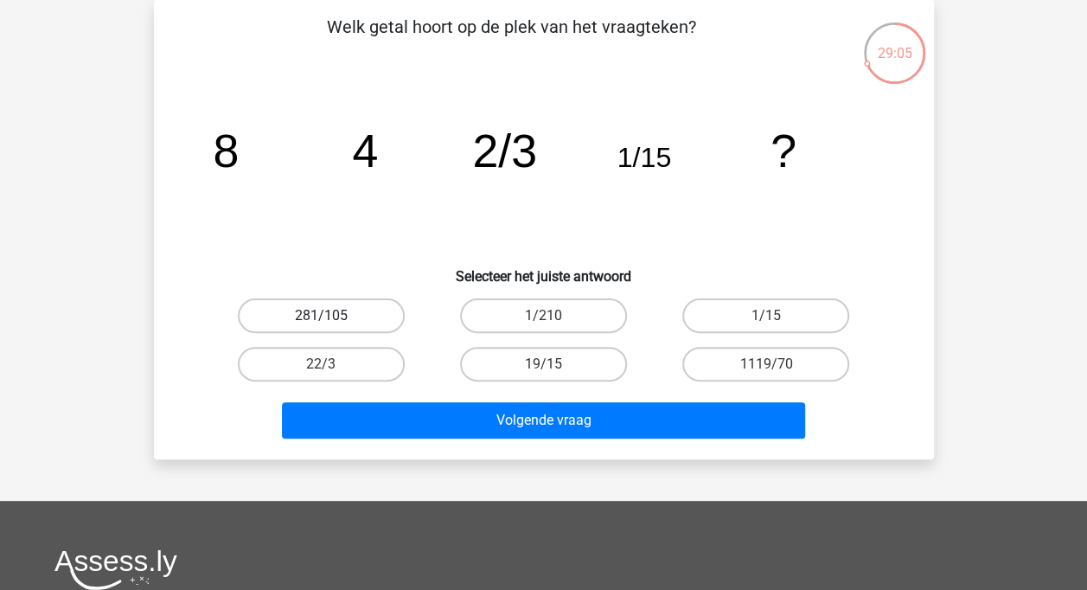
click at [362, 315] on label "281/105" at bounding box center [321, 315] width 167 height 35
click at [332, 316] on input "281/105" at bounding box center [326, 321] width 11 height 11
radio input "true"
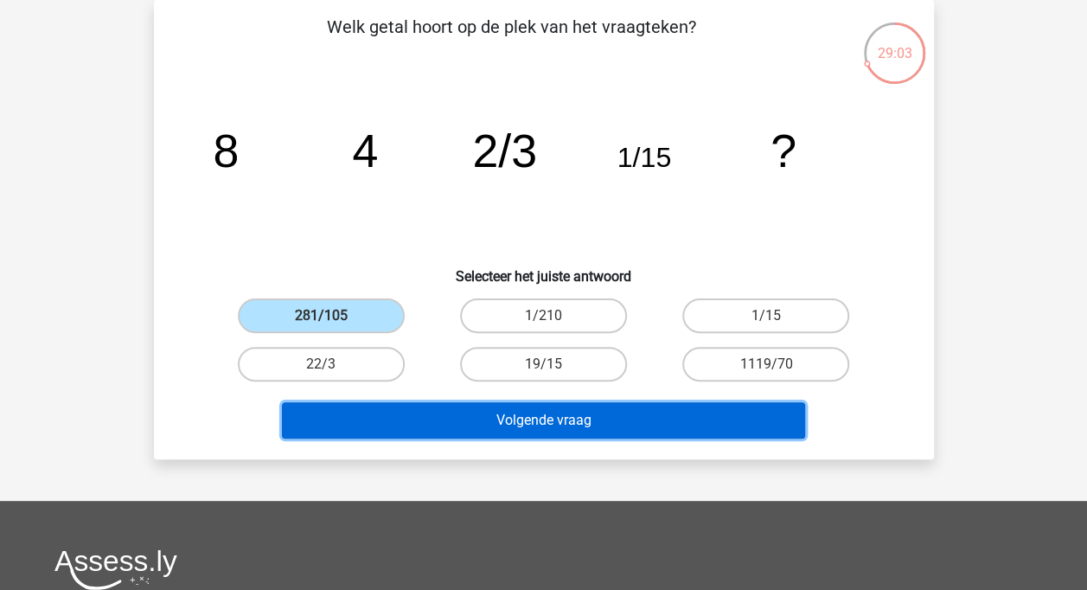
click at [422, 413] on button "Volgende vraag" at bounding box center [543, 420] width 523 height 36
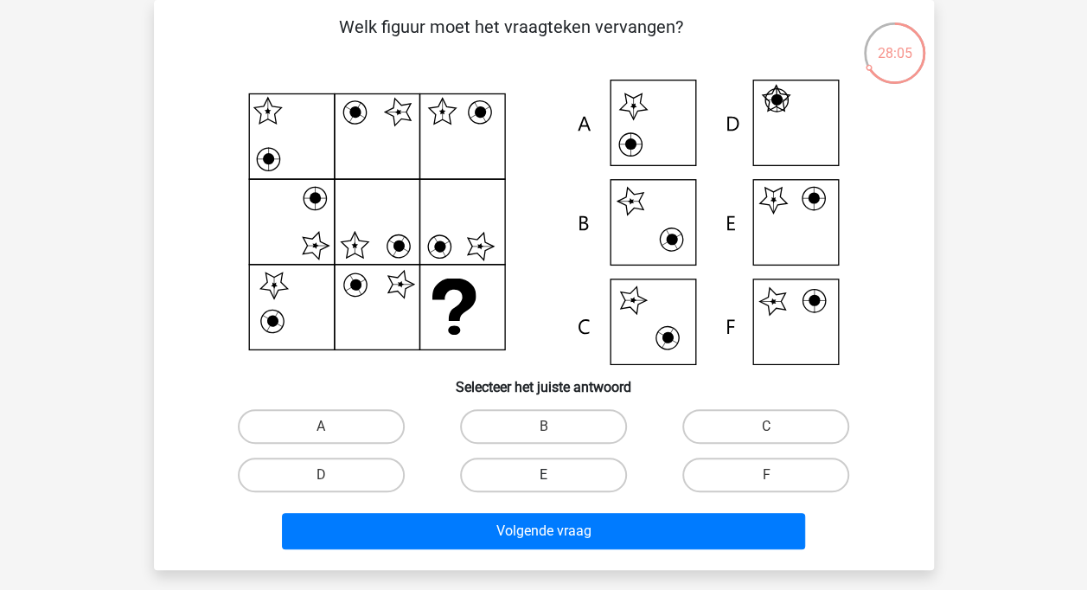
click at [496, 474] on label "E" at bounding box center [543, 474] width 167 height 35
click at [543, 475] on input "E" at bounding box center [548, 480] width 11 height 11
radio input "true"
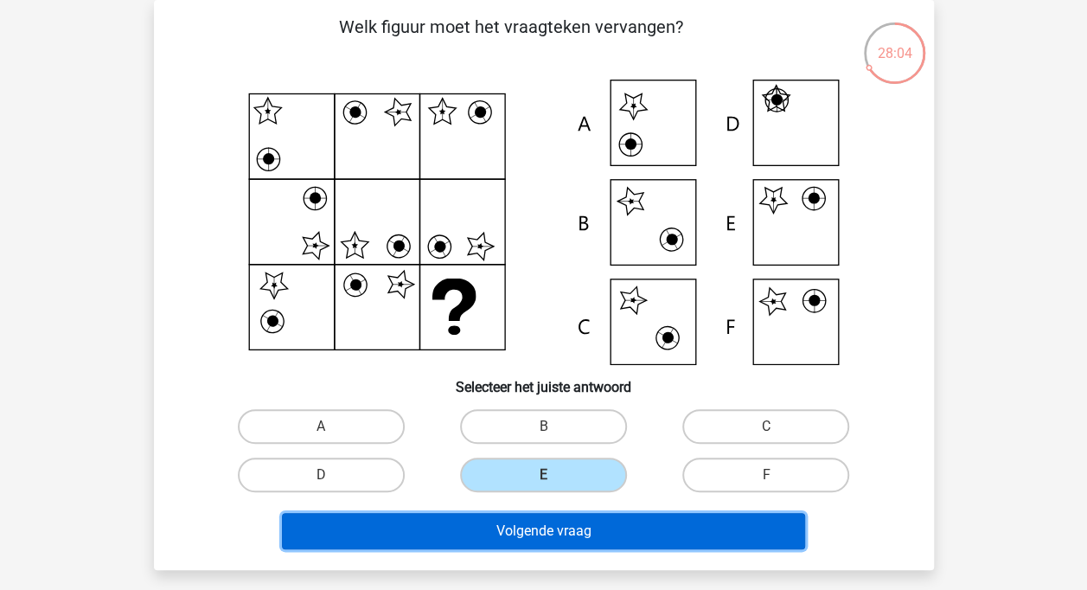
click at [544, 540] on button "Volgende vraag" at bounding box center [543, 531] width 523 height 36
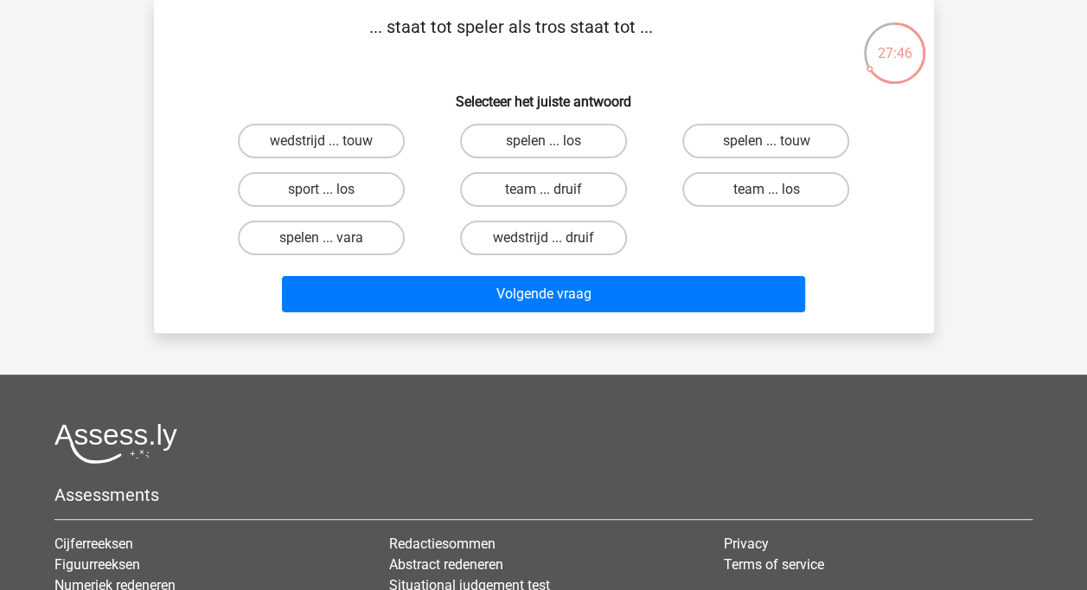
click at [551, 171] on div "team ... druif" at bounding box center [543, 189] width 222 height 48
click at [529, 189] on label "team ... druif" at bounding box center [543, 189] width 167 height 35
click at [543, 189] on input "team ... druif" at bounding box center [548, 194] width 11 height 11
radio input "true"
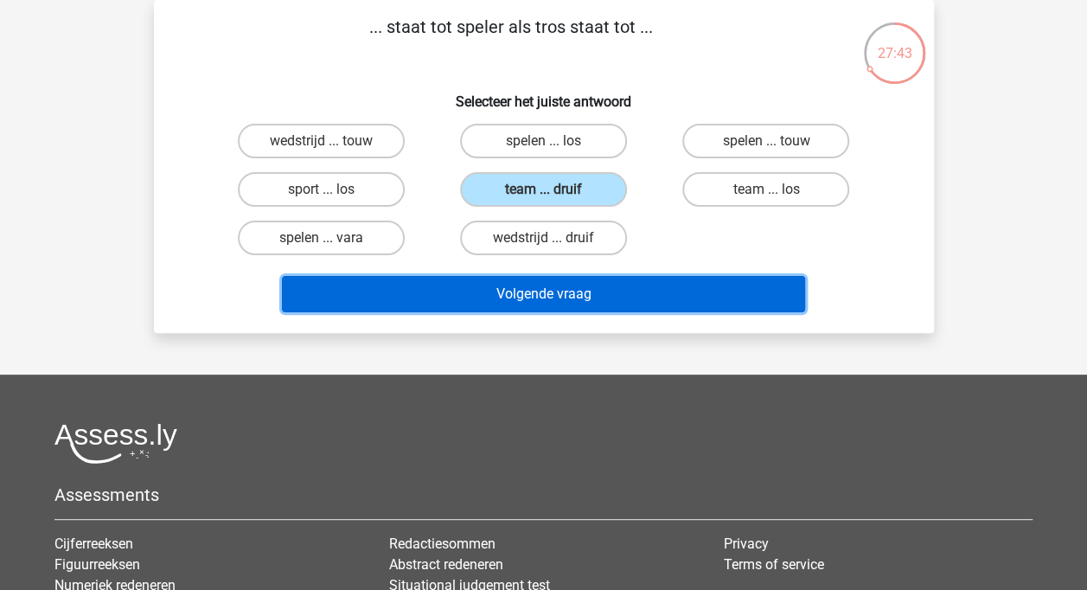
click at [747, 308] on button "Volgende vraag" at bounding box center [543, 294] width 523 height 36
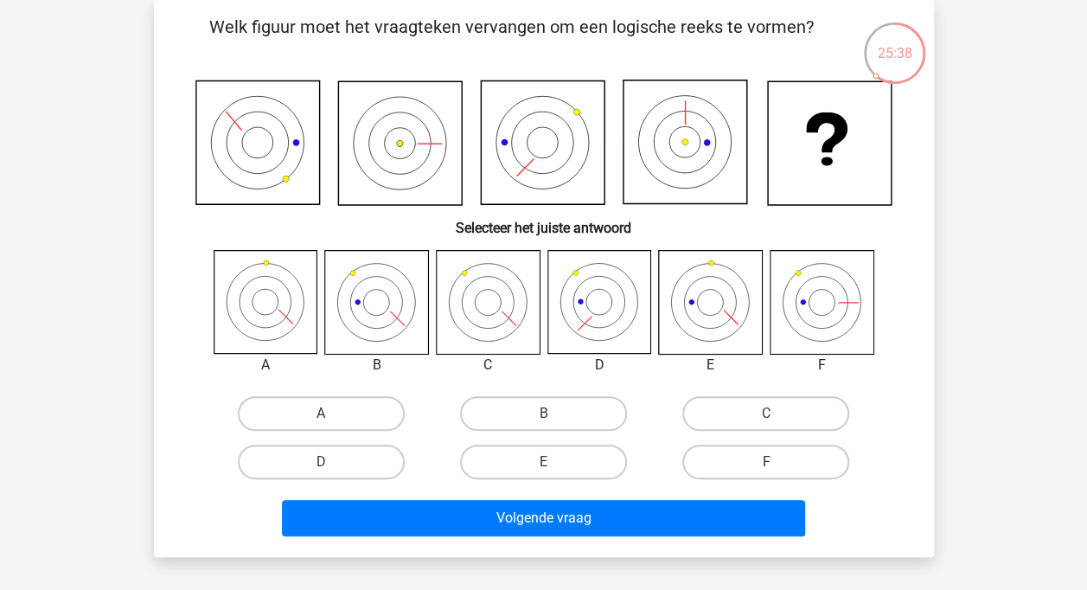
click at [485, 116] on icon at bounding box center [543, 143] width 124 height 124
click at [515, 418] on label "B" at bounding box center [543, 413] width 167 height 35
click at [543, 418] on input "B" at bounding box center [548, 418] width 11 height 11
radio input "true"
click at [515, 418] on label "B" at bounding box center [543, 413] width 167 height 35
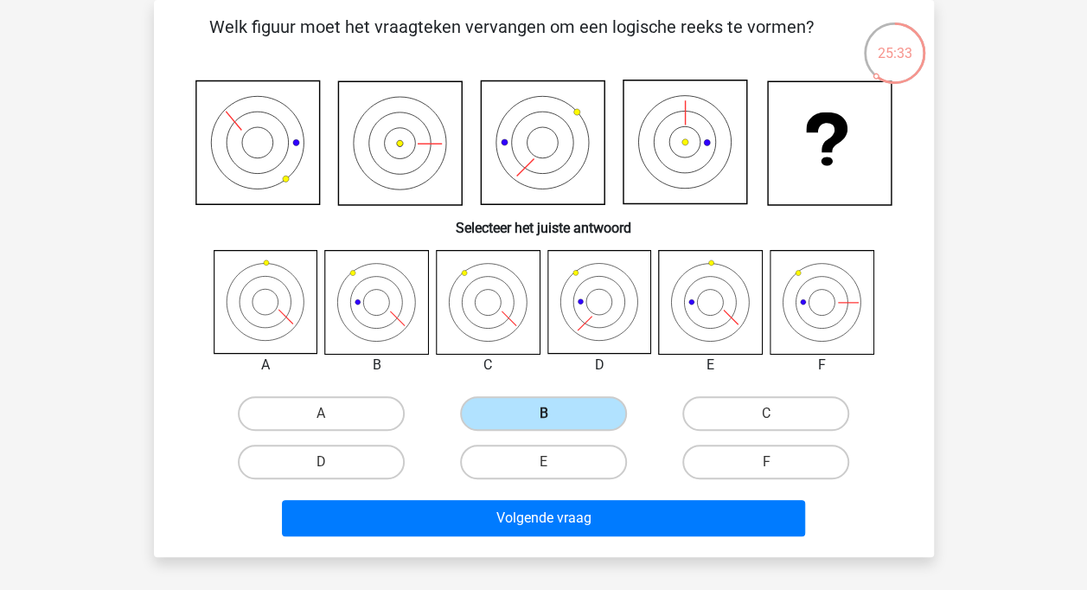
click at [543, 418] on input "B" at bounding box center [548, 418] width 11 height 11
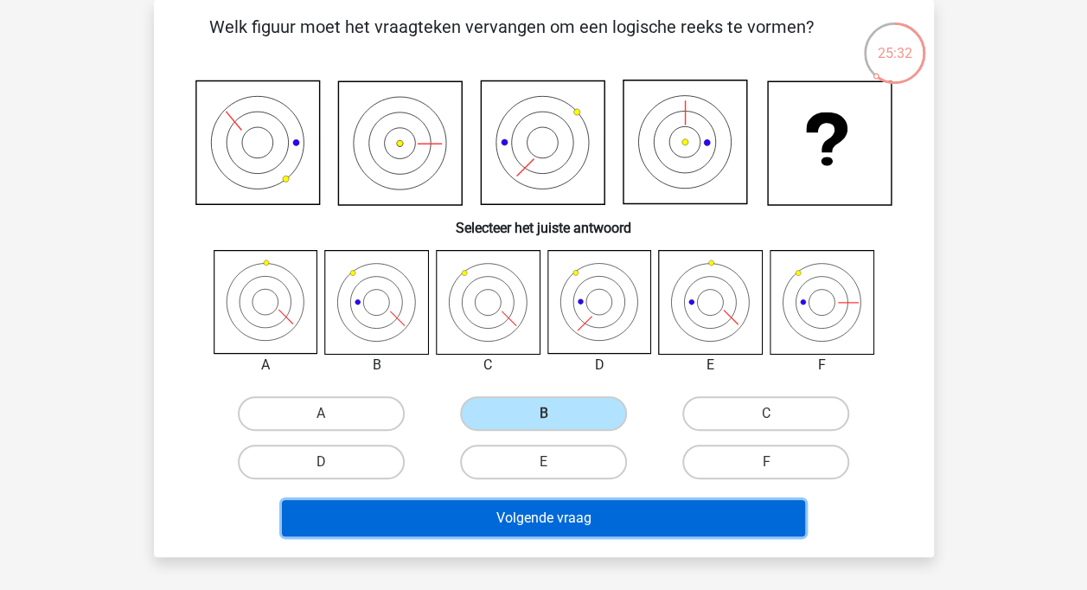
click at [526, 510] on button "Volgende vraag" at bounding box center [543, 518] width 523 height 36
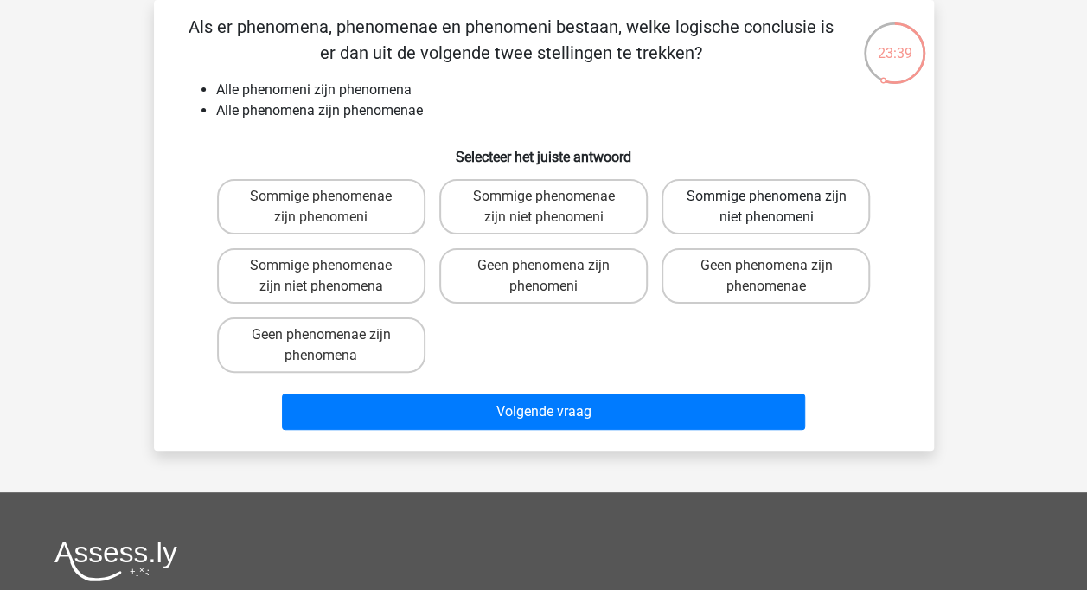
click at [836, 214] on label "Sommige phenomena zijn niet phenomeni" at bounding box center [765, 206] width 208 height 55
click at [777, 207] on input "Sommige phenomena zijn niet phenomeni" at bounding box center [771, 201] width 11 height 11
radio input "true"
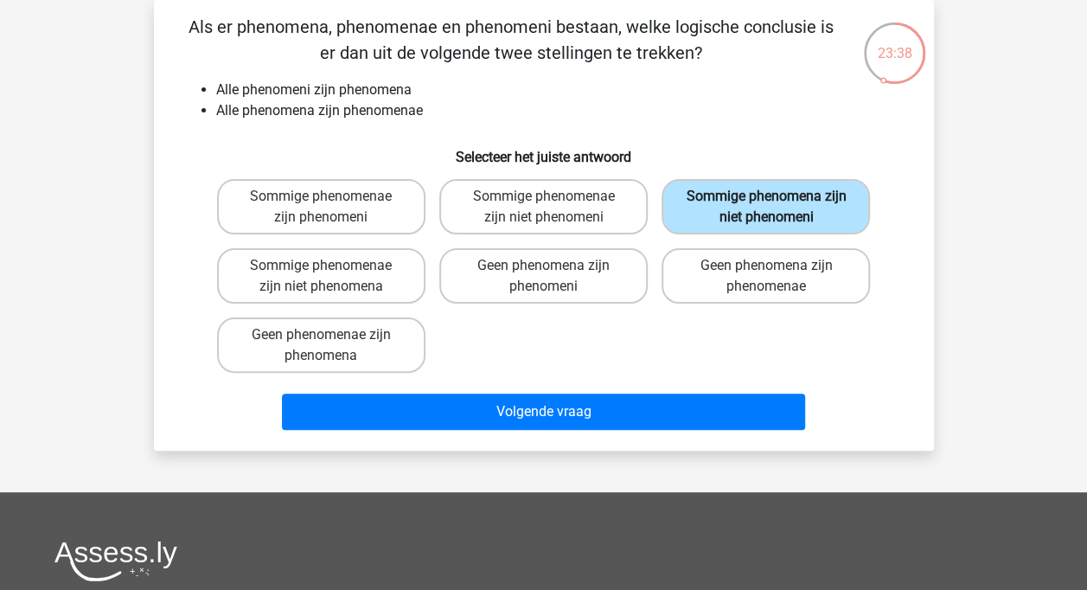
click at [836, 214] on label "Sommige phenomena zijn niet phenomeni" at bounding box center [765, 206] width 208 height 55
click at [777, 207] on input "Sommige phenomena zijn niet phenomeni" at bounding box center [771, 201] width 11 height 11
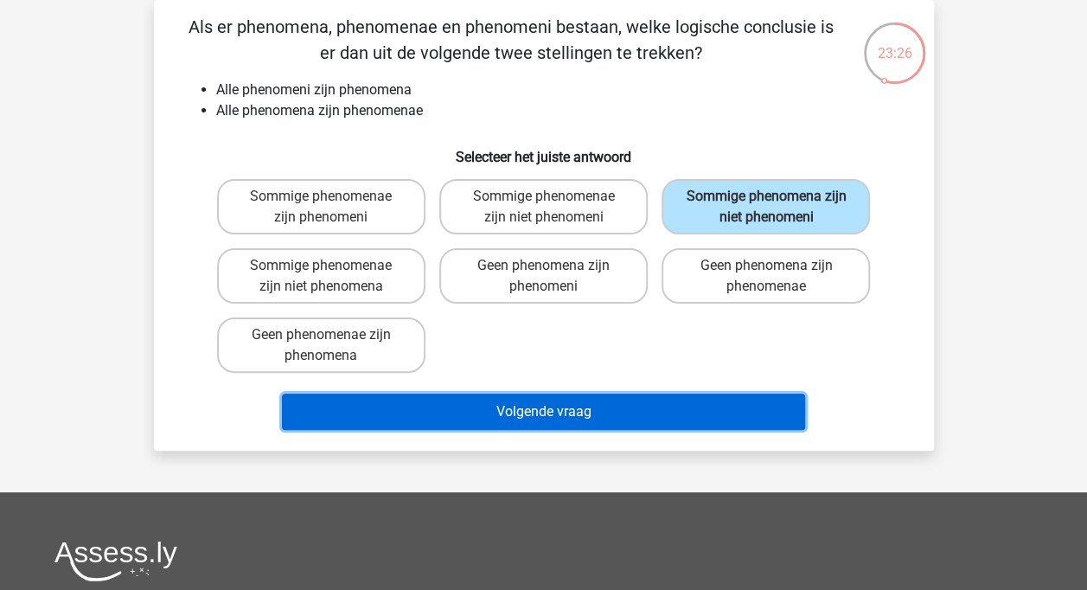
click at [400, 405] on button "Volgende vraag" at bounding box center [543, 411] width 523 height 36
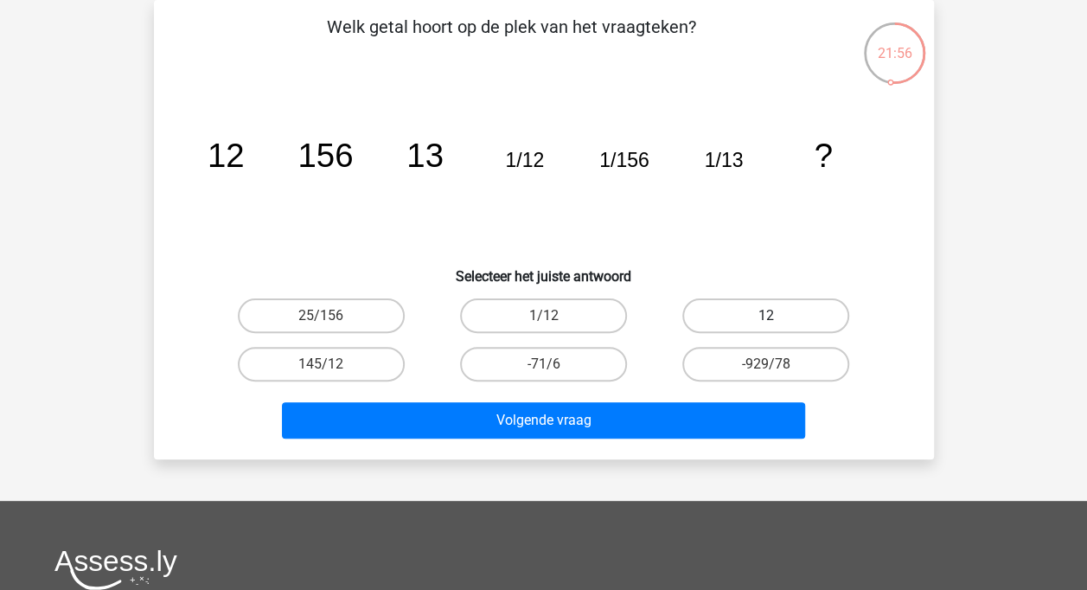
click at [695, 308] on label "12" at bounding box center [765, 315] width 167 height 35
click at [766, 316] on input "12" at bounding box center [771, 321] width 11 height 11
radio input "true"
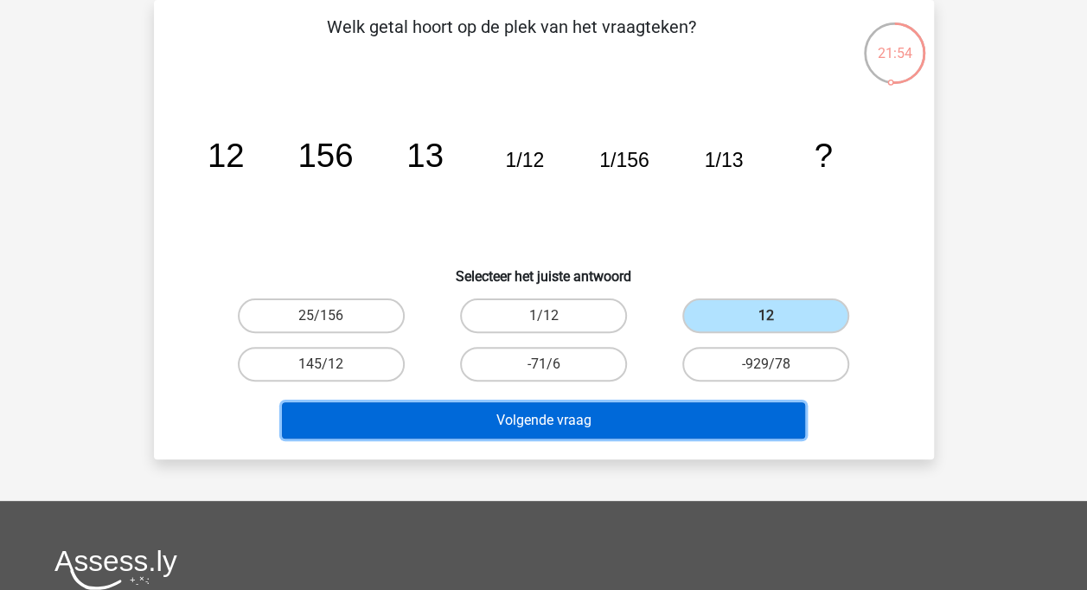
click at [676, 431] on button "Volgende vraag" at bounding box center [543, 420] width 523 height 36
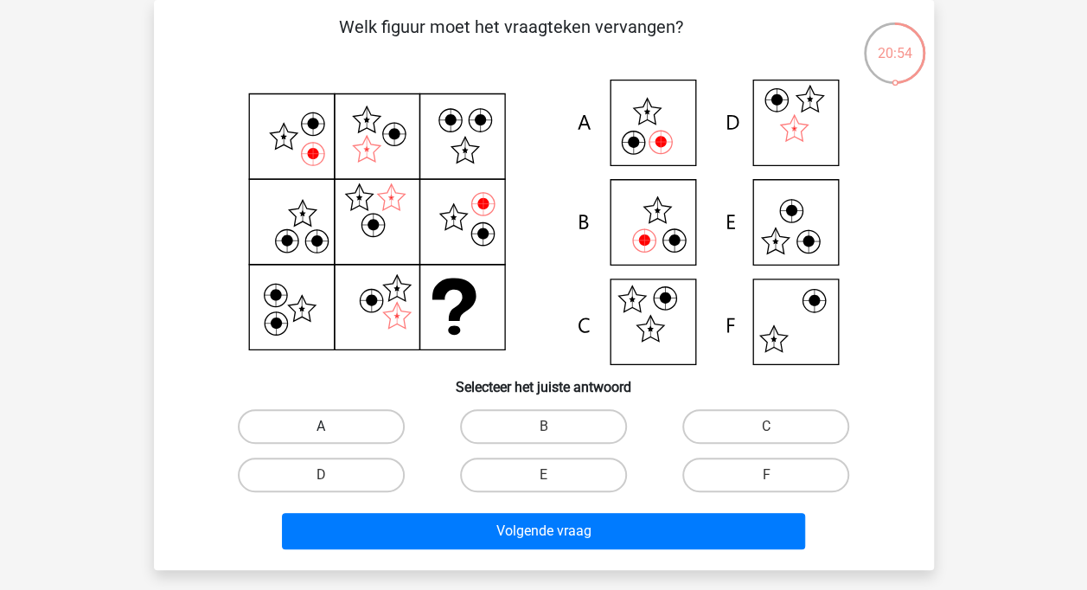
click at [386, 418] on label "A" at bounding box center [321, 426] width 167 height 35
click at [332, 426] on input "A" at bounding box center [326, 431] width 11 height 11
radio input "true"
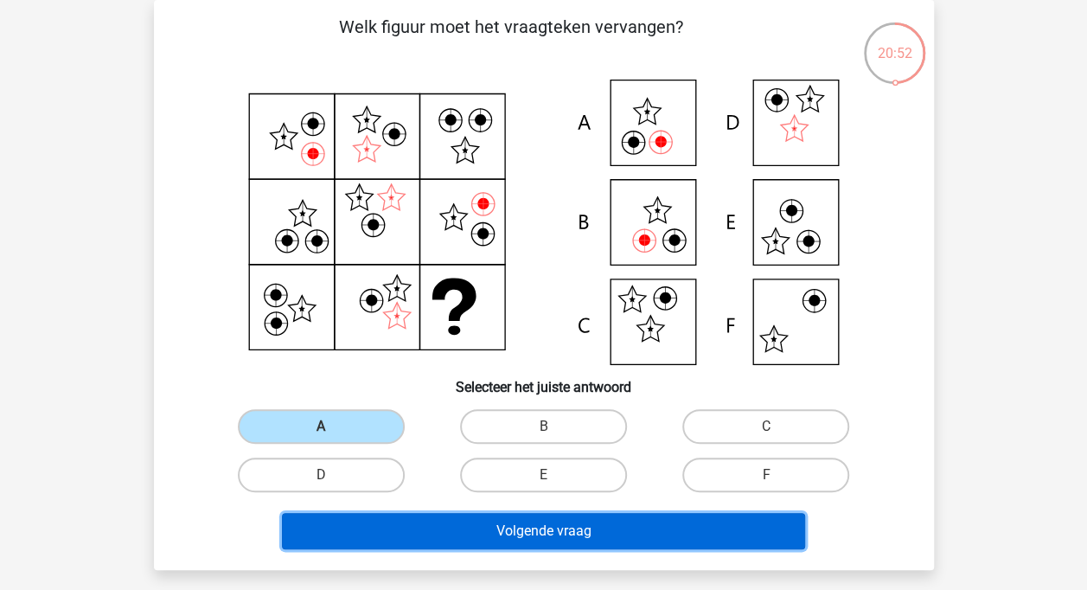
click at [424, 542] on button "Volgende vraag" at bounding box center [543, 531] width 523 height 36
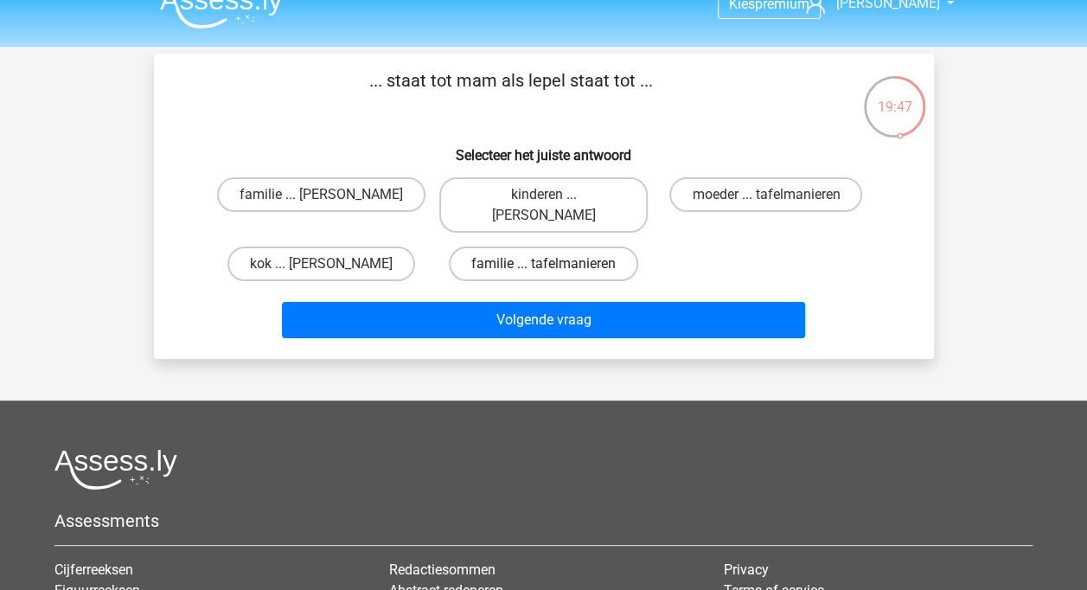
scroll to position [37, 0]
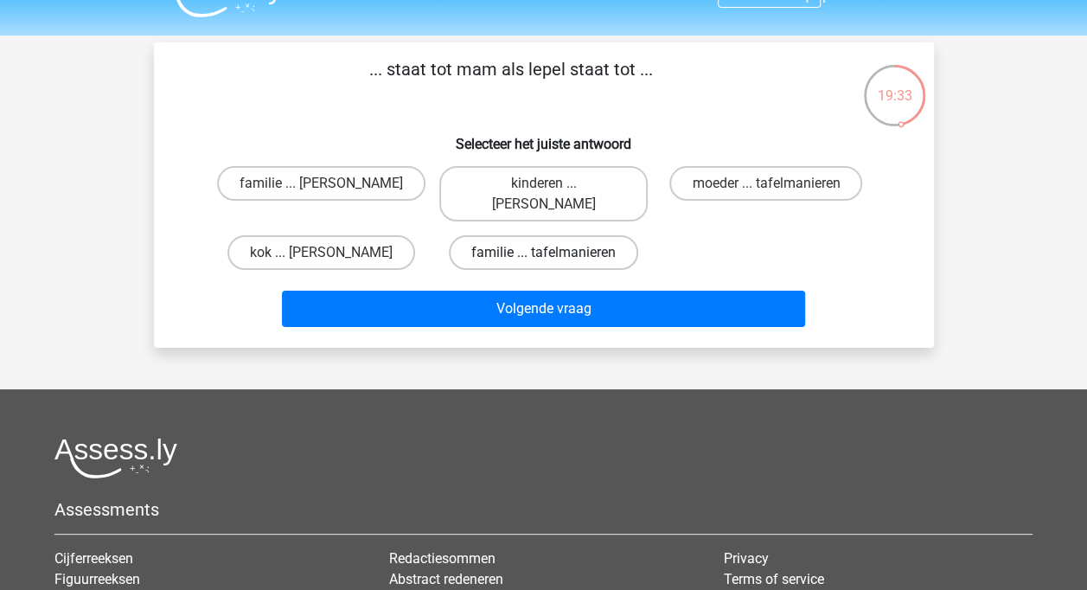
click at [604, 245] on label "familie ... tafelmanieren" at bounding box center [543, 252] width 189 height 35
click at [554, 252] on input "familie ... tafelmanieren" at bounding box center [548, 257] width 11 height 11
radio input "true"
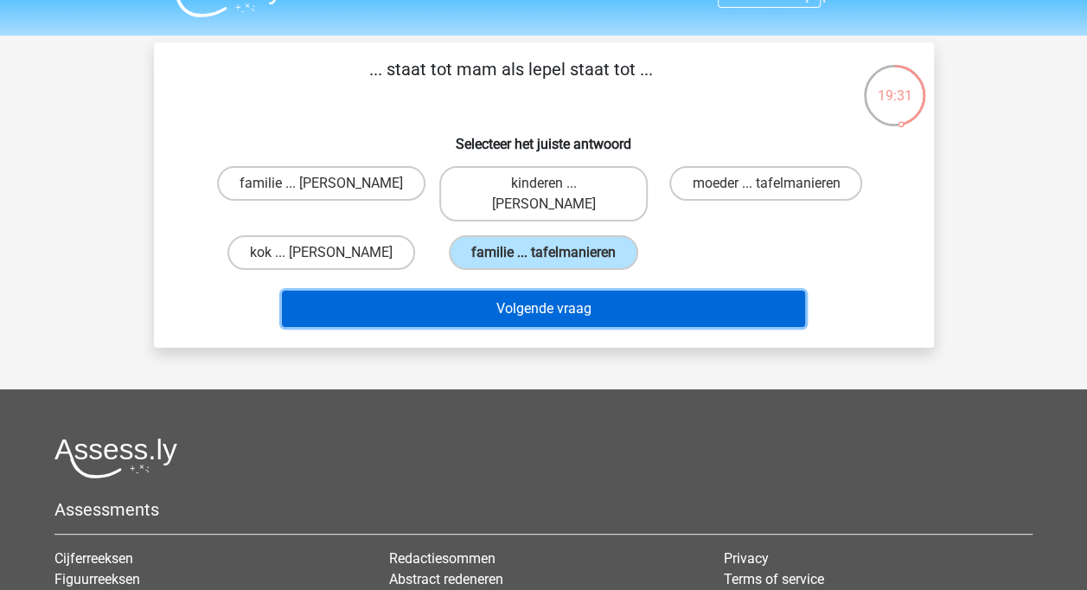
click at [604, 290] on button "Volgende vraag" at bounding box center [543, 308] width 523 height 36
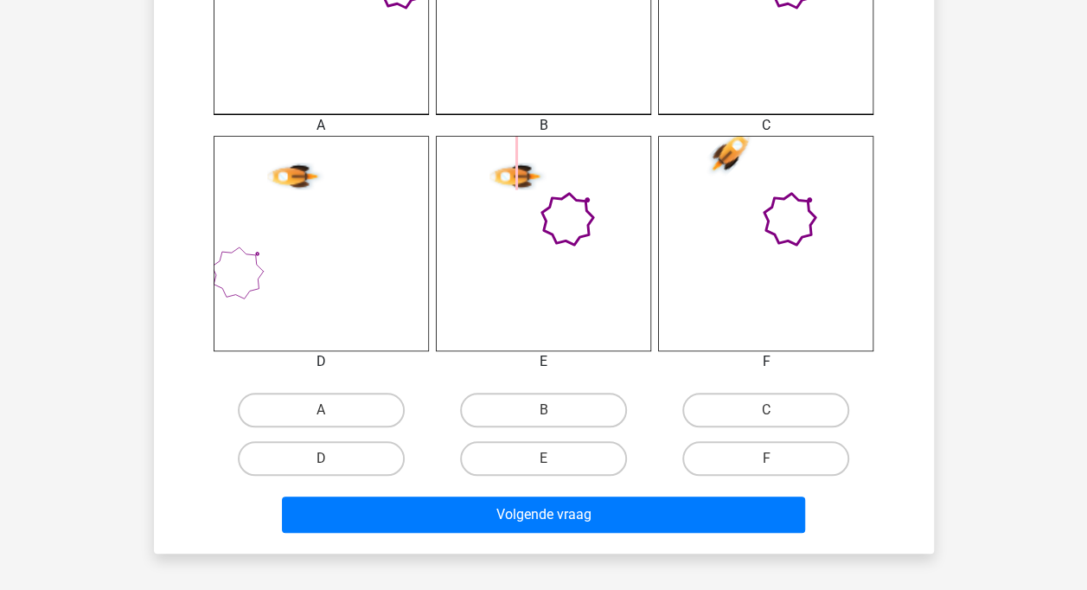
scroll to position [593, 0]
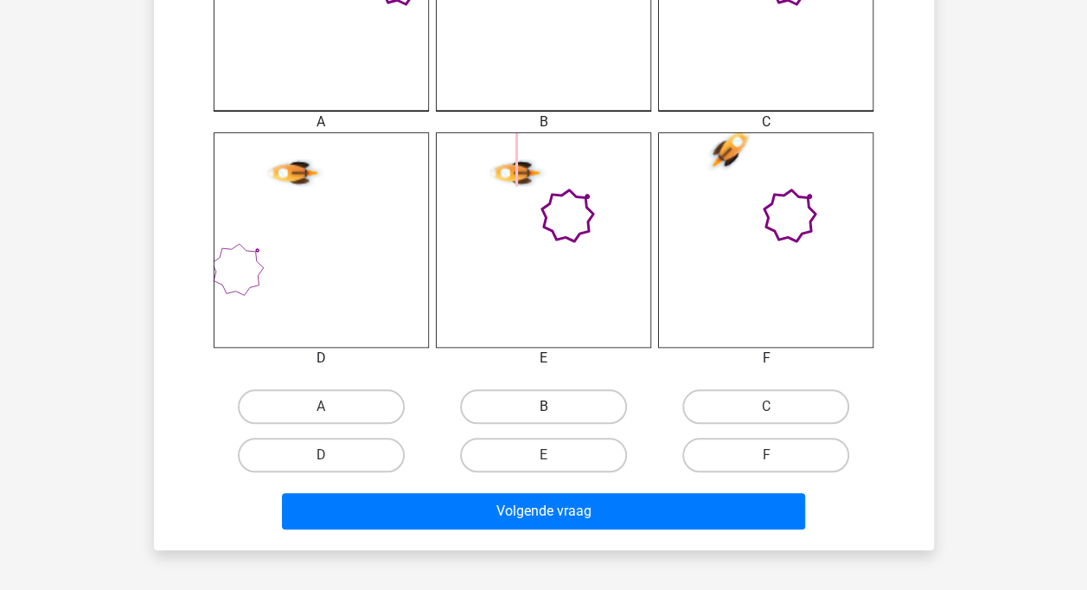
click at [555, 410] on label "B" at bounding box center [543, 406] width 167 height 35
click at [554, 410] on input "B" at bounding box center [548, 411] width 11 height 11
radio input "true"
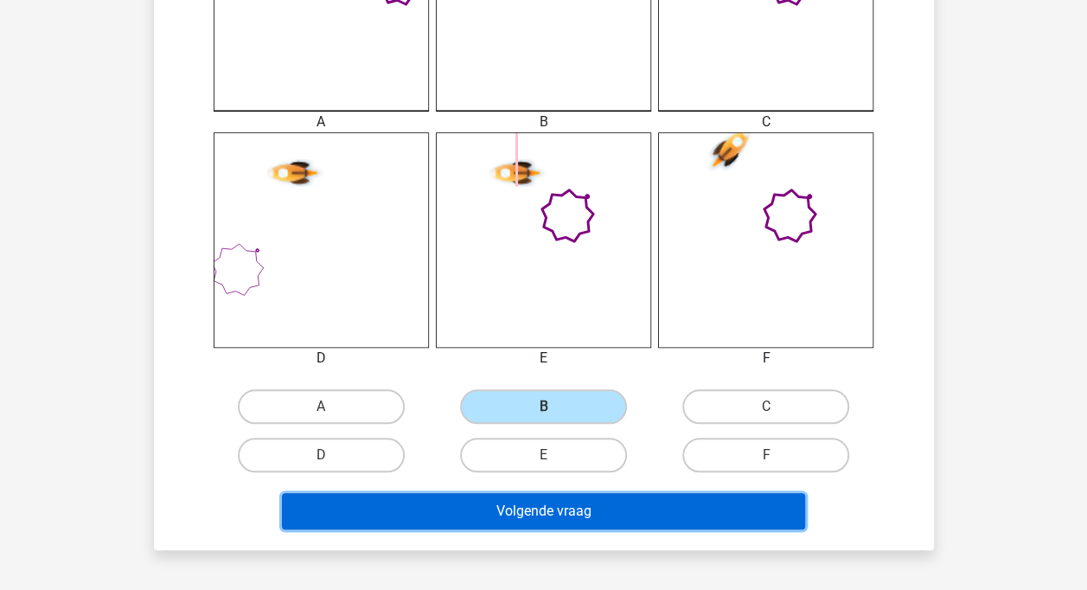
click at [549, 505] on button "Volgende vraag" at bounding box center [543, 511] width 523 height 36
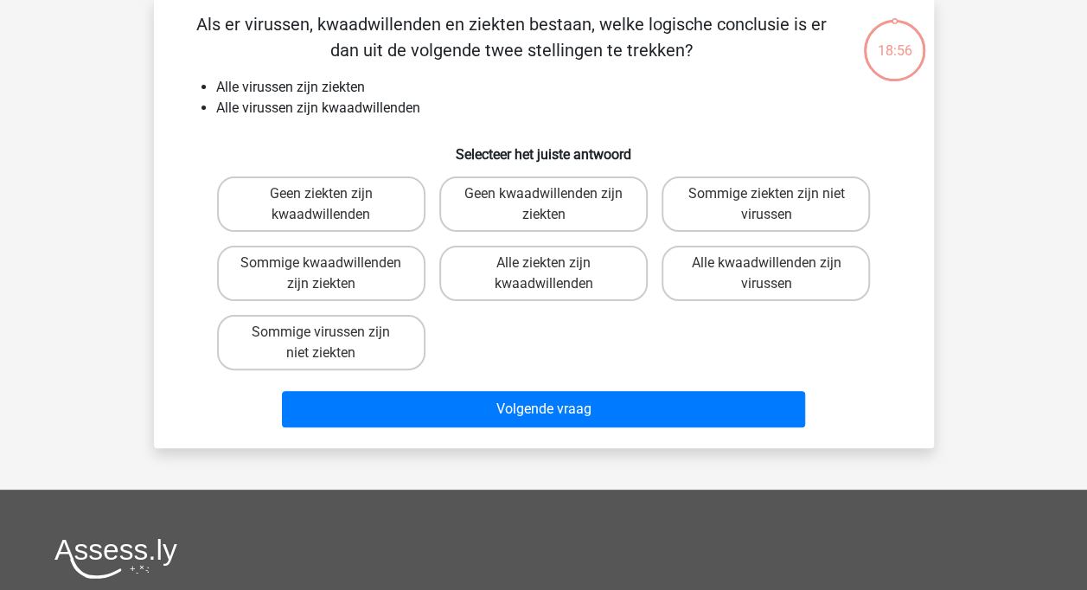
scroll to position [80, 0]
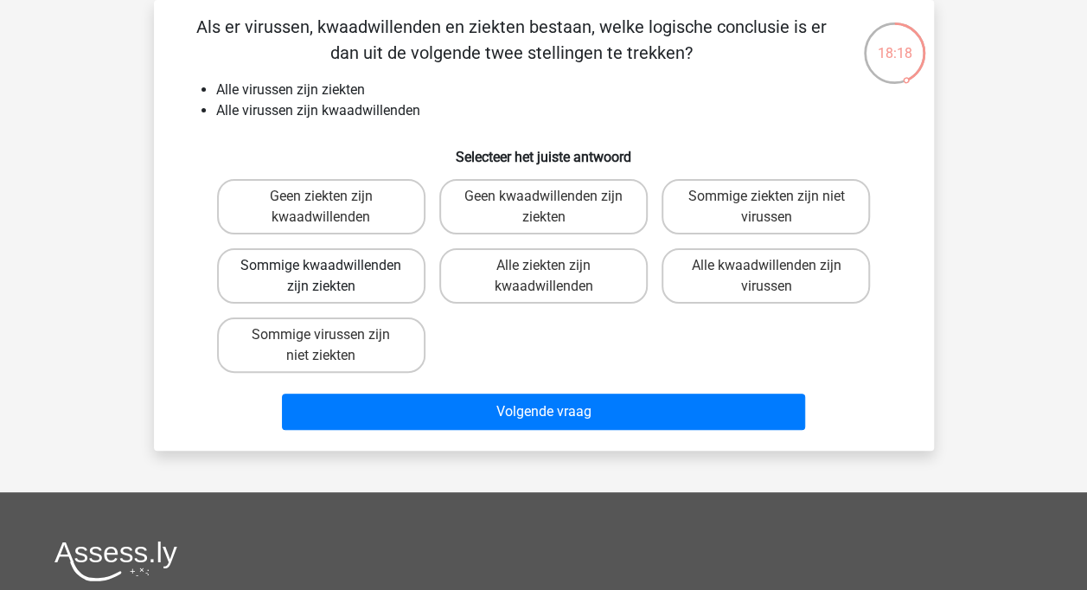
click at [329, 263] on label "Sommige kwaadwillenden zijn ziekten" at bounding box center [321, 275] width 208 height 55
click at [329, 265] on input "Sommige kwaadwillenden zijn ziekten" at bounding box center [326, 270] width 11 height 11
radio input "true"
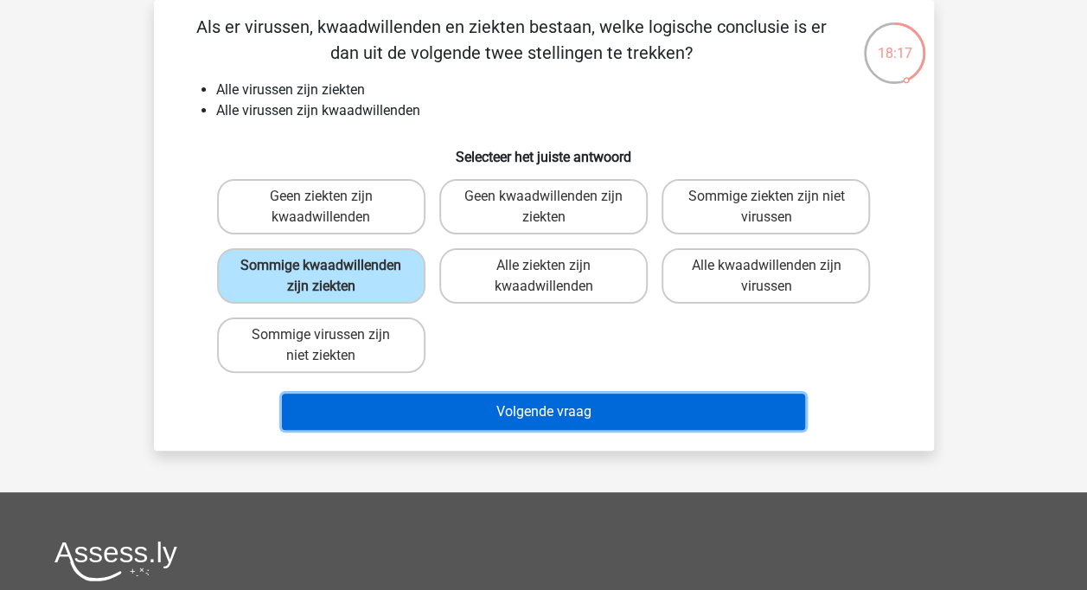
click at [455, 406] on button "Volgende vraag" at bounding box center [543, 411] width 523 height 36
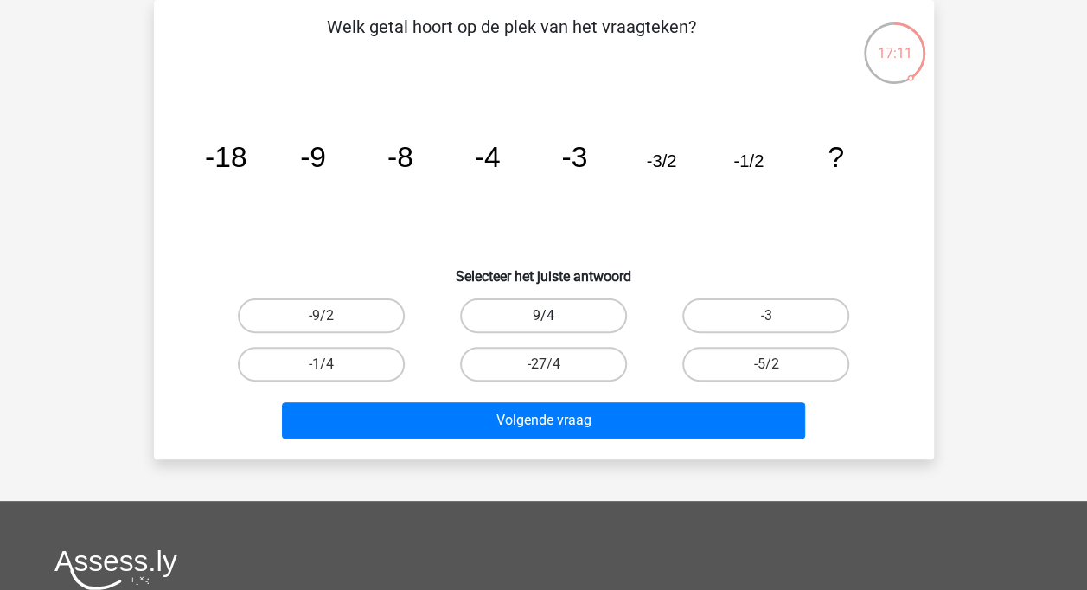
click at [548, 311] on label "9/4" at bounding box center [543, 315] width 167 height 35
click at [548, 316] on input "9/4" at bounding box center [548, 321] width 11 height 11
radio input "true"
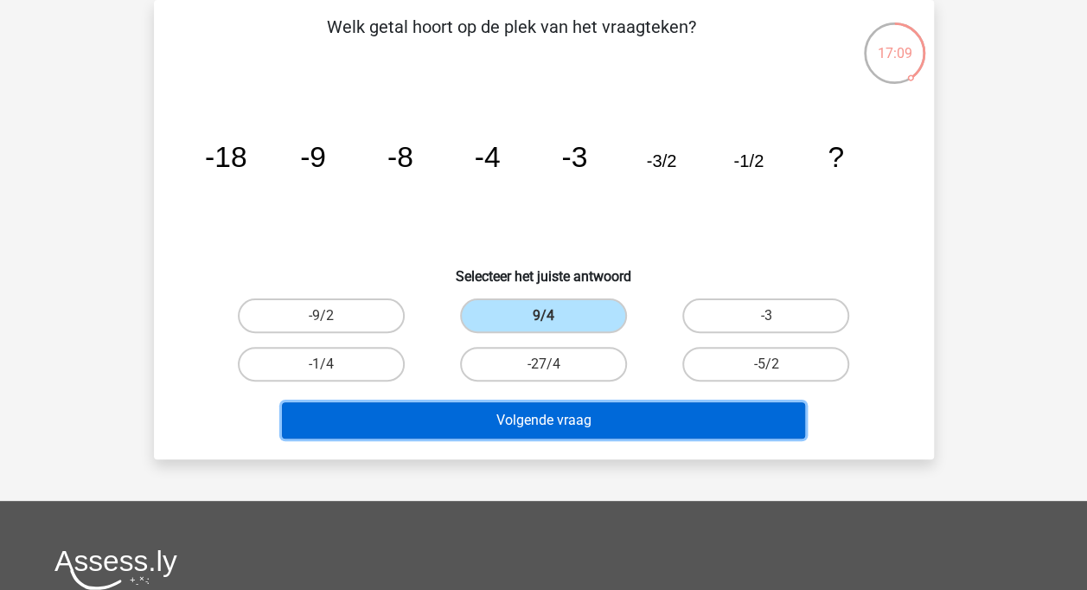
click at [678, 424] on button "Volgende vraag" at bounding box center [543, 420] width 523 height 36
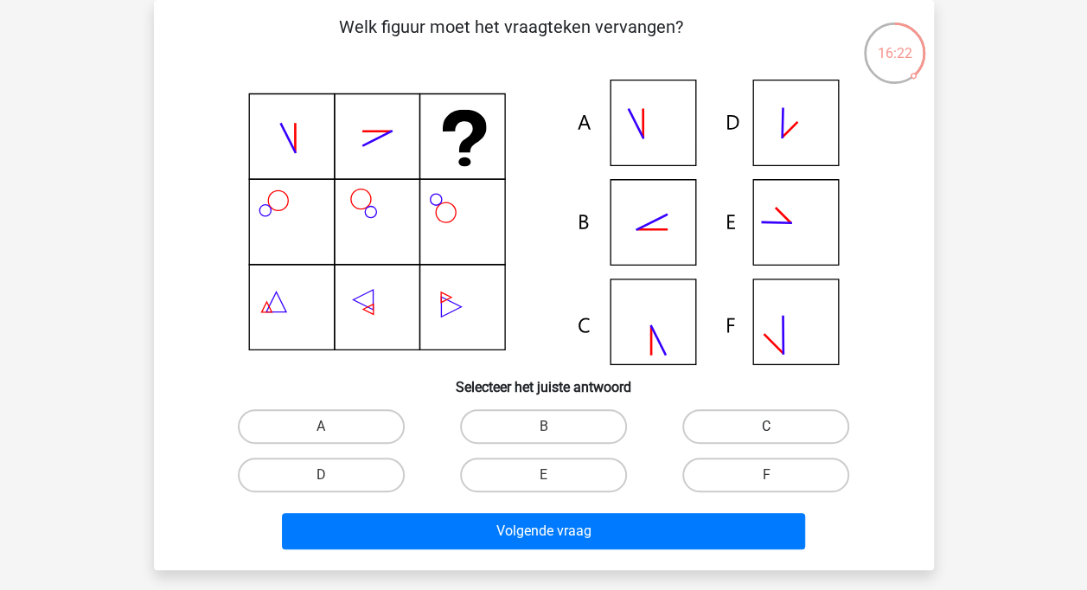
click at [724, 427] on label "C" at bounding box center [765, 426] width 167 height 35
click at [766, 427] on input "C" at bounding box center [771, 431] width 11 height 11
radio input "true"
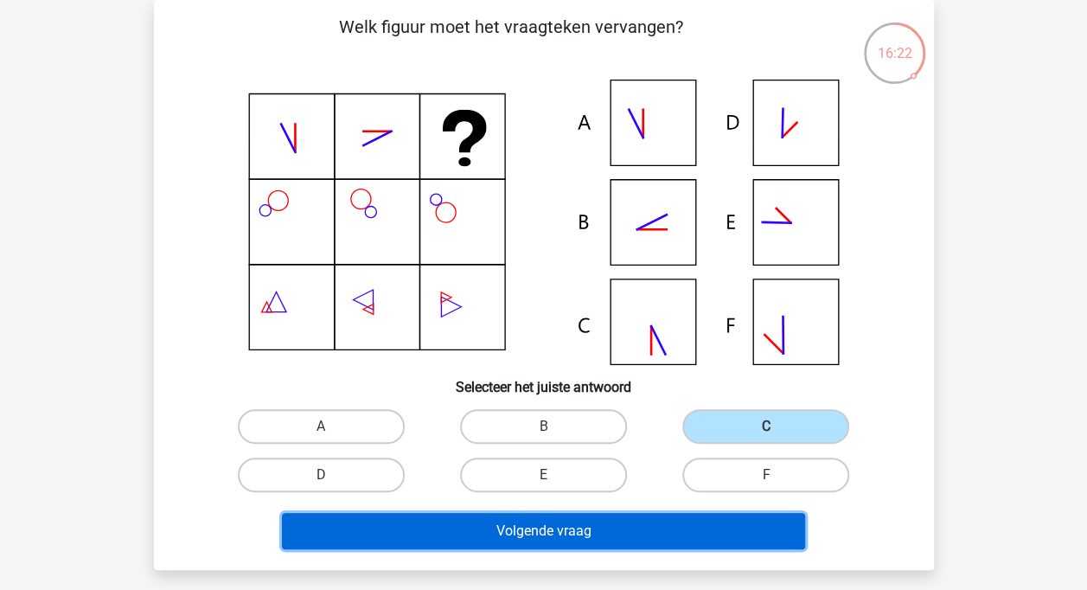
click at [695, 522] on button "Volgende vraag" at bounding box center [543, 531] width 523 height 36
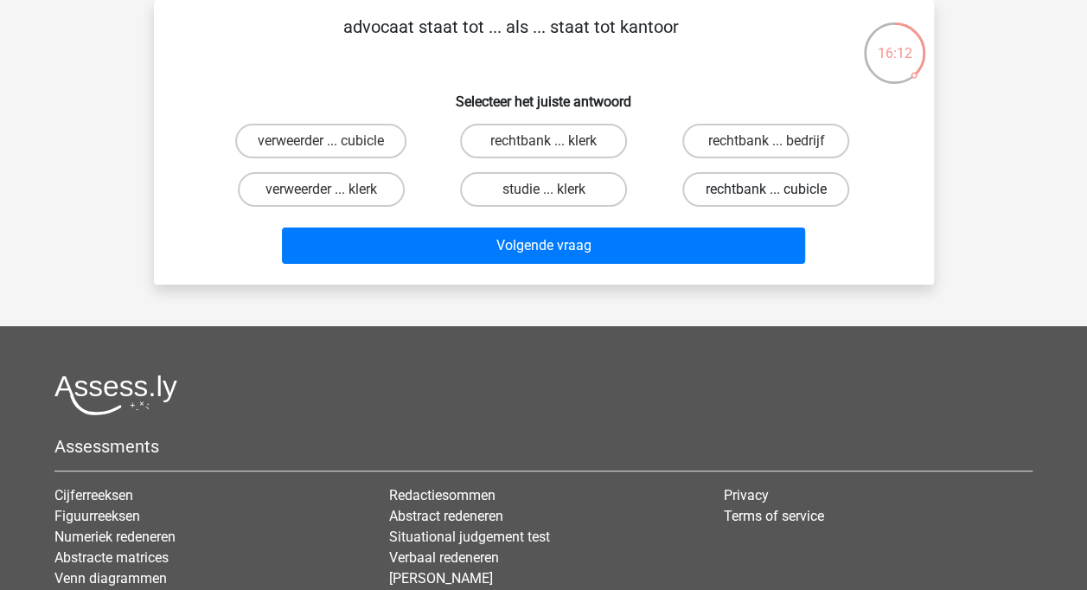
click at [759, 196] on label "rechtbank ... cubicle" at bounding box center [765, 189] width 167 height 35
click at [766, 196] on input "rechtbank ... cubicle" at bounding box center [771, 194] width 11 height 11
radio input "true"
click at [576, 152] on label "rechtbank ... klerk" at bounding box center [543, 141] width 167 height 35
click at [554, 152] on input "rechtbank ... klerk" at bounding box center [548, 146] width 11 height 11
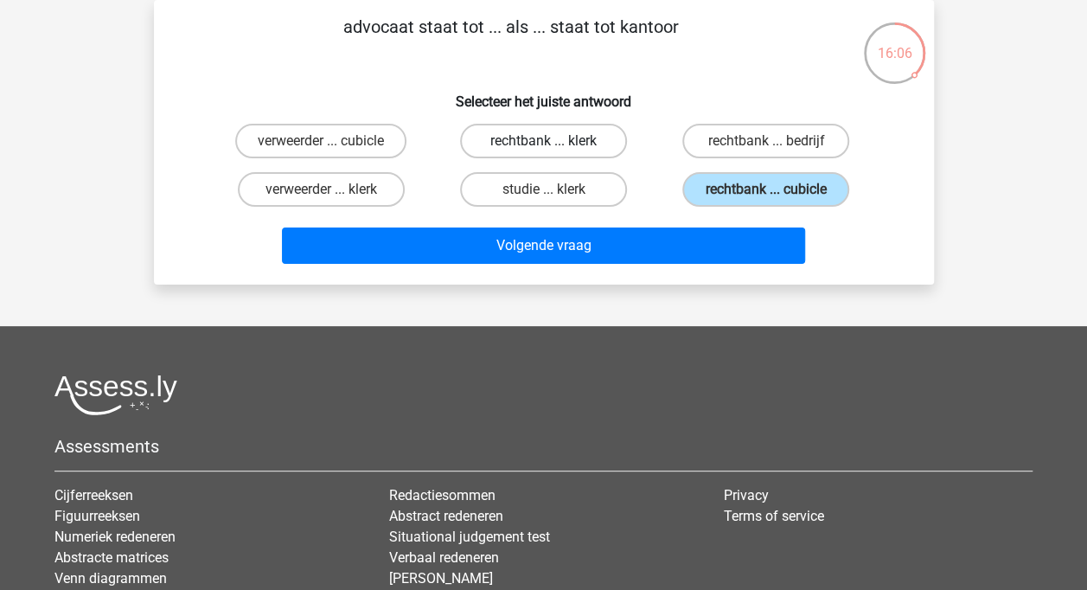
radio input "true"
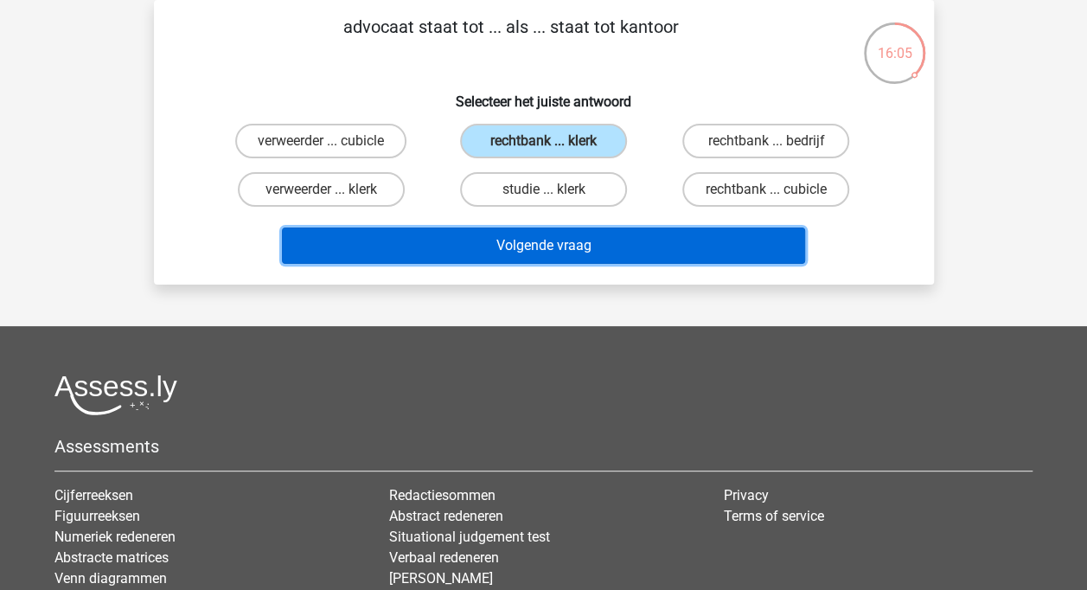
click at [589, 246] on button "Volgende vraag" at bounding box center [543, 245] width 523 height 36
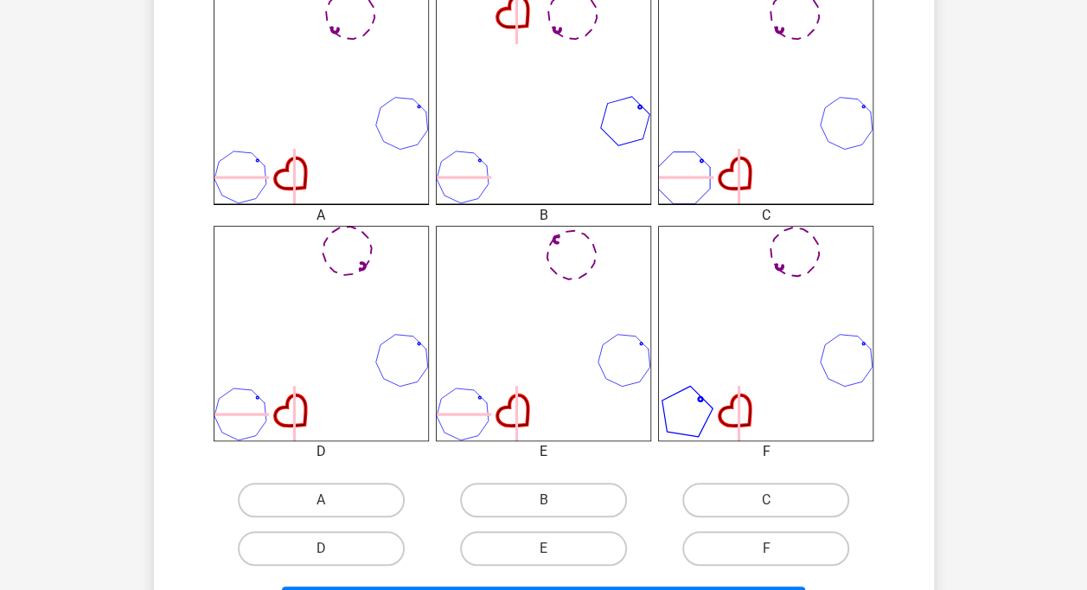
scroll to position [501, 0]
click at [791, 500] on label "C" at bounding box center [765, 498] width 167 height 35
click at [777, 500] on input "C" at bounding box center [771, 503] width 11 height 11
radio input "true"
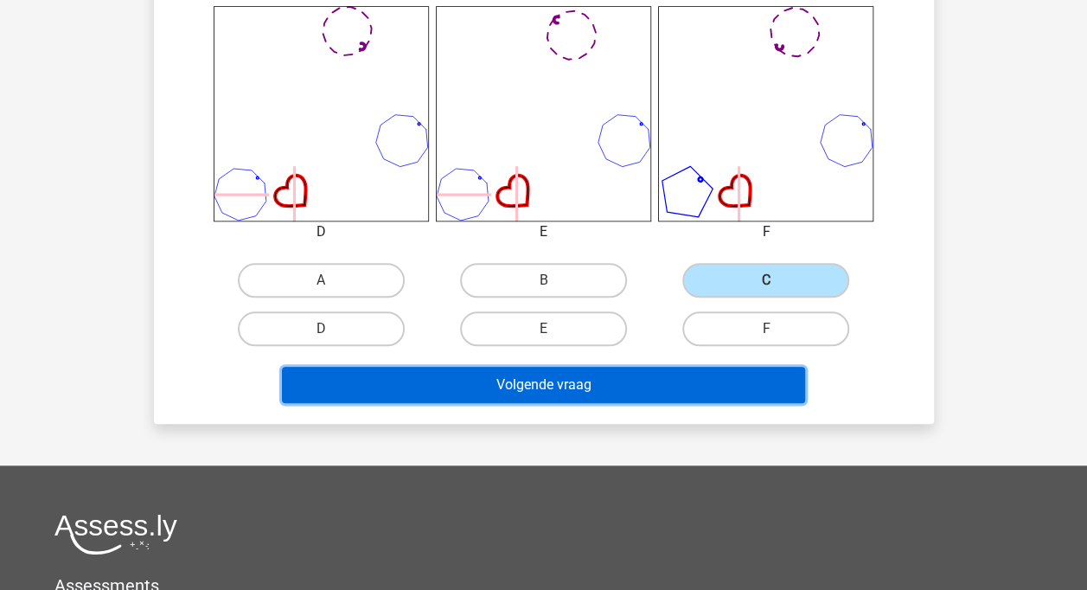
click at [735, 386] on button "Volgende vraag" at bounding box center [543, 385] width 523 height 36
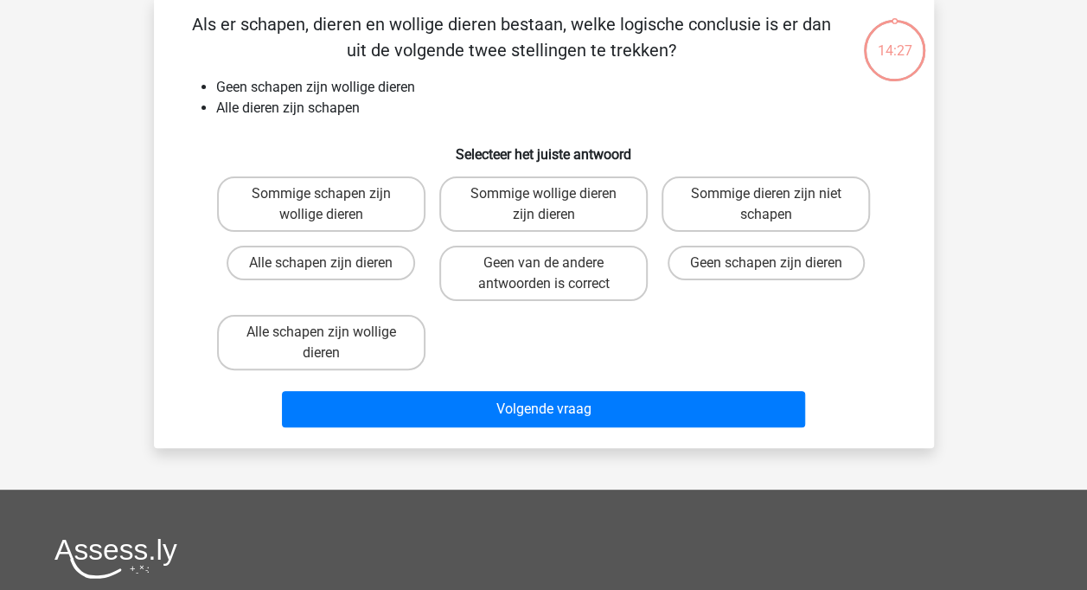
scroll to position [80, 0]
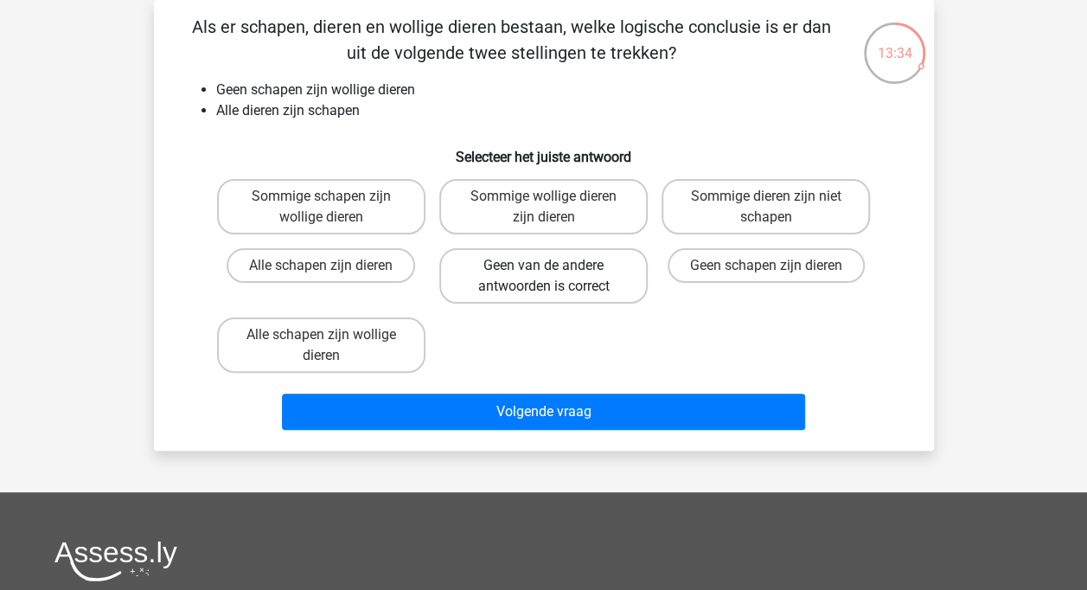
click at [626, 266] on label "Geen van de andere antwoorden is correct" at bounding box center [543, 275] width 208 height 55
click at [554, 266] on input "Geen van de andere antwoorden is correct" at bounding box center [548, 270] width 11 height 11
radio input "true"
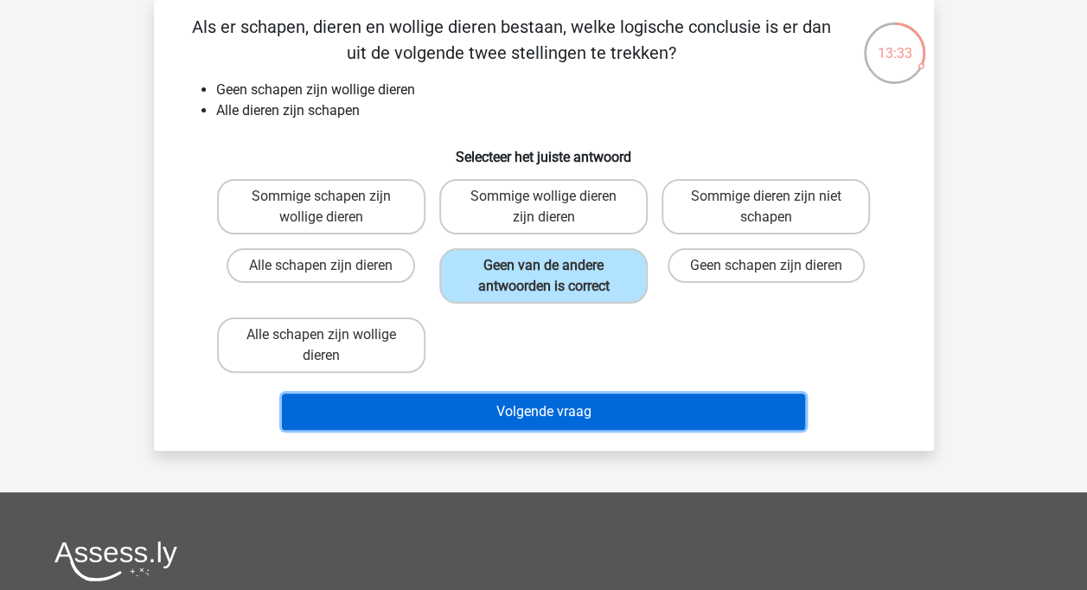
click at [571, 402] on button "Volgende vraag" at bounding box center [543, 411] width 523 height 36
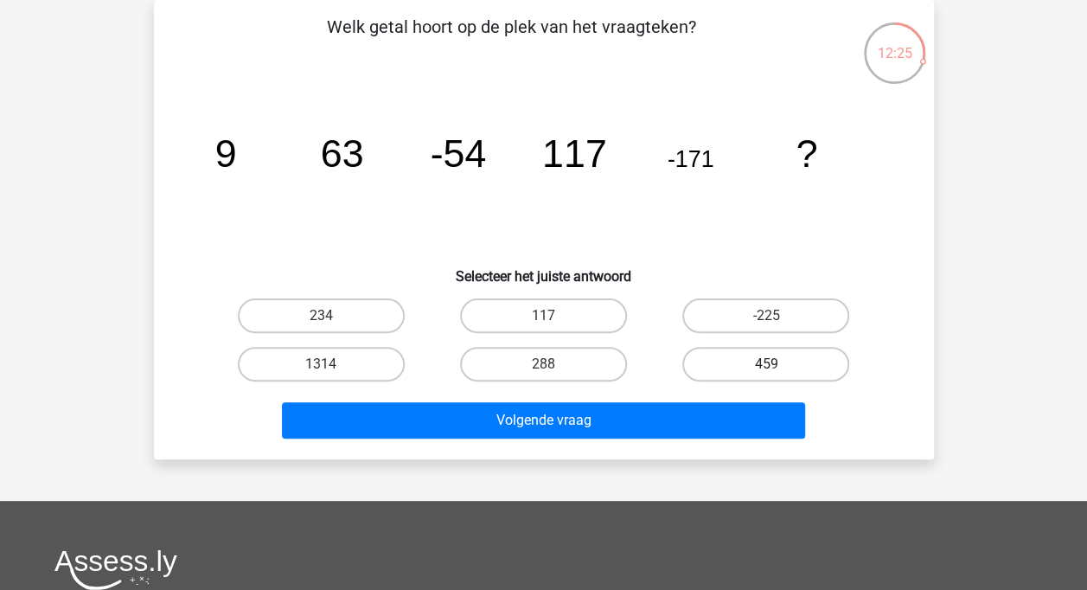
click at [771, 348] on label "459" at bounding box center [765, 364] width 167 height 35
click at [771, 364] on input "459" at bounding box center [771, 369] width 11 height 11
radio input "true"
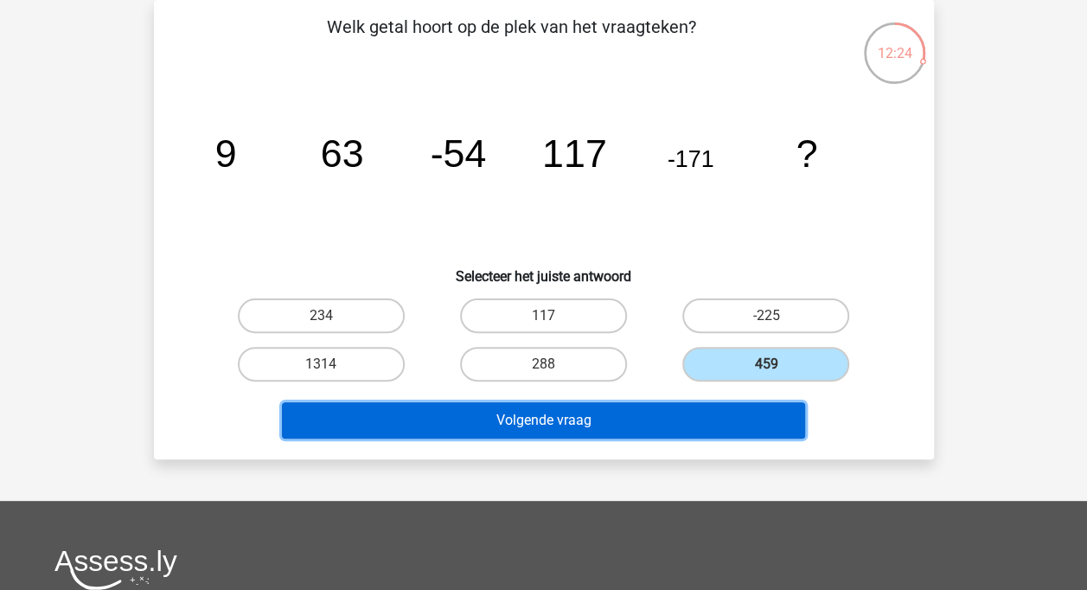
click at [775, 415] on button "Volgende vraag" at bounding box center [543, 420] width 523 height 36
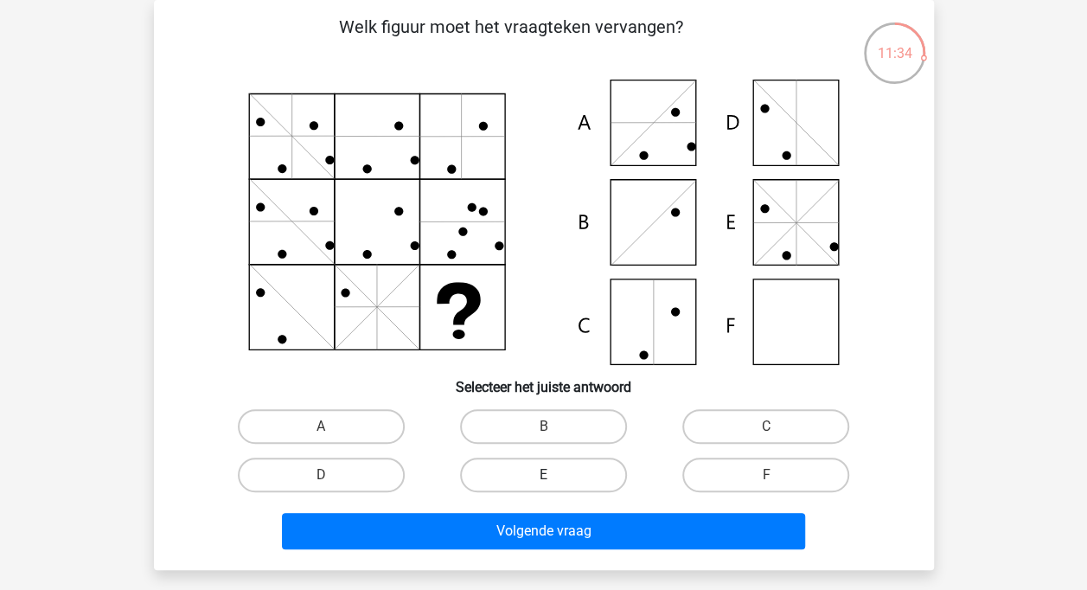
click at [560, 482] on label "E" at bounding box center [543, 474] width 167 height 35
click at [554, 482] on input "E" at bounding box center [548, 480] width 11 height 11
radio input "true"
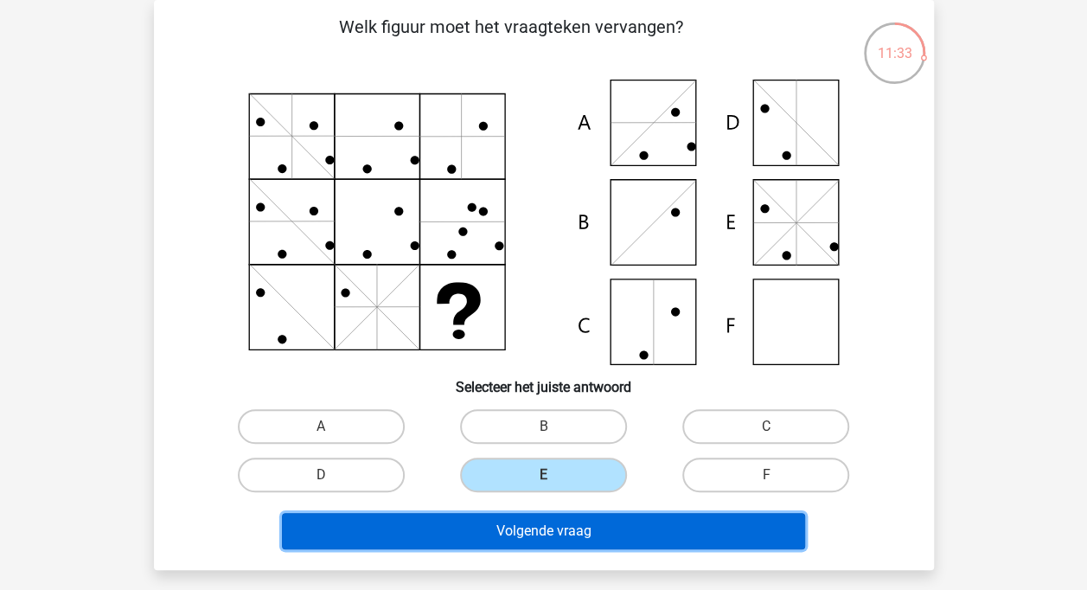
click at [596, 536] on button "Volgende vraag" at bounding box center [543, 531] width 523 height 36
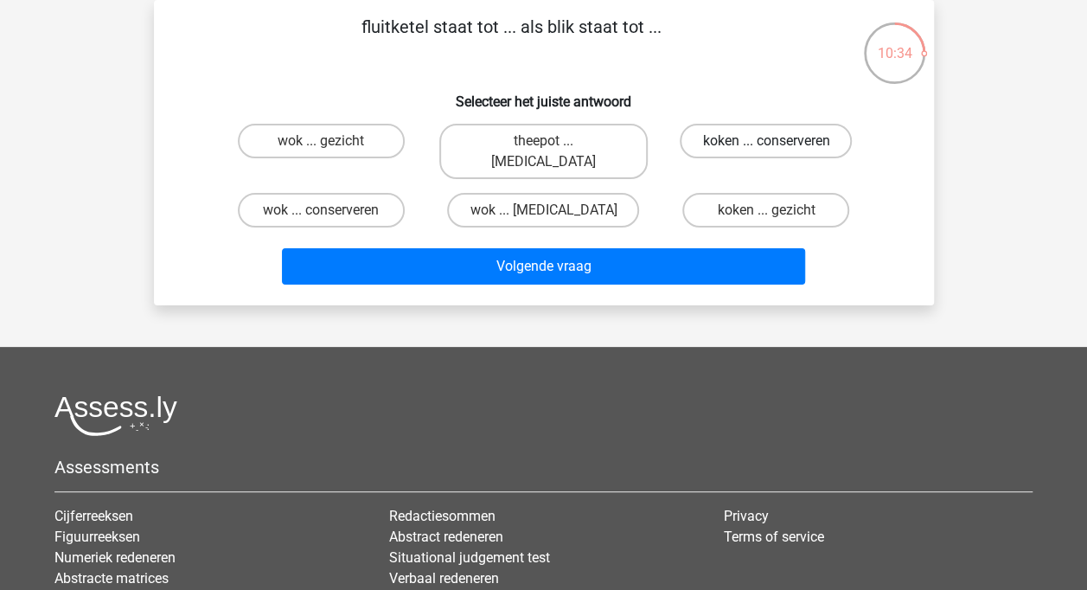
click at [712, 147] on label "koken ... conserveren" at bounding box center [765, 141] width 172 height 35
click at [766, 147] on input "koken ... conserveren" at bounding box center [771, 146] width 11 height 11
radio input "true"
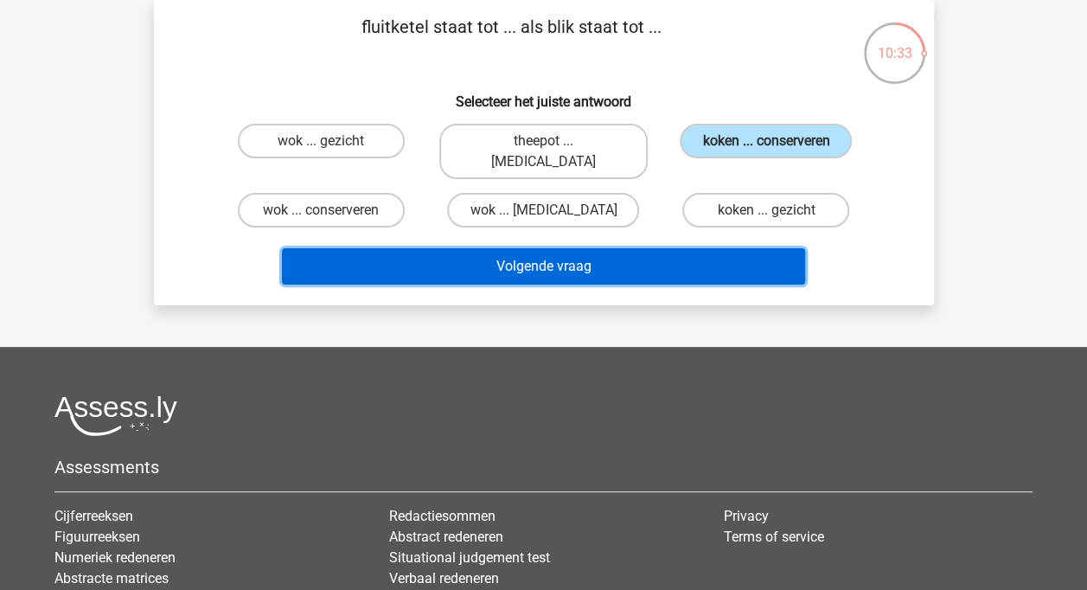
click at [697, 248] on button "Volgende vraag" at bounding box center [543, 266] width 523 height 36
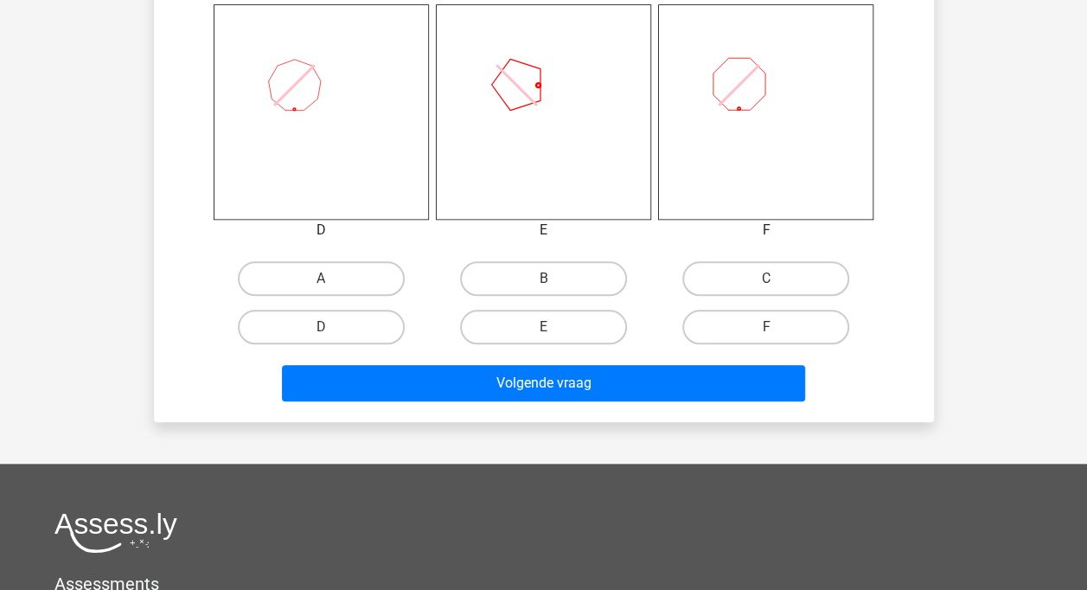
scroll to position [722, 0]
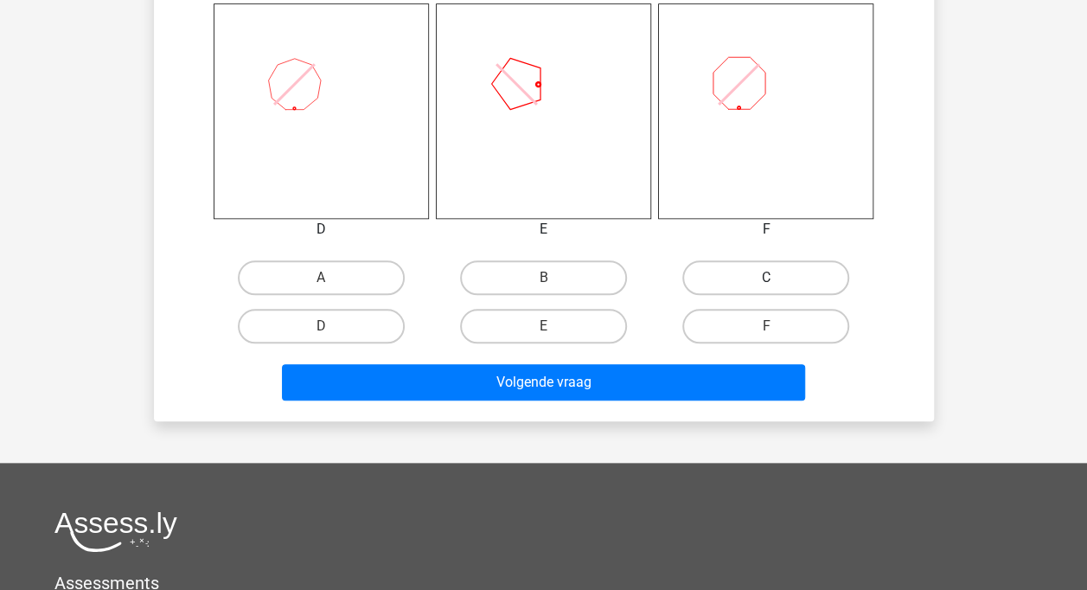
click at [818, 285] on label "C" at bounding box center [765, 277] width 167 height 35
click at [777, 285] on input "C" at bounding box center [771, 282] width 11 height 11
radio input "true"
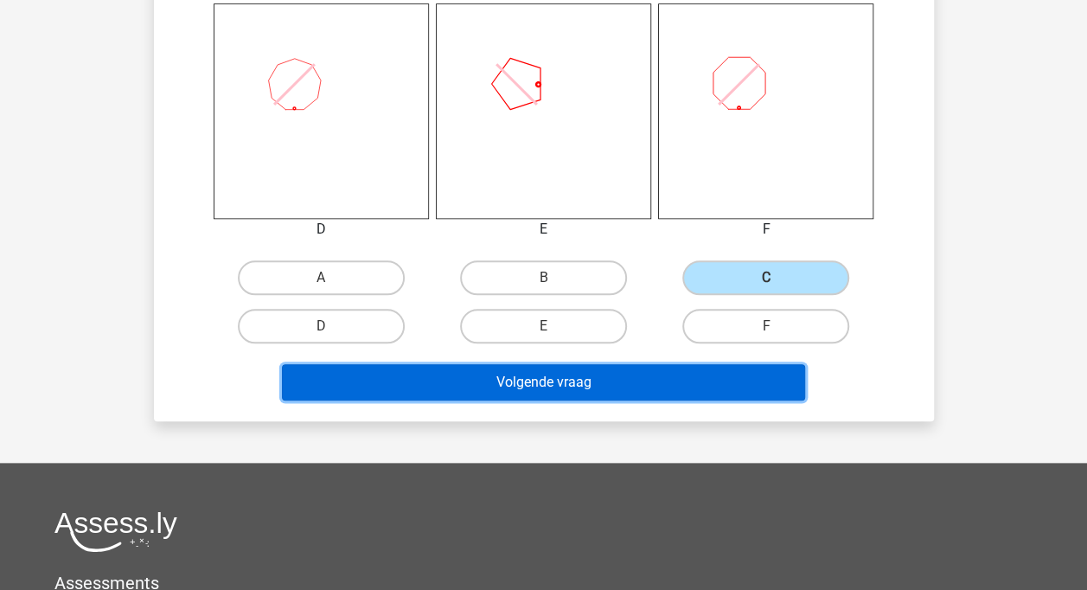
click at [754, 377] on button "Volgende vraag" at bounding box center [543, 382] width 523 height 36
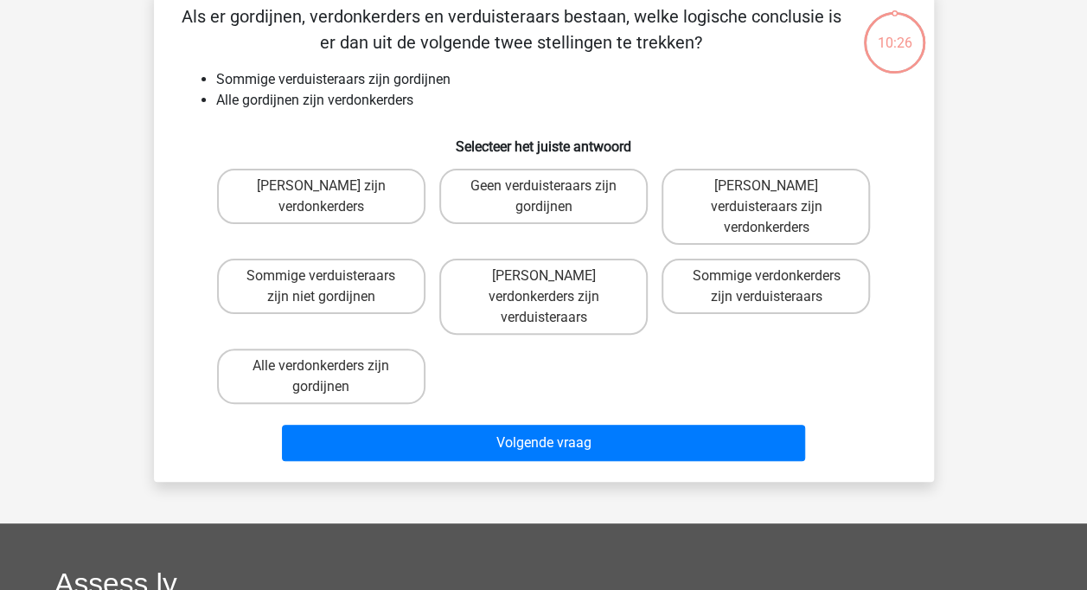
scroll to position [80, 0]
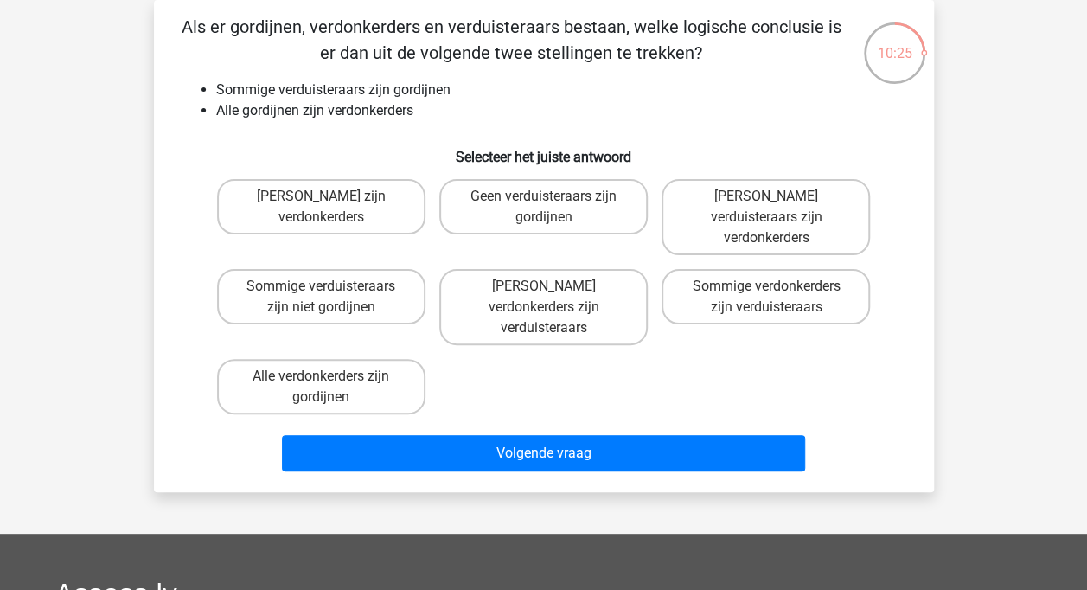
click at [726, 262] on div "Sommige verdonkerders zijn verduisteraars" at bounding box center [765, 307] width 222 height 90
click at [712, 279] on label "Sommige verdonkerders zijn verduisteraars" at bounding box center [765, 296] width 208 height 55
click at [766, 286] on input "Sommige verdonkerders zijn verduisteraars" at bounding box center [771, 291] width 11 height 11
radio input "true"
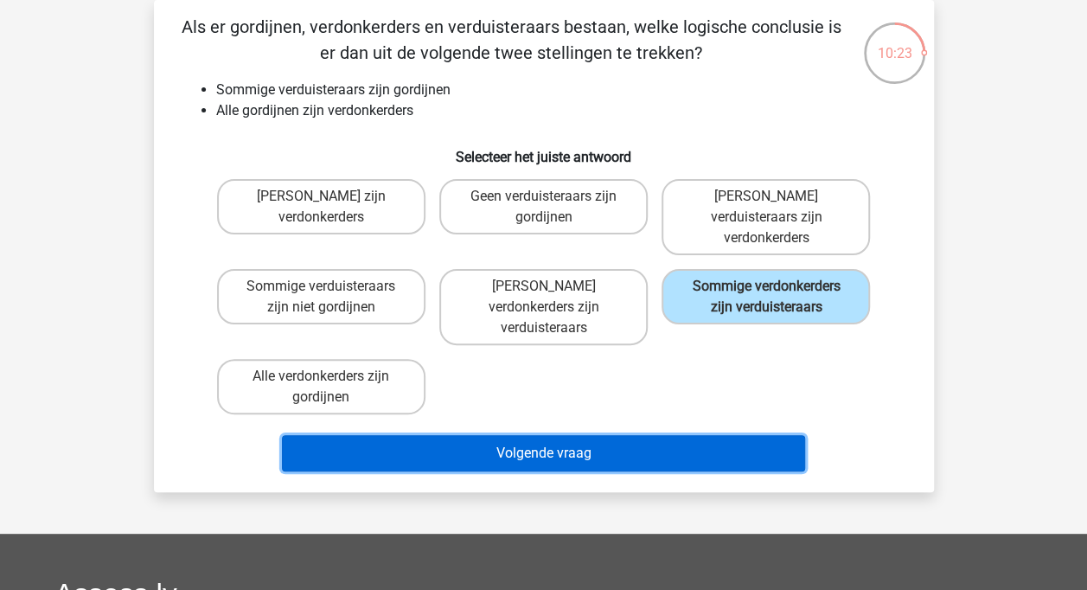
click at [571, 435] on button "Volgende vraag" at bounding box center [543, 453] width 523 height 36
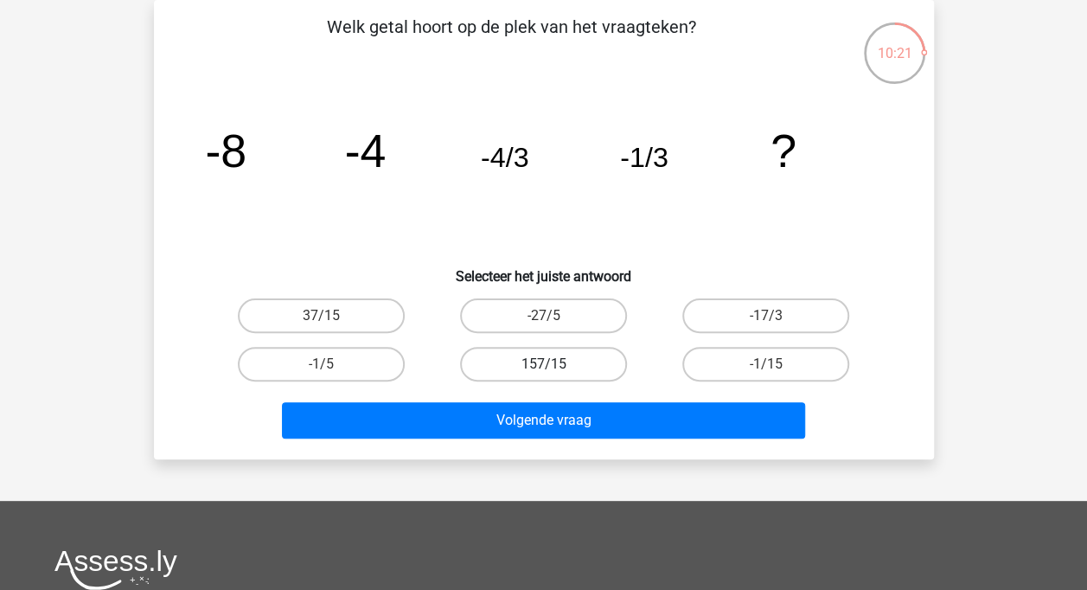
click at [513, 355] on label "157/15" at bounding box center [543, 364] width 167 height 35
click at [543, 364] on input "157/15" at bounding box center [548, 369] width 11 height 11
radio input "true"
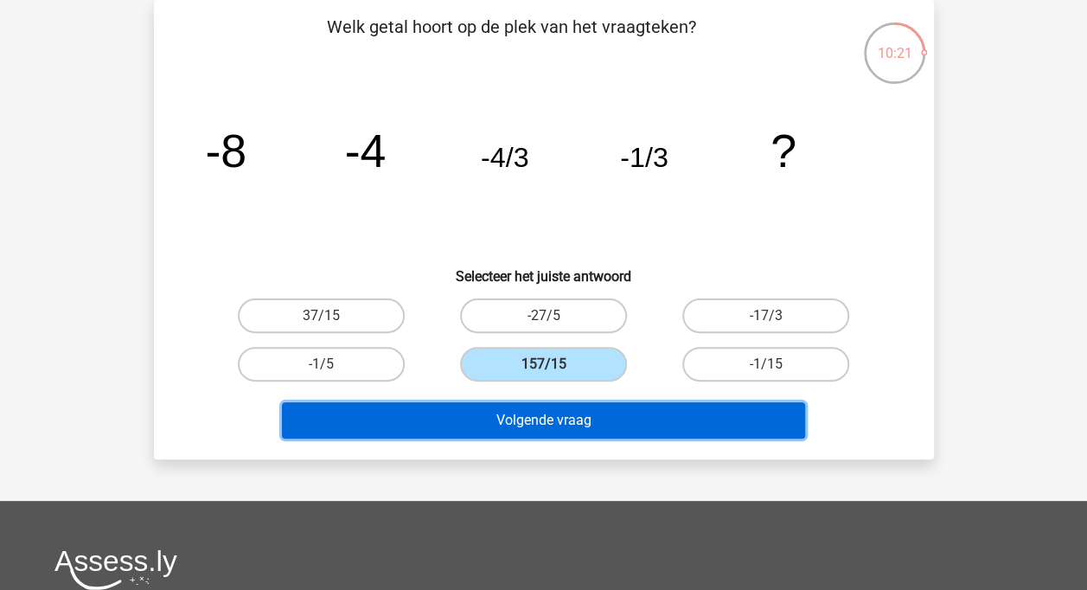
click at [487, 411] on button "Volgende vraag" at bounding box center [543, 420] width 523 height 36
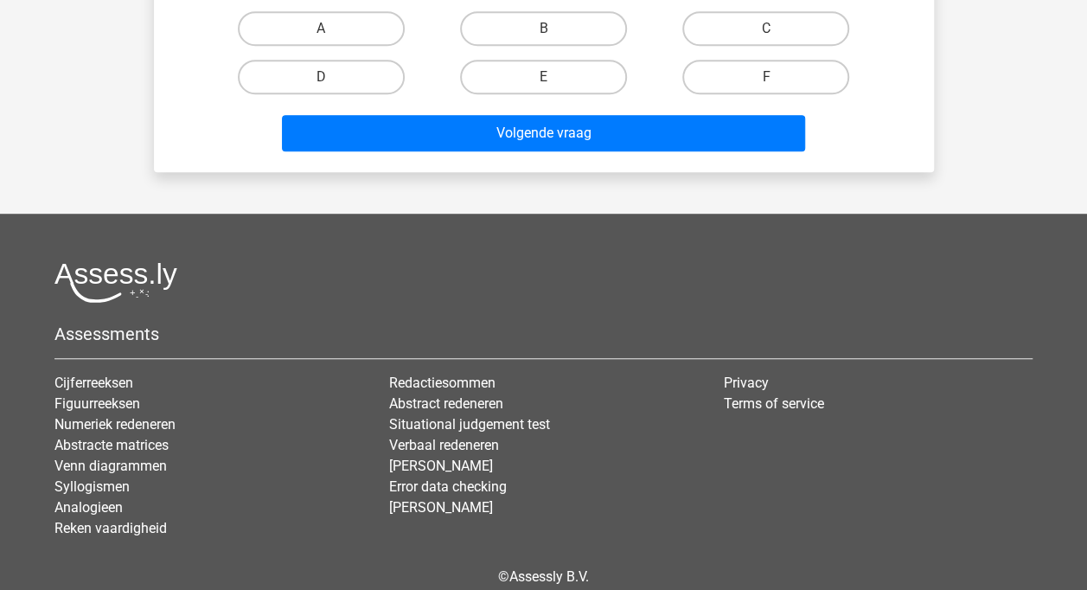
scroll to position [479, 0]
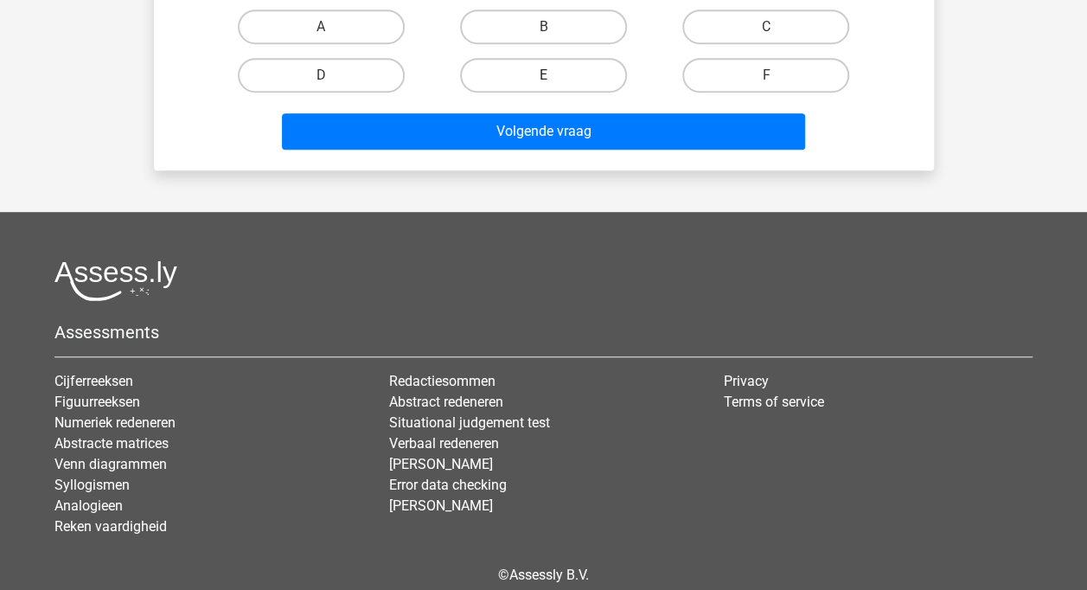
click at [522, 90] on label "E" at bounding box center [543, 75] width 167 height 35
click at [543, 86] on input "E" at bounding box center [548, 80] width 11 height 11
radio input "true"
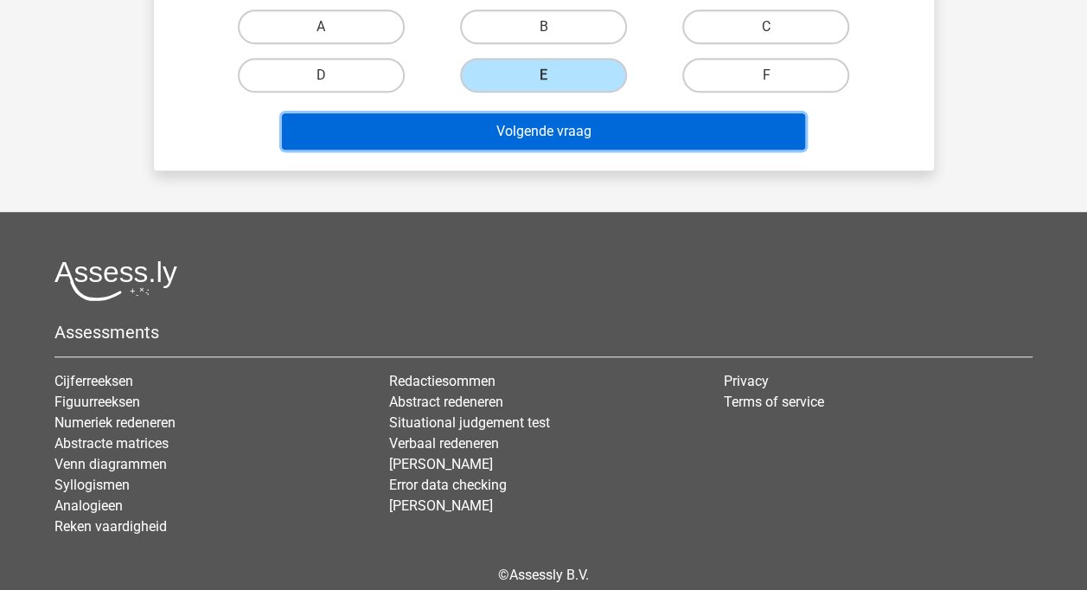
click at [513, 130] on button "Volgende vraag" at bounding box center [543, 131] width 523 height 36
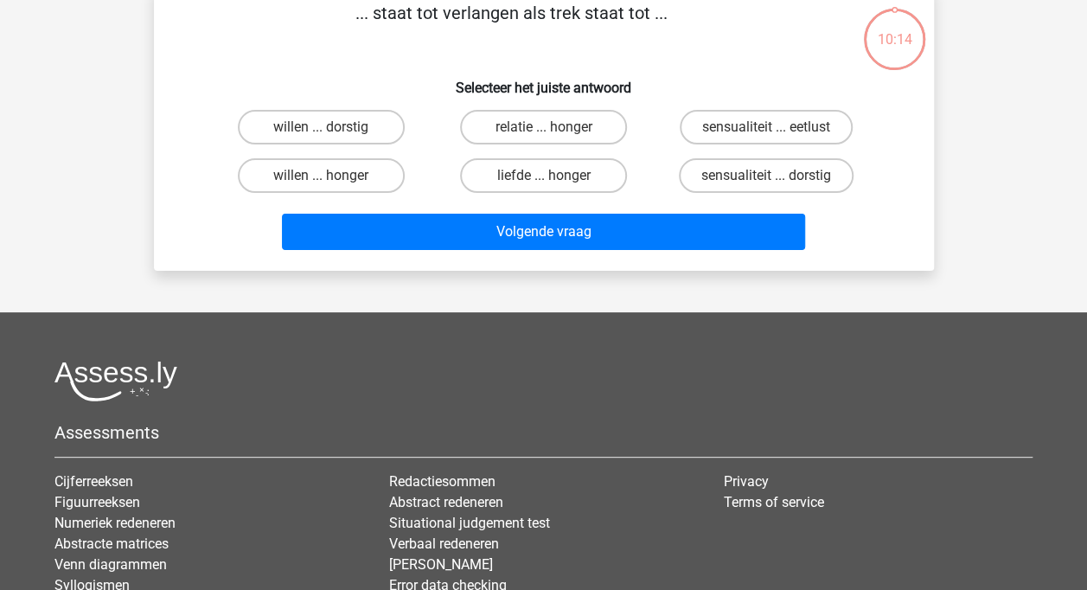
scroll to position [80, 0]
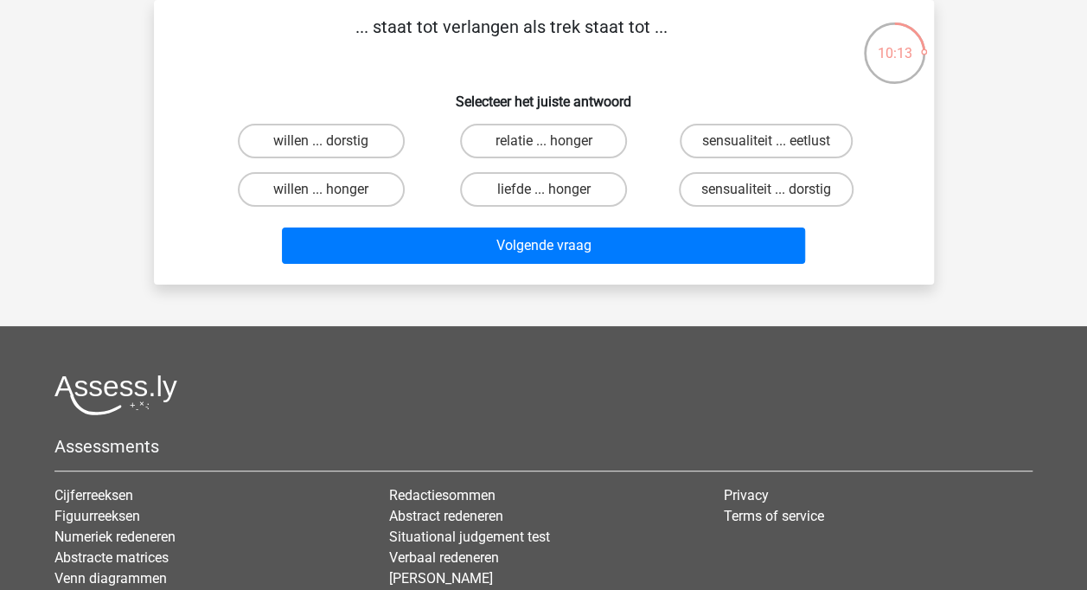
click at [513, 130] on label "relatie ... honger" at bounding box center [543, 141] width 167 height 35
click at [543, 141] on input "relatie ... honger" at bounding box center [548, 146] width 11 height 11
radio input "true"
click at [367, 182] on label "willen ... honger" at bounding box center [321, 189] width 167 height 35
click at [332, 189] on input "willen ... honger" at bounding box center [326, 194] width 11 height 11
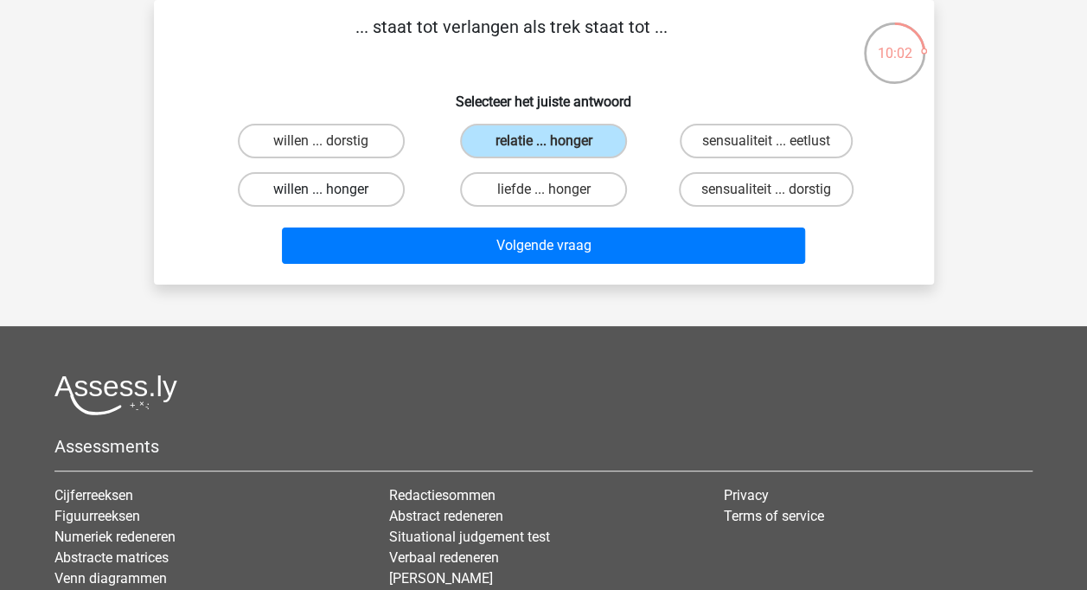
radio input "true"
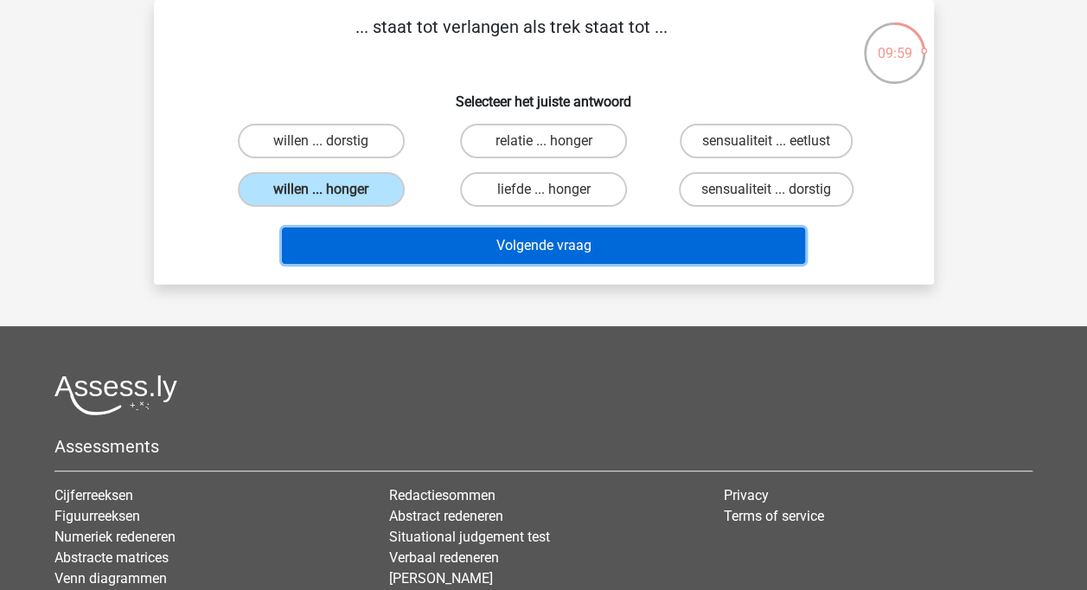
click at [689, 248] on button "Volgende vraag" at bounding box center [543, 245] width 523 height 36
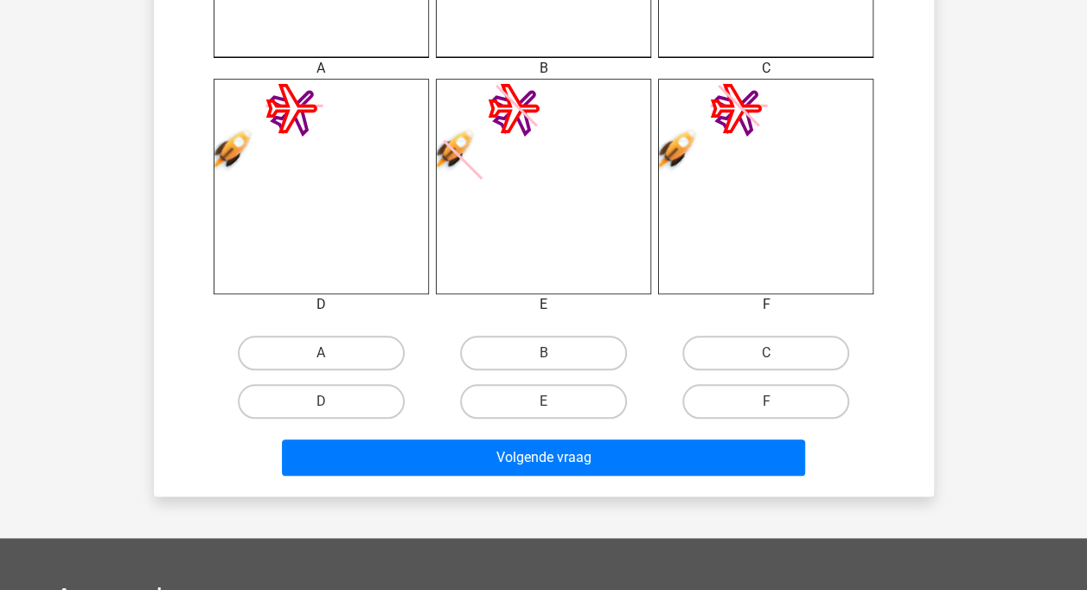
scroll to position [680, 0]
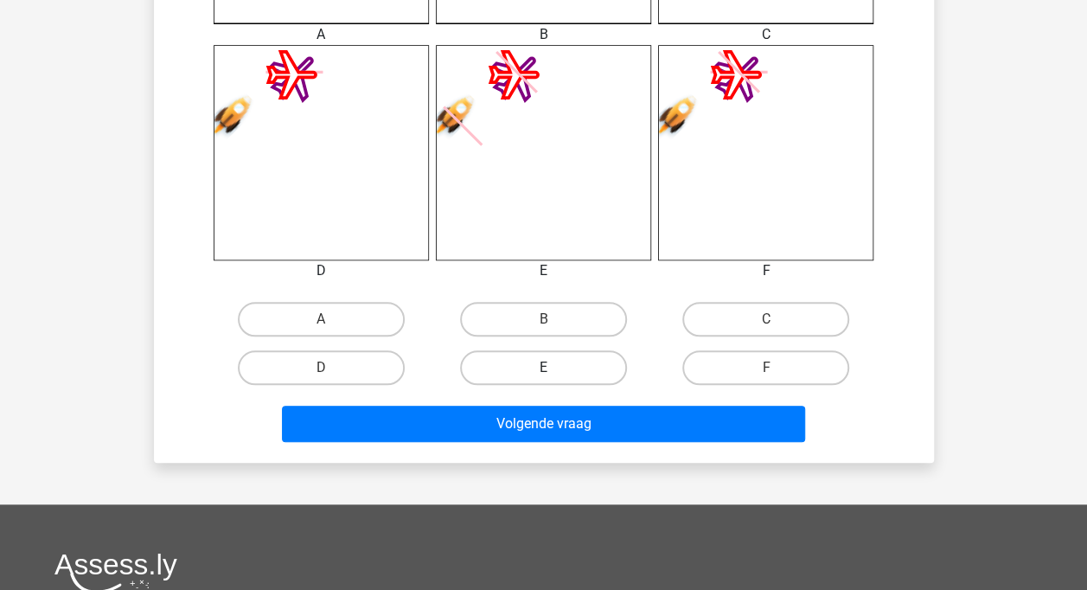
click at [567, 373] on label "E" at bounding box center [543, 367] width 167 height 35
click at [554, 373] on input "E" at bounding box center [548, 372] width 11 height 11
radio input "true"
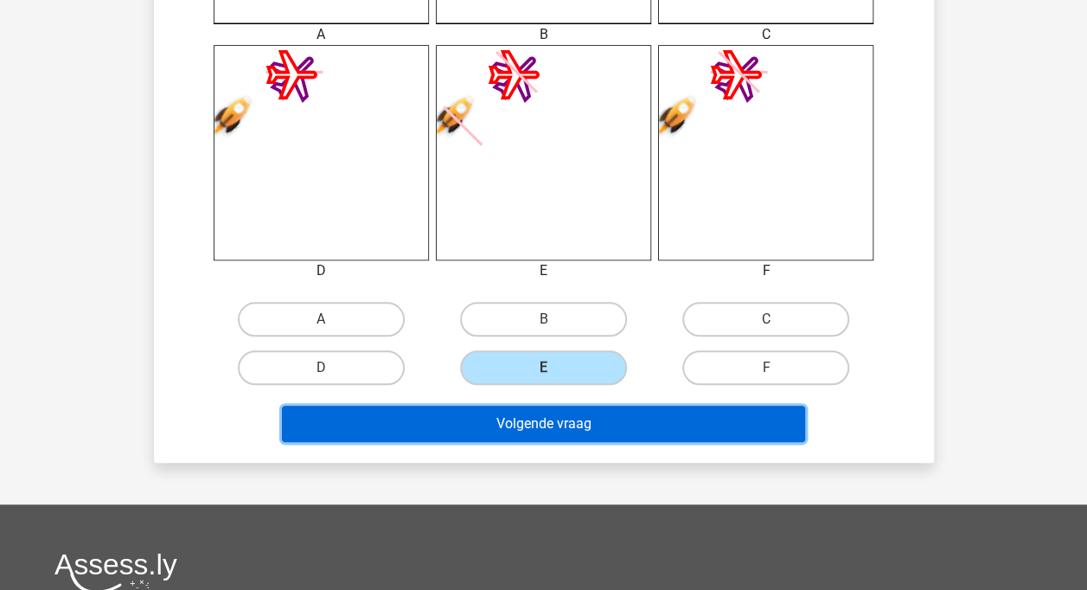
click at [546, 430] on button "Volgende vraag" at bounding box center [543, 423] width 523 height 36
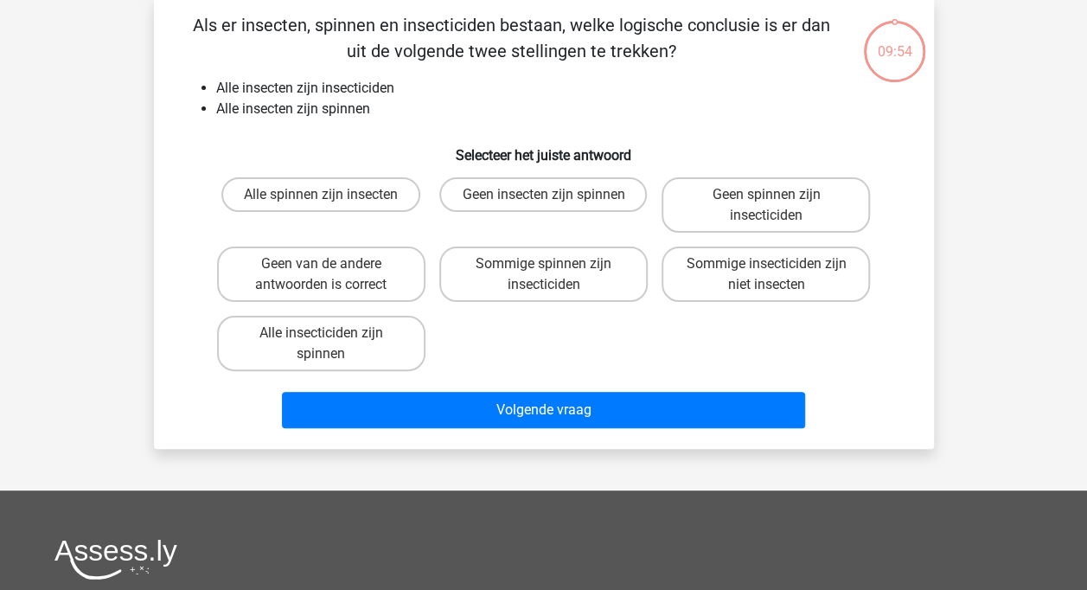
scroll to position [80, 0]
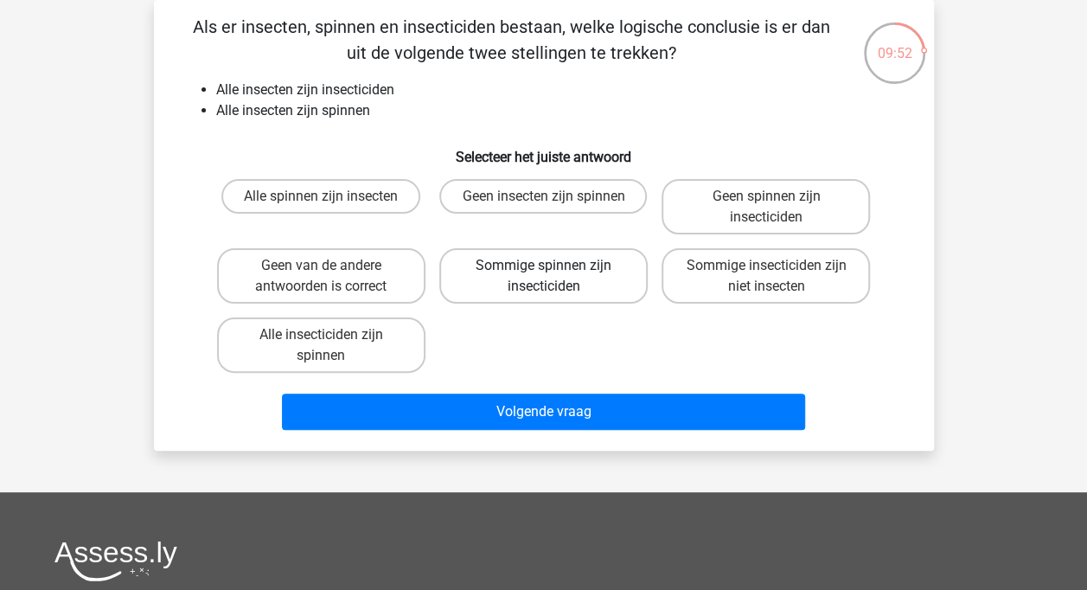
click at [533, 287] on label "Sommige spinnen zijn insecticiden" at bounding box center [543, 275] width 208 height 55
click at [543, 277] on input "Sommige spinnen zijn insecticiden" at bounding box center [548, 270] width 11 height 11
radio input "true"
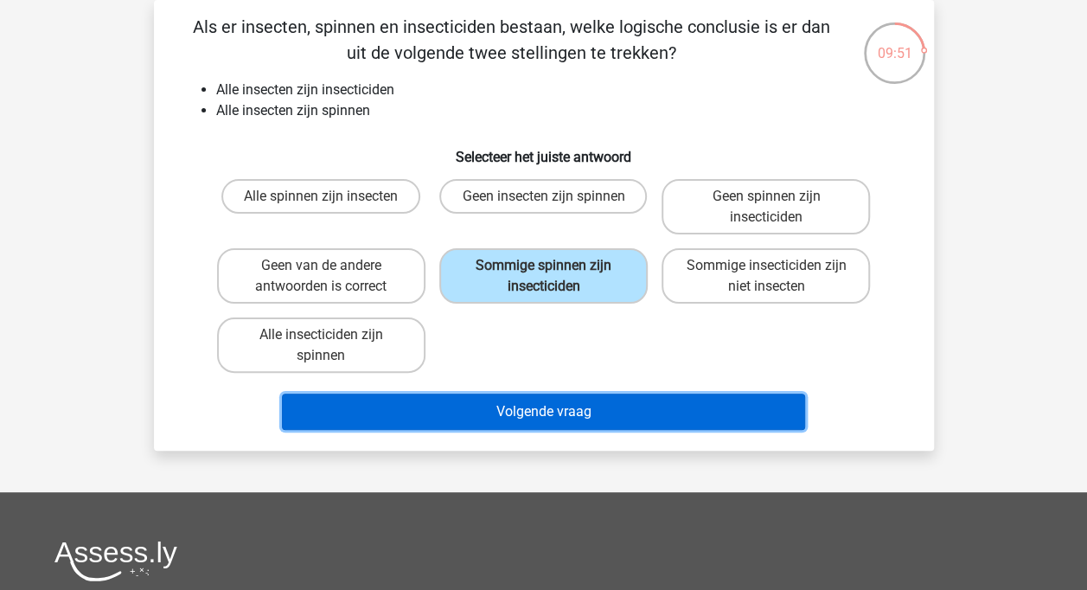
click at [520, 405] on button "Volgende vraag" at bounding box center [543, 411] width 523 height 36
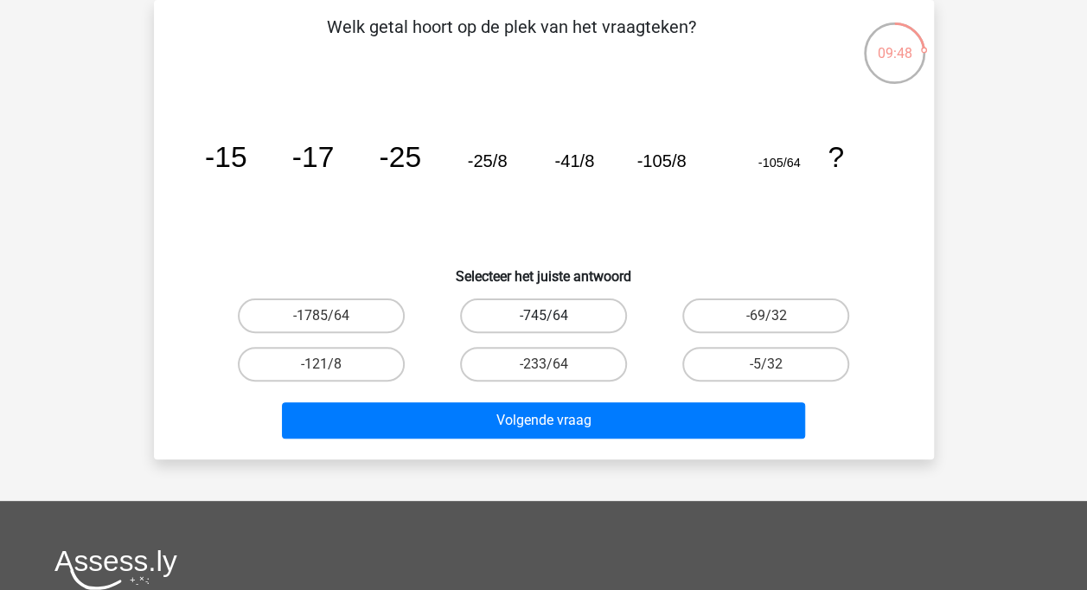
click at [590, 309] on label "-745/64" at bounding box center [543, 315] width 167 height 35
click at [554, 316] on input "-745/64" at bounding box center [548, 321] width 11 height 11
radio input "true"
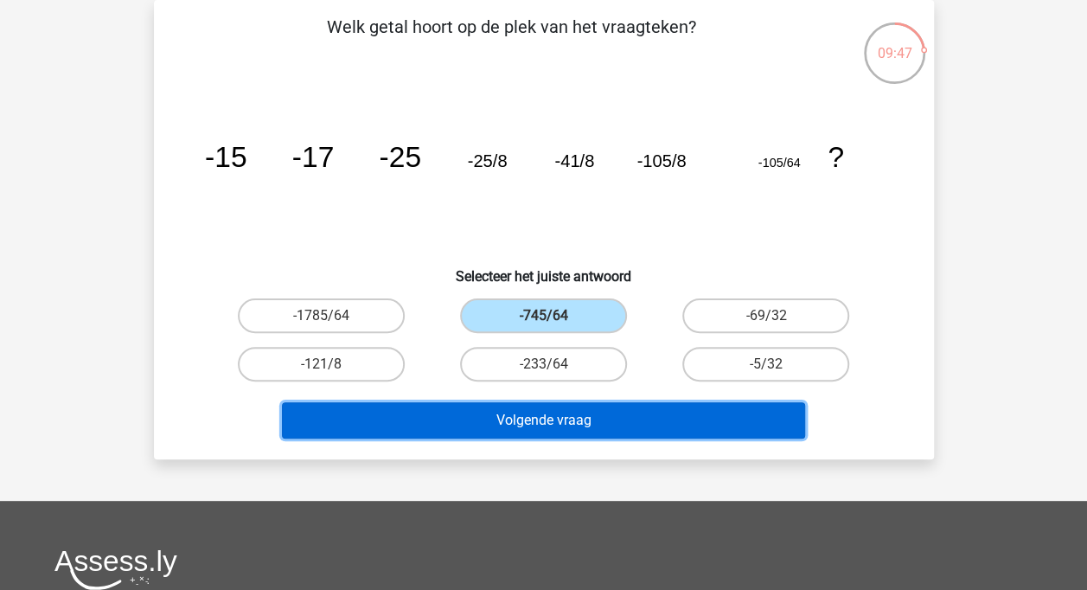
click at [581, 420] on button "Volgende vraag" at bounding box center [543, 420] width 523 height 36
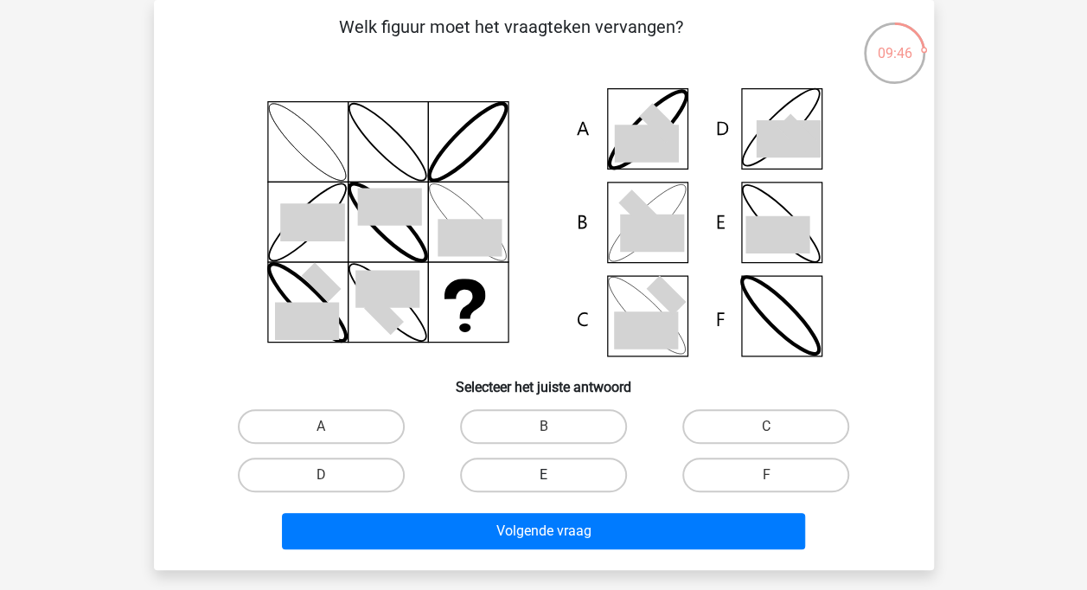
click at [567, 481] on label "E" at bounding box center [543, 474] width 167 height 35
click at [554, 481] on input "E" at bounding box center [548, 480] width 11 height 11
radio input "true"
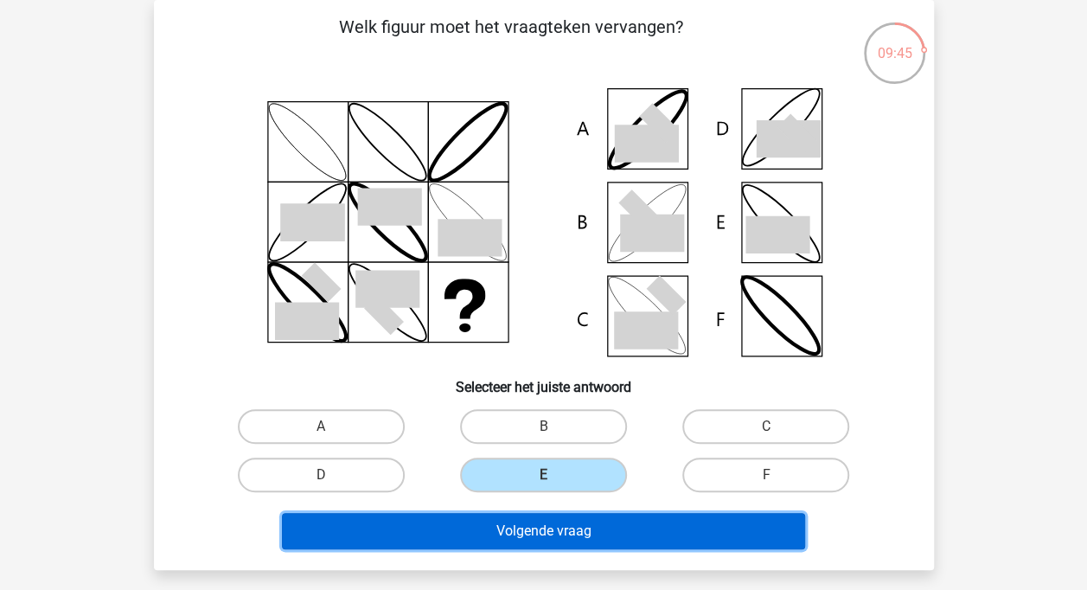
click at [558, 541] on button "Volgende vraag" at bounding box center [543, 531] width 523 height 36
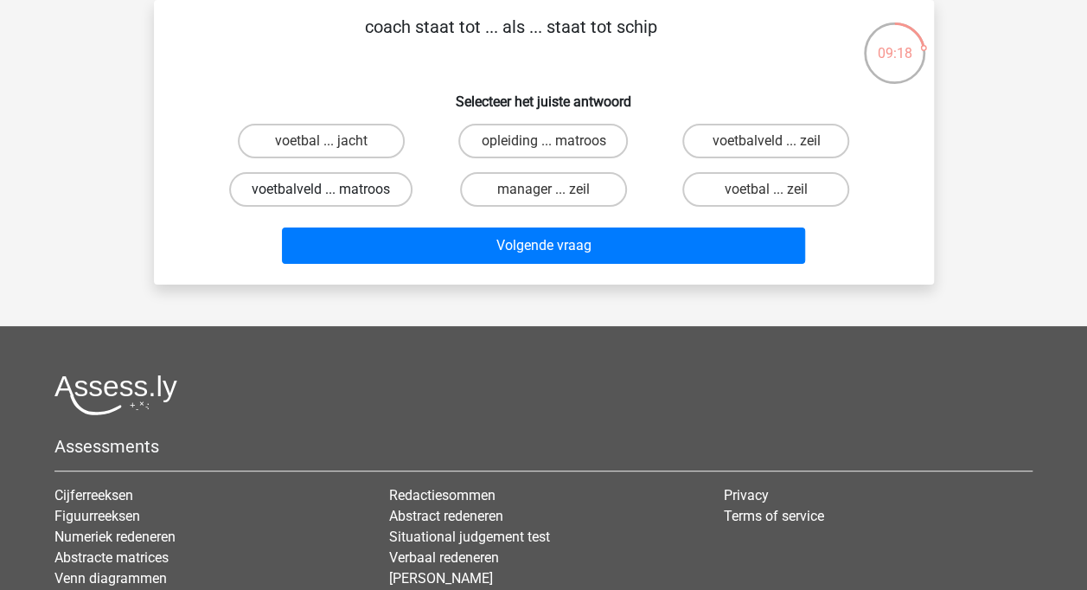
click at [358, 188] on label "voetbalveld ... matroos" at bounding box center [320, 189] width 183 height 35
click at [332, 189] on input "voetbalveld ... matroos" at bounding box center [326, 194] width 11 height 11
radio input "true"
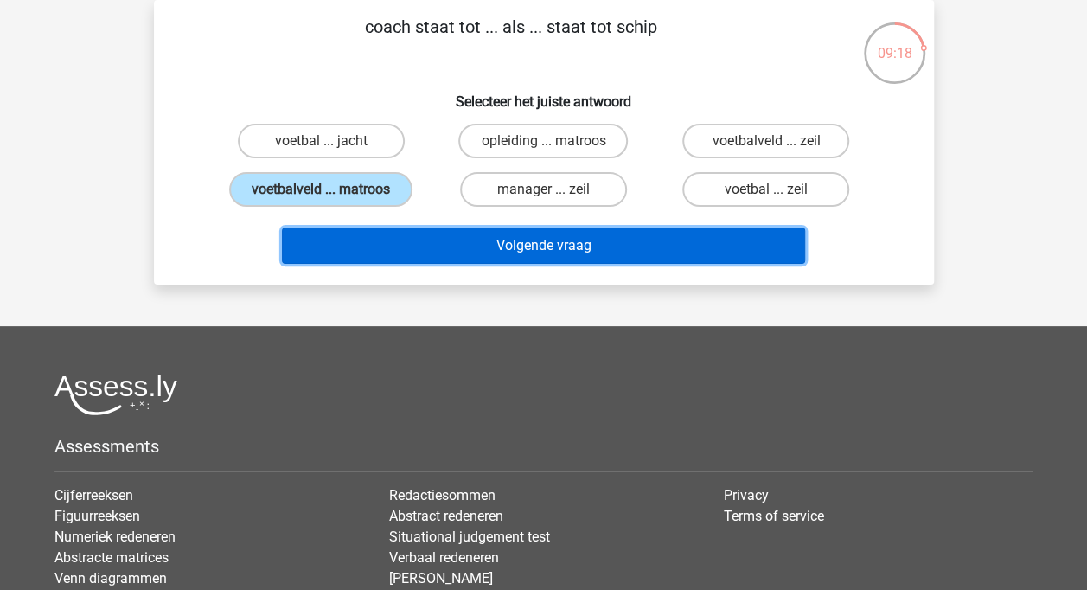
click at [371, 229] on button "Volgende vraag" at bounding box center [543, 245] width 523 height 36
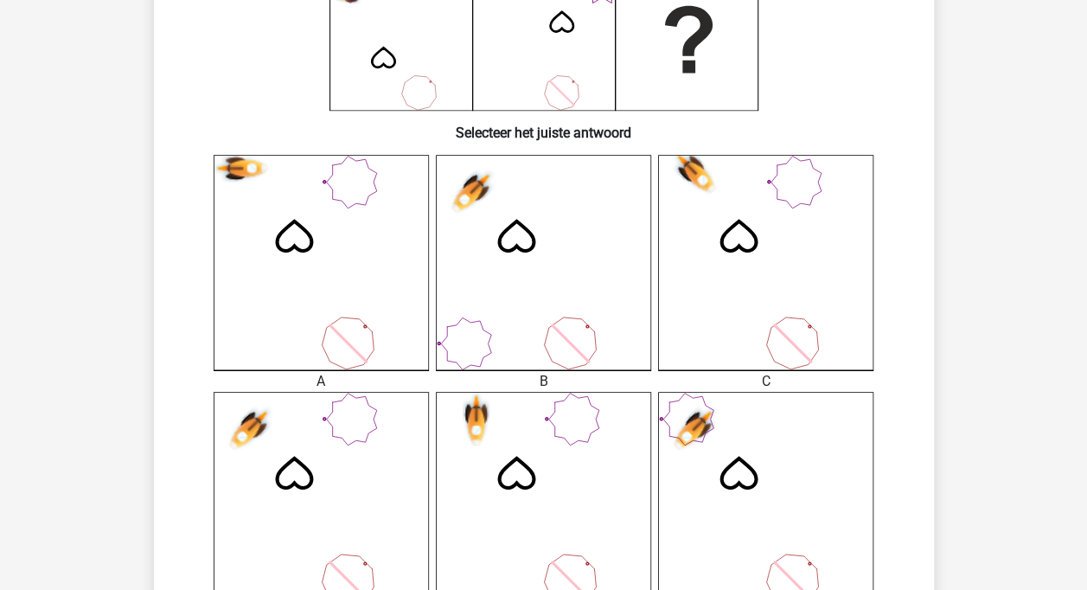
scroll to position [767, 0]
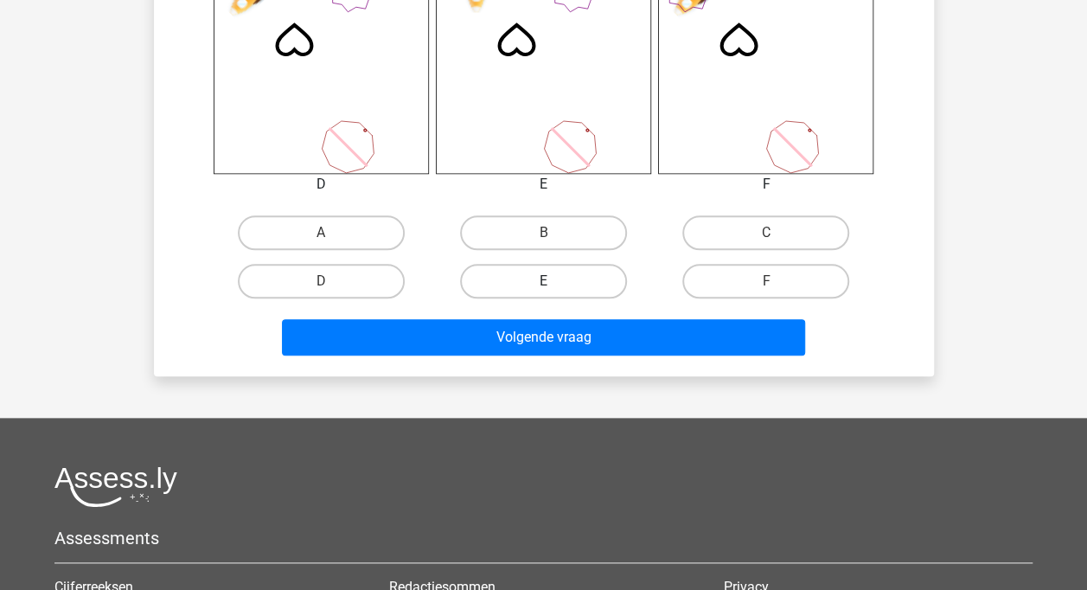
click at [519, 284] on label "E" at bounding box center [543, 281] width 167 height 35
click at [543, 284] on input "E" at bounding box center [548, 286] width 11 height 11
radio input "true"
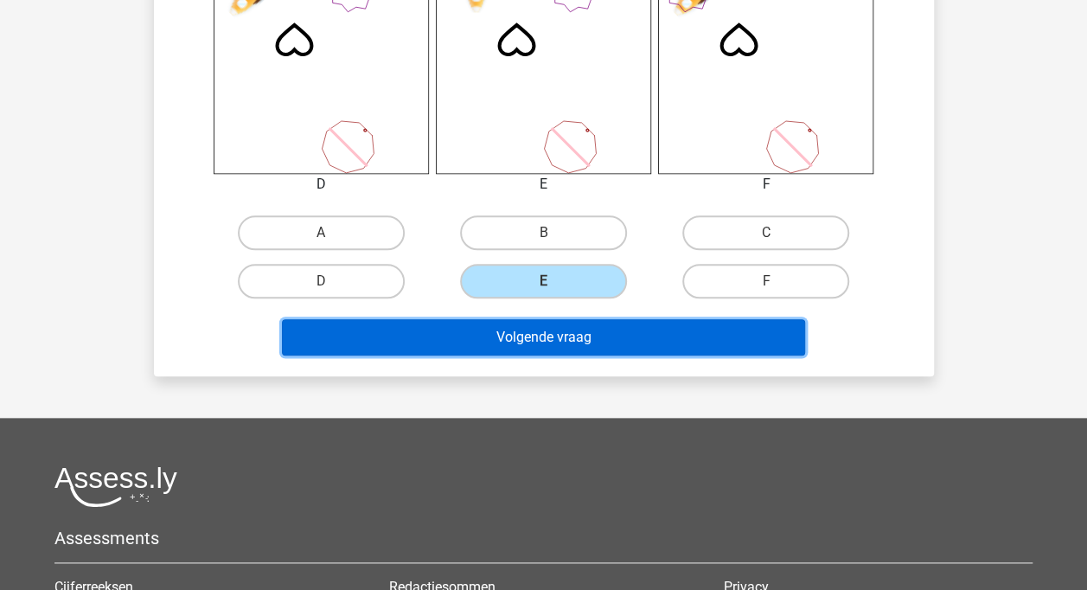
click at [513, 320] on button "Volgende vraag" at bounding box center [543, 337] width 523 height 36
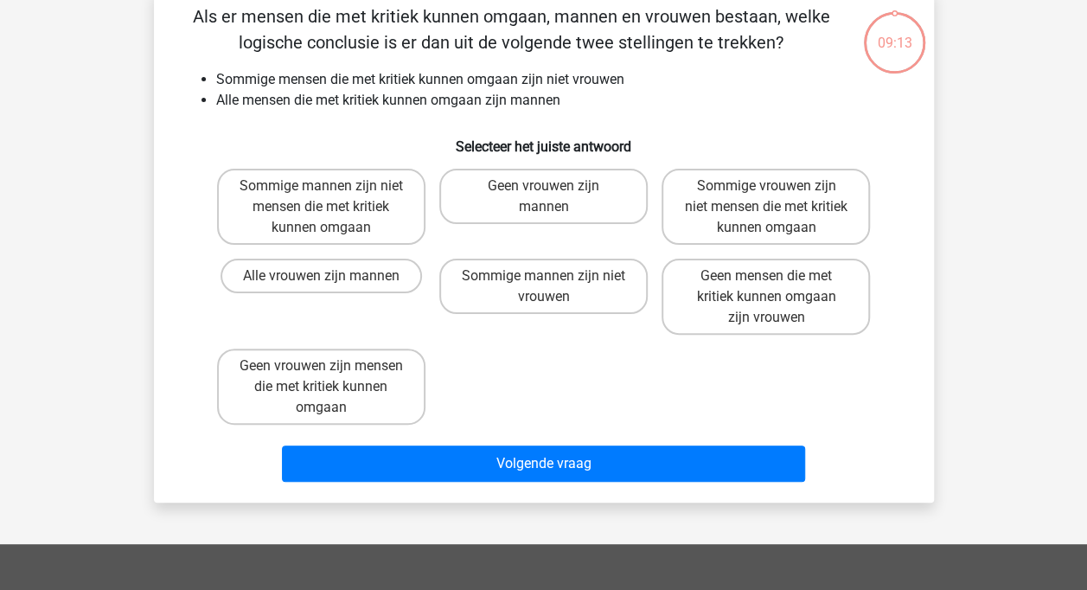
scroll to position [80, 0]
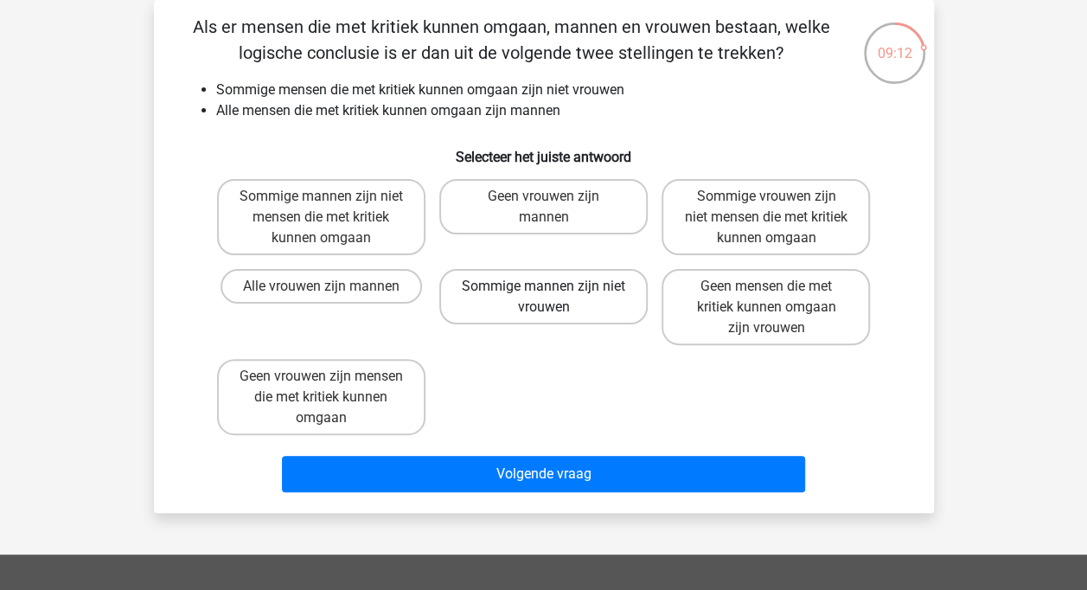
click at [526, 279] on label "Sommige mannen zijn niet vrouwen" at bounding box center [543, 296] width 208 height 55
click at [543, 286] on input "Sommige mannen zijn niet vrouwen" at bounding box center [548, 291] width 11 height 11
radio input "true"
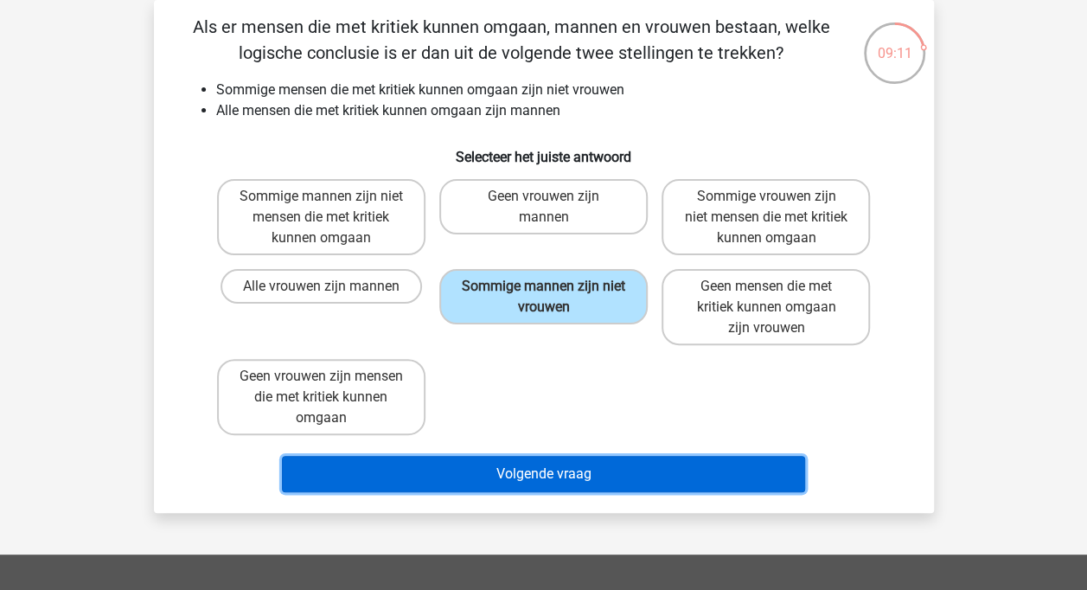
click at [496, 469] on button "Volgende vraag" at bounding box center [543, 474] width 523 height 36
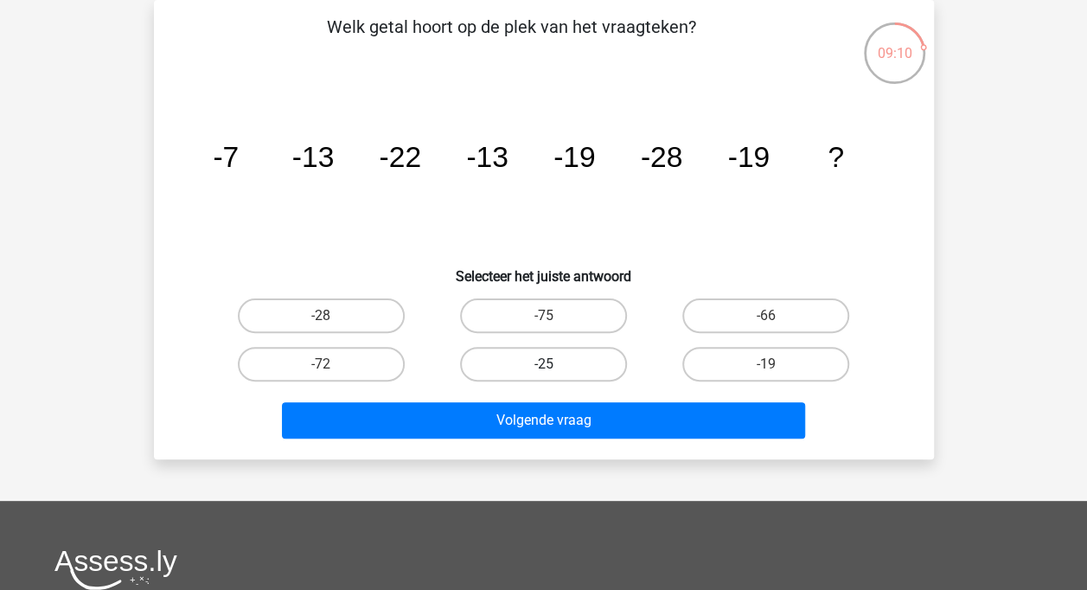
click at [508, 362] on label "-25" at bounding box center [543, 364] width 167 height 35
click at [543, 364] on input "-25" at bounding box center [548, 369] width 11 height 11
radio input "true"
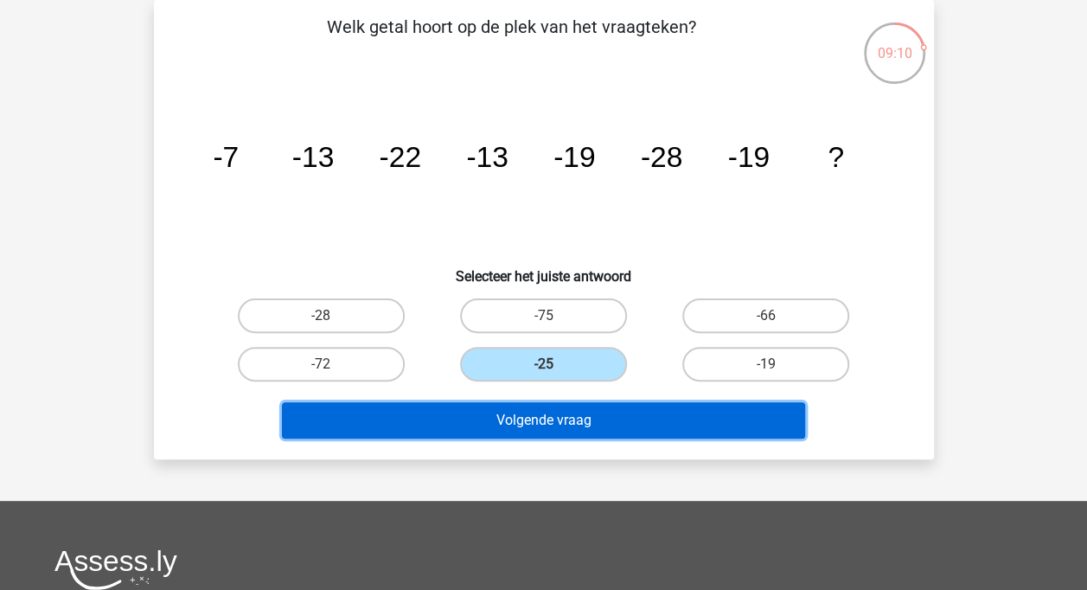
click at [507, 420] on button "Volgende vraag" at bounding box center [543, 420] width 523 height 36
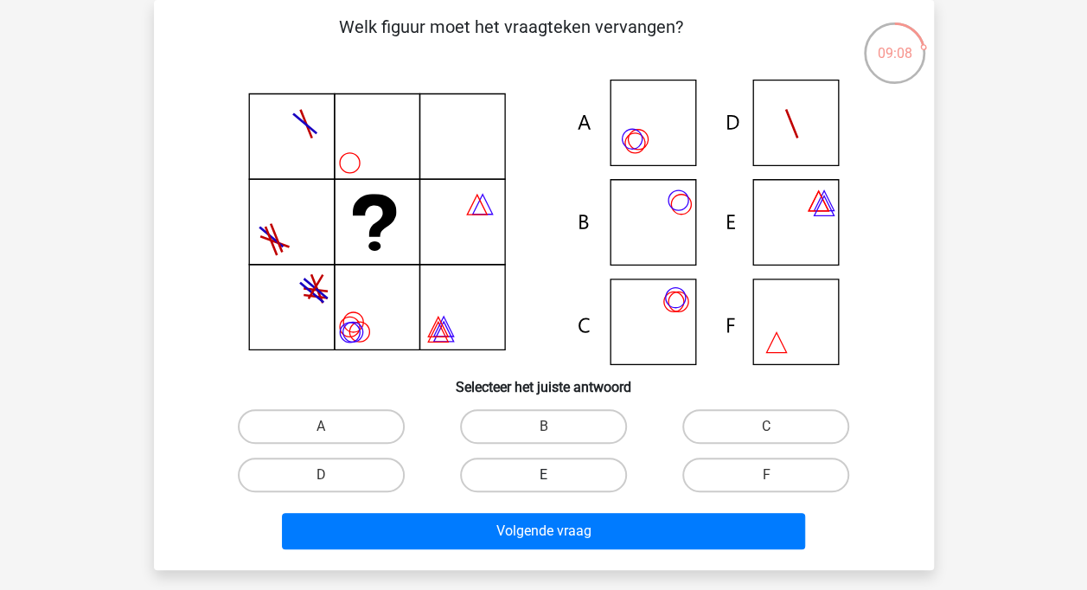
click at [514, 481] on label "E" at bounding box center [543, 474] width 167 height 35
click at [543, 481] on input "E" at bounding box center [548, 480] width 11 height 11
radio input "true"
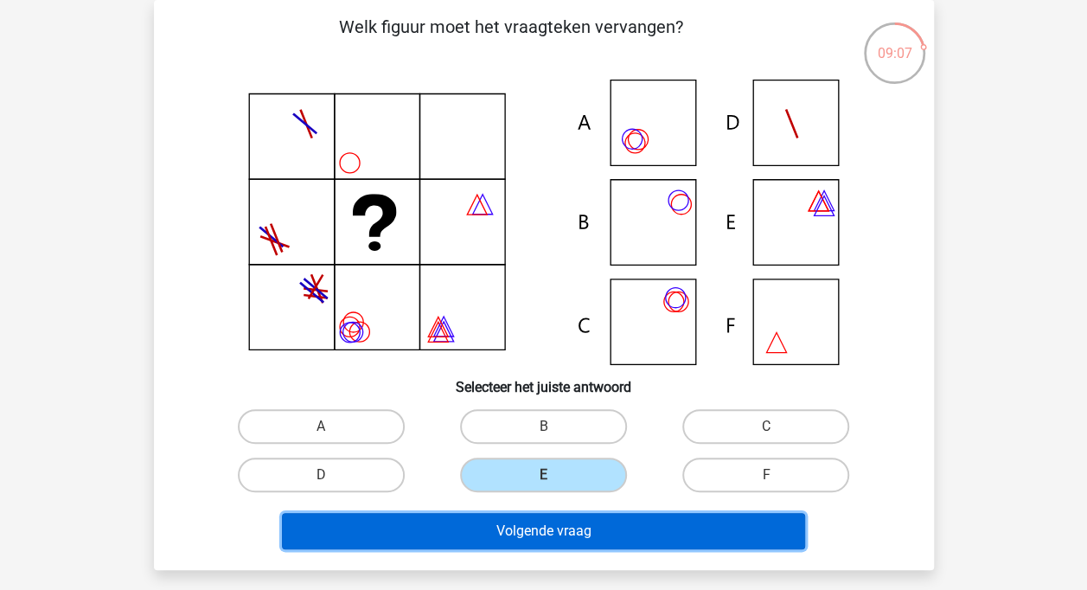
click at [509, 524] on button "Volgende vraag" at bounding box center [543, 531] width 523 height 36
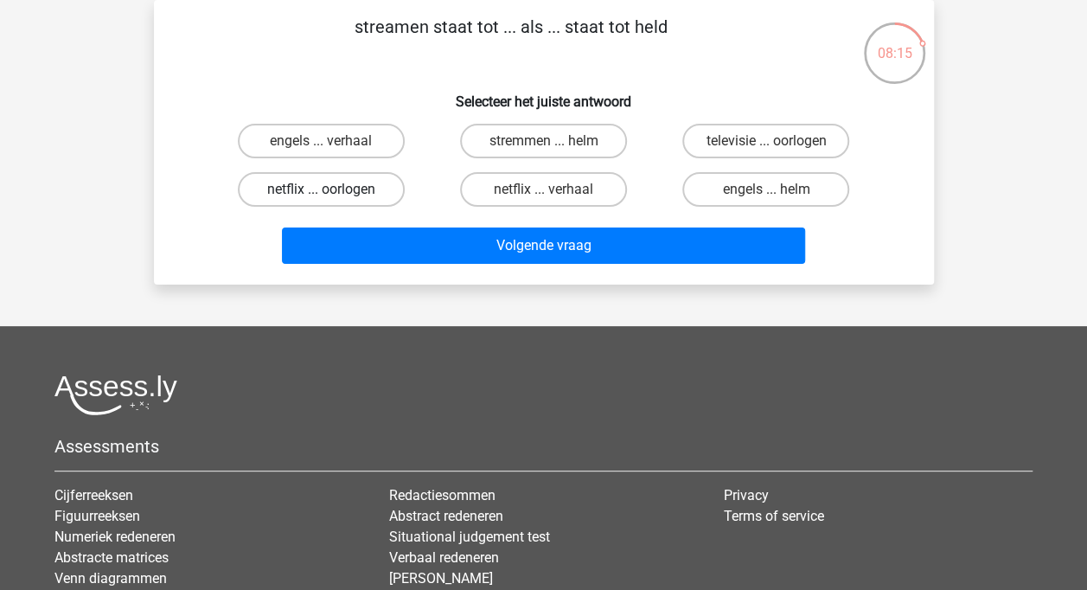
click at [268, 195] on label "netflix ... oorlogen" at bounding box center [321, 189] width 167 height 35
click at [321, 195] on input "netflix ... oorlogen" at bounding box center [326, 194] width 11 height 11
radio input "true"
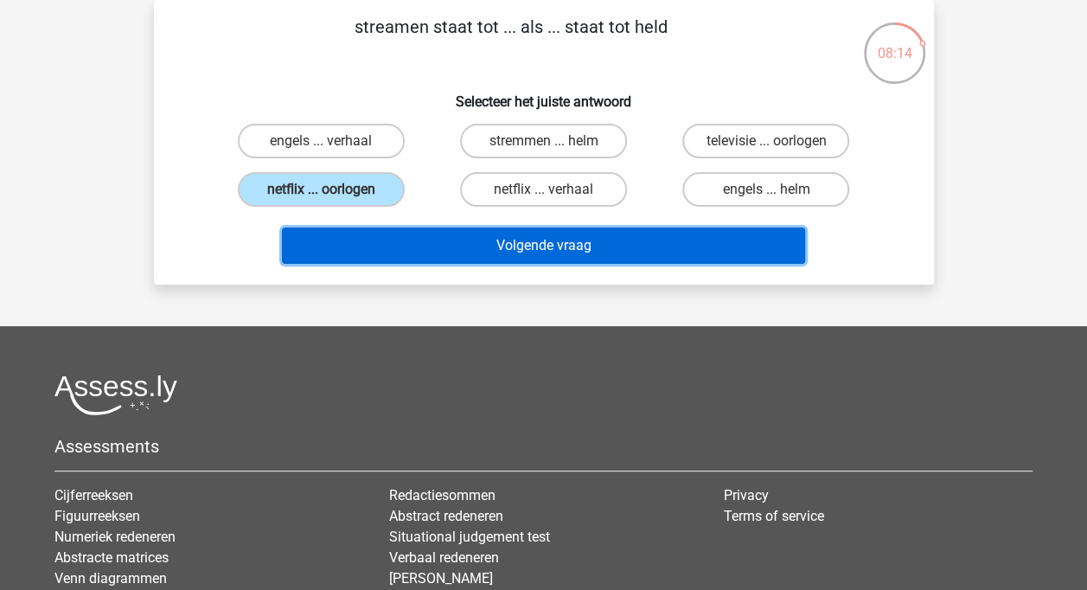
click at [332, 244] on button "Volgende vraag" at bounding box center [543, 245] width 523 height 36
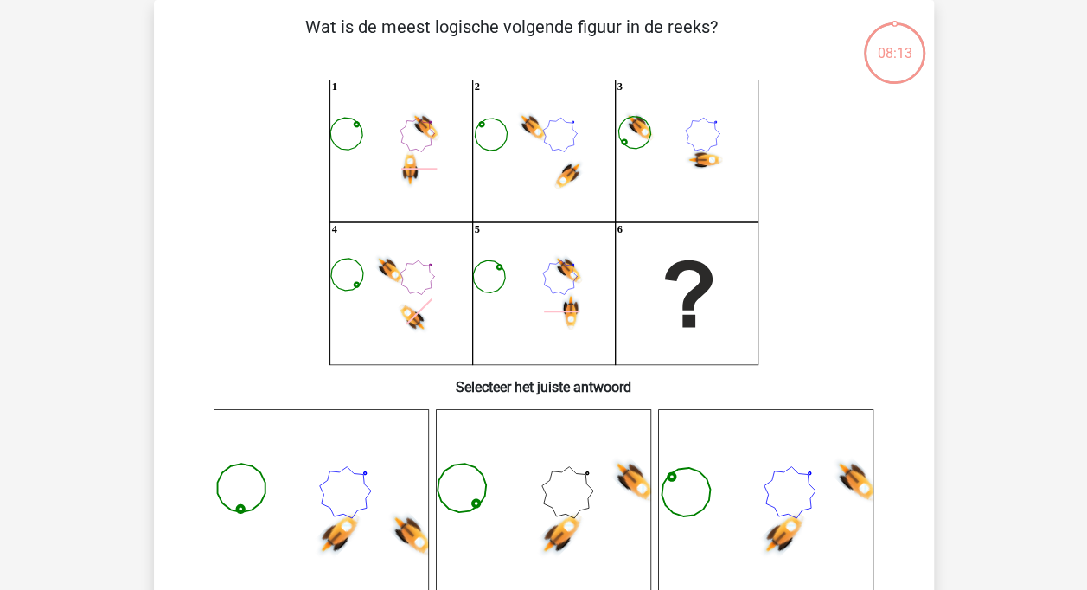
click at [332, 244] on icon "1 2 3 4 5 6" at bounding box center [543, 222] width 697 height 285
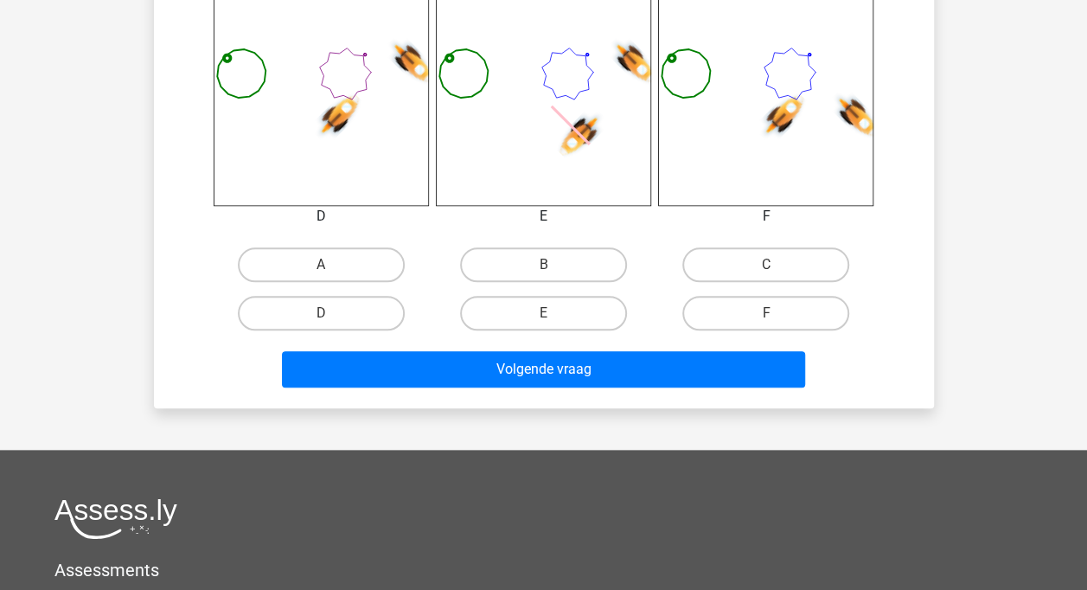
scroll to position [781, 0]
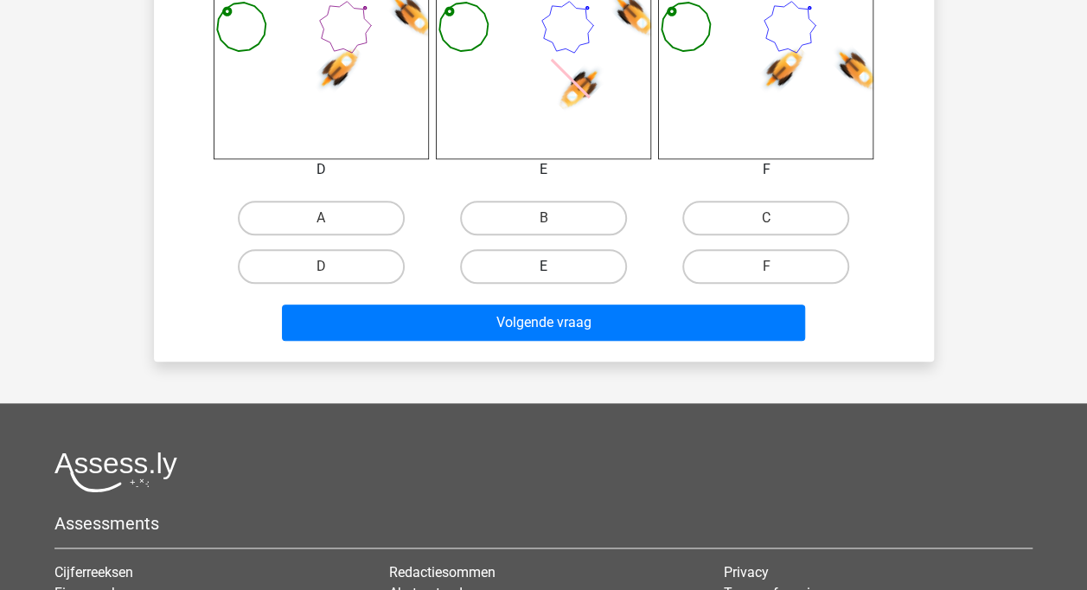
click at [491, 259] on label "E" at bounding box center [543, 266] width 167 height 35
click at [543, 266] on input "E" at bounding box center [548, 271] width 11 height 11
radio input "true"
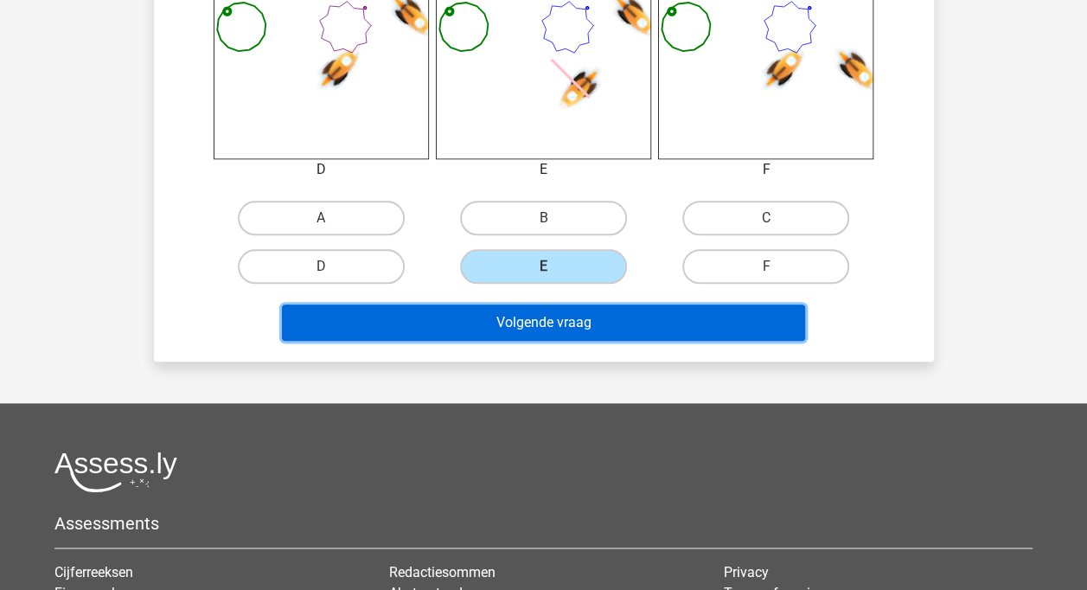
click at [501, 329] on button "Volgende vraag" at bounding box center [543, 322] width 523 height 36
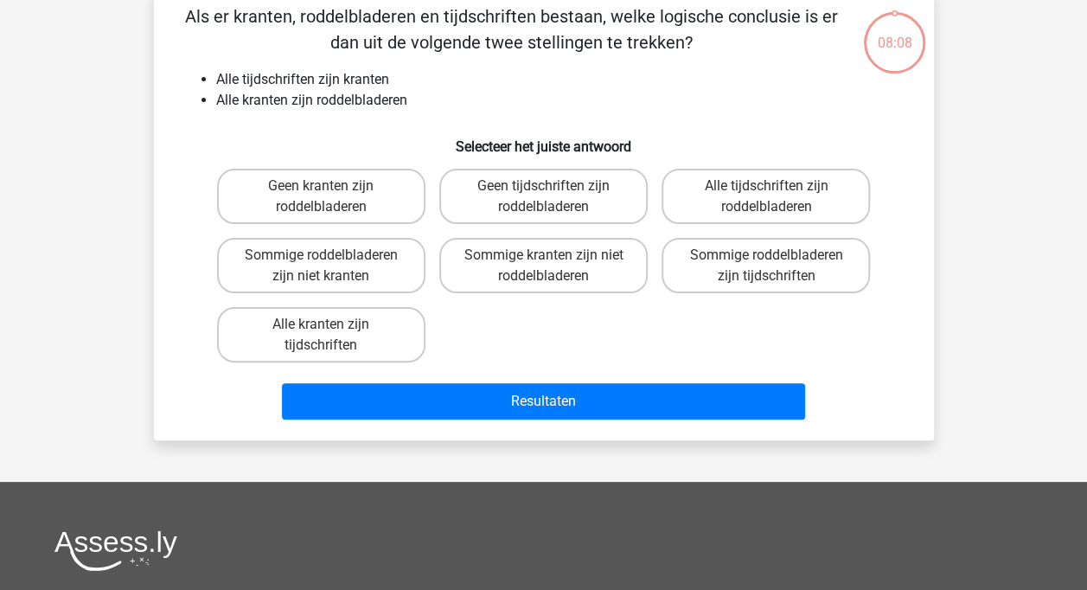
scroll to position [80, 0]
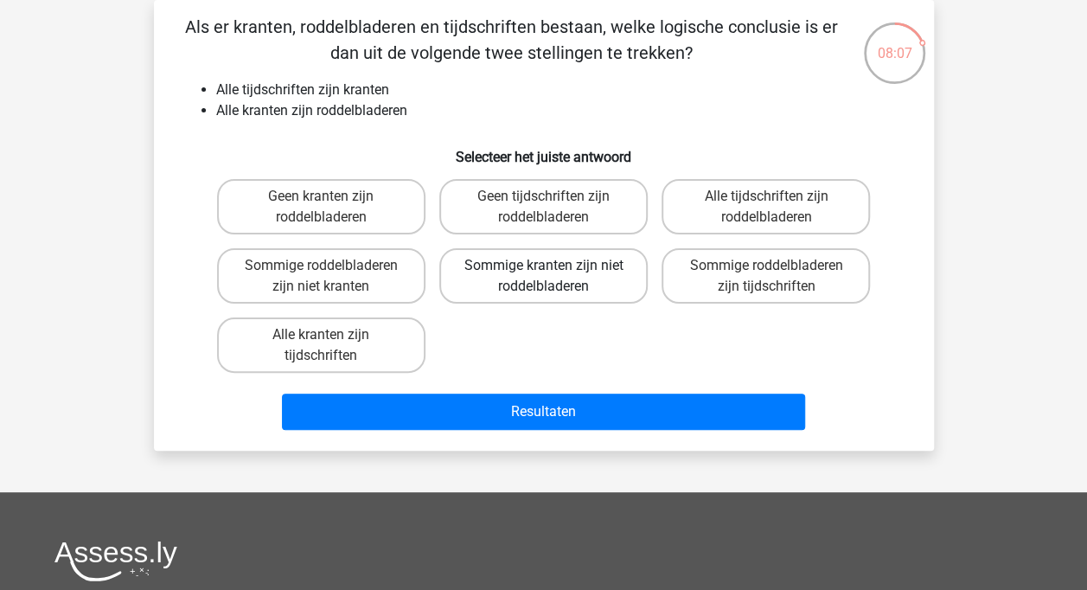
click at [532, 280] on label "Sommige kranten zijn niet roddelbladeren" at bounding box center [543, 275] width 208 height 55
click at [543, 277] on input "Sommige kranten zijn niet roddelbladeren" at bounding box center [548, 270] width 11 height 11
radio input "true"
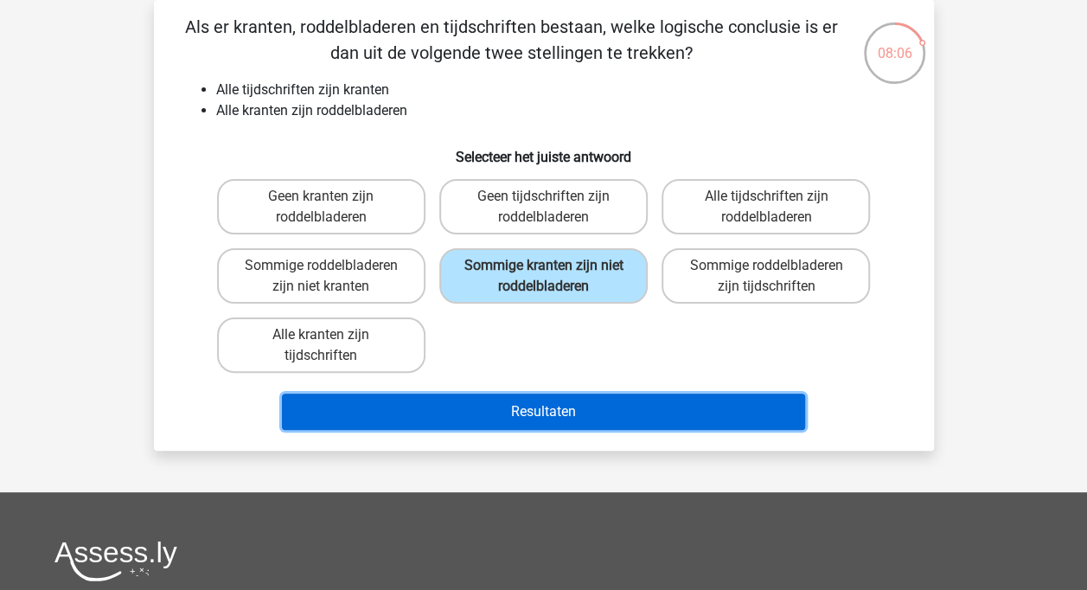
click at [531, 396] on button "Resultaten" at bounding box center [543, 411] width 523 height 36
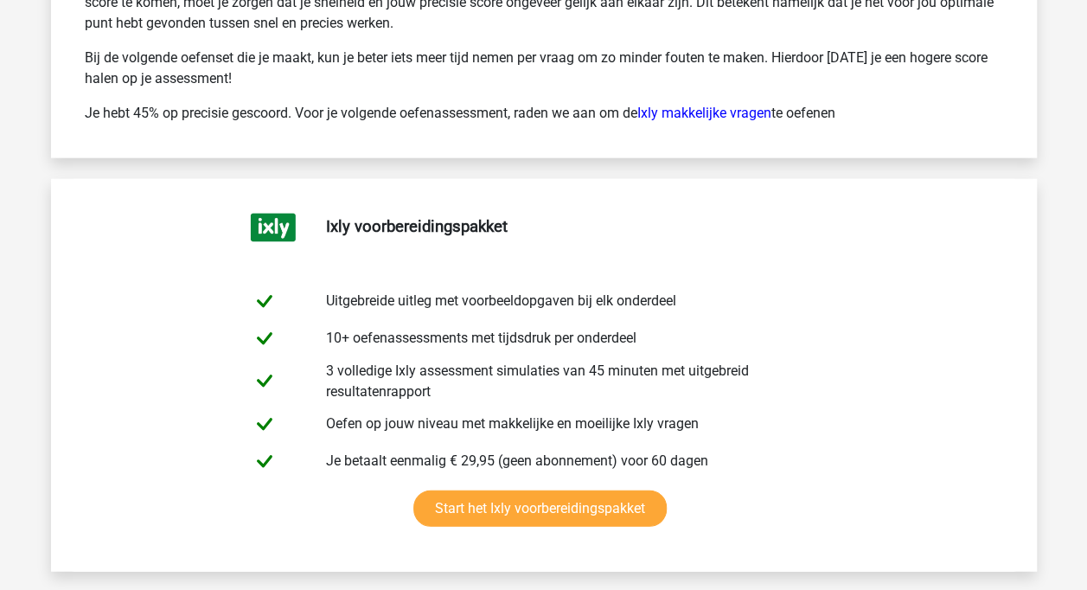
scroll to position [5643, 0]
